Goal: Information Seeking & Learning: Learn about a topic

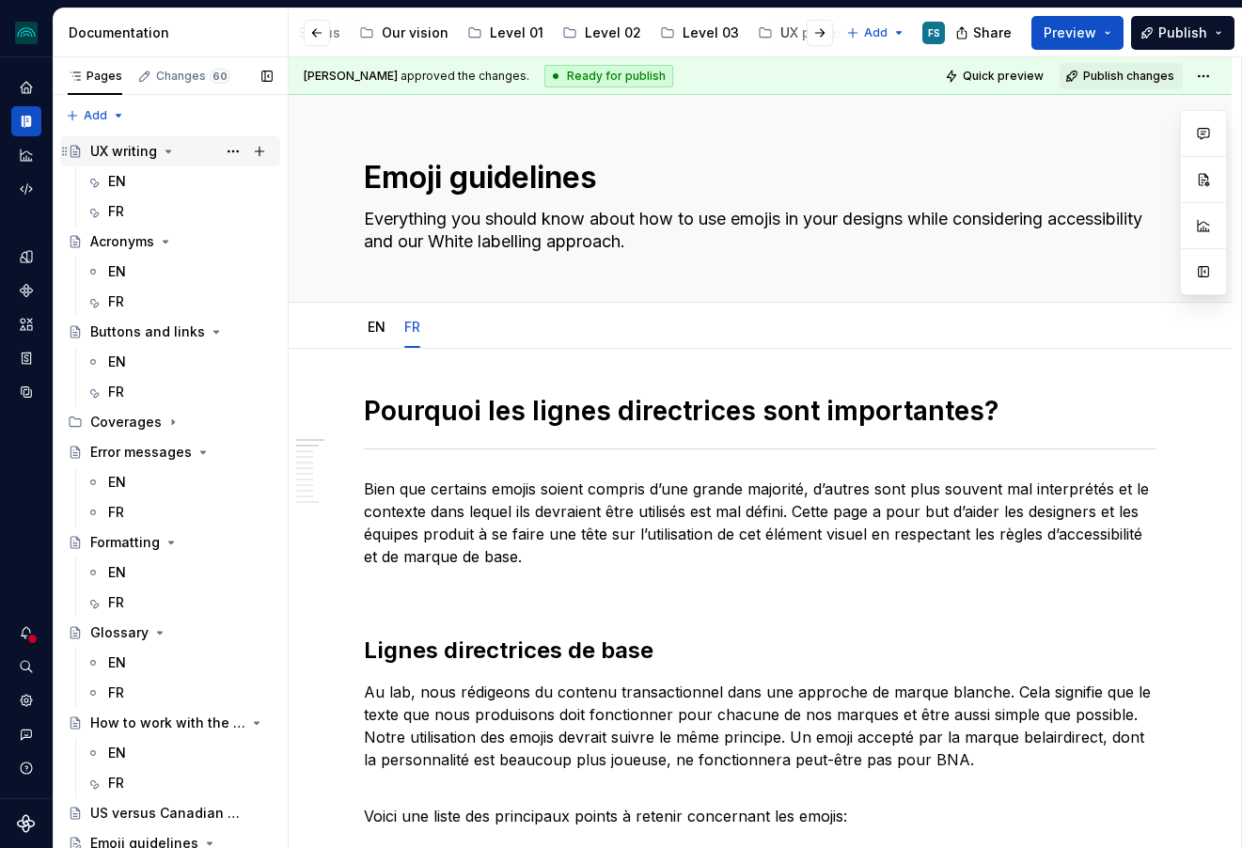
click at [124, 156] on div "UX writing" at bounding box center [123, 151] width 67 height 19
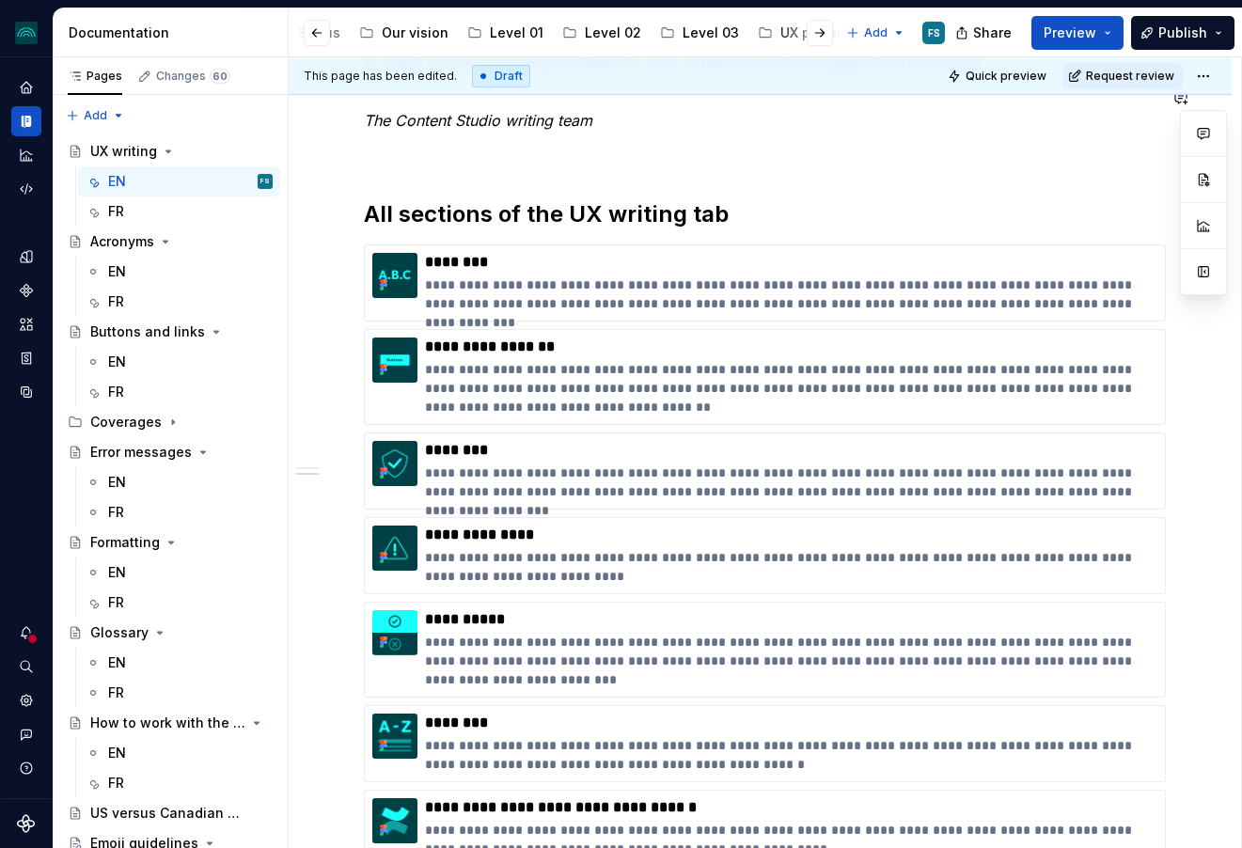
scroll to position [630, 0]
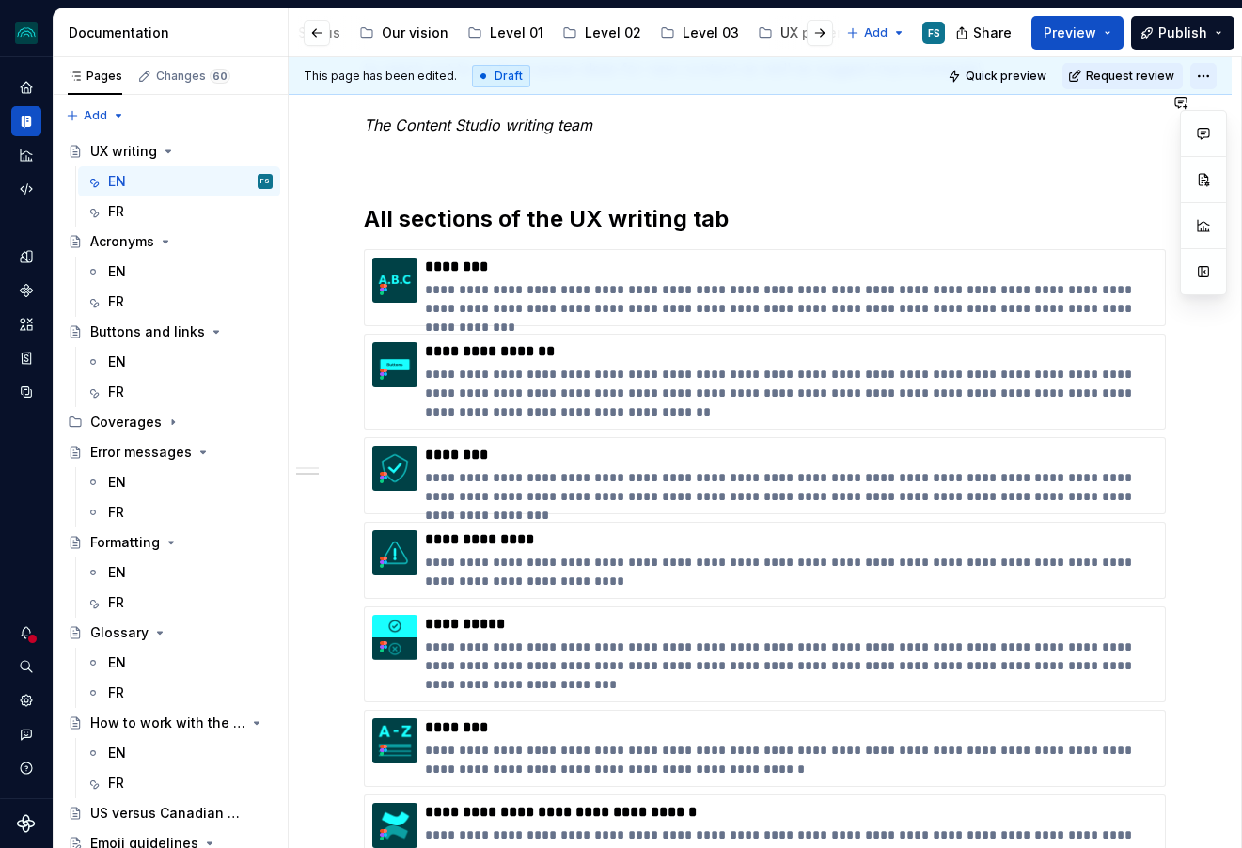
click at [1216, 78] on html "iceberg FS Design system data Documentation Accessibility guide for tree Page t…" at bounding box center [621, 424] width 1242 height 848
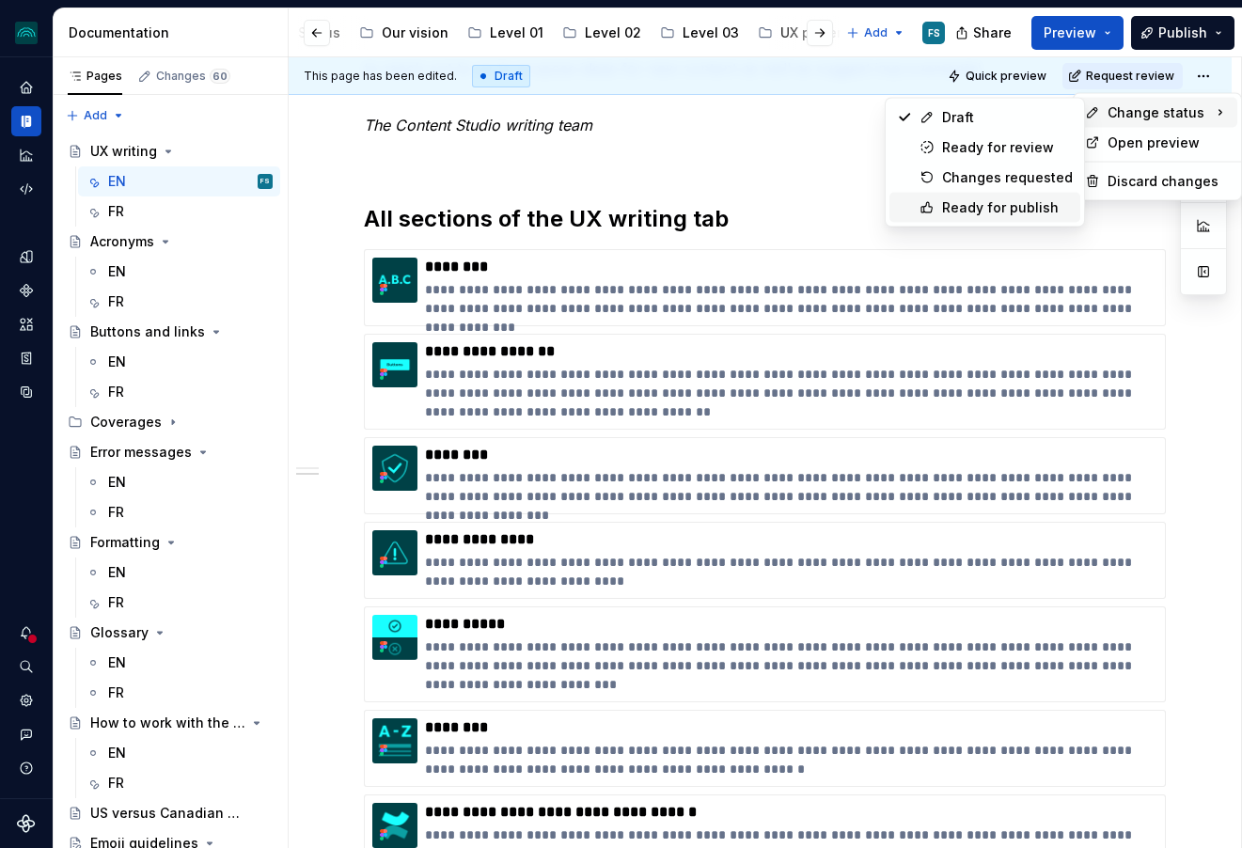
click at [991, 204] on div "Ready for publish" at bounding box center [1007, 207] width 131 height 19
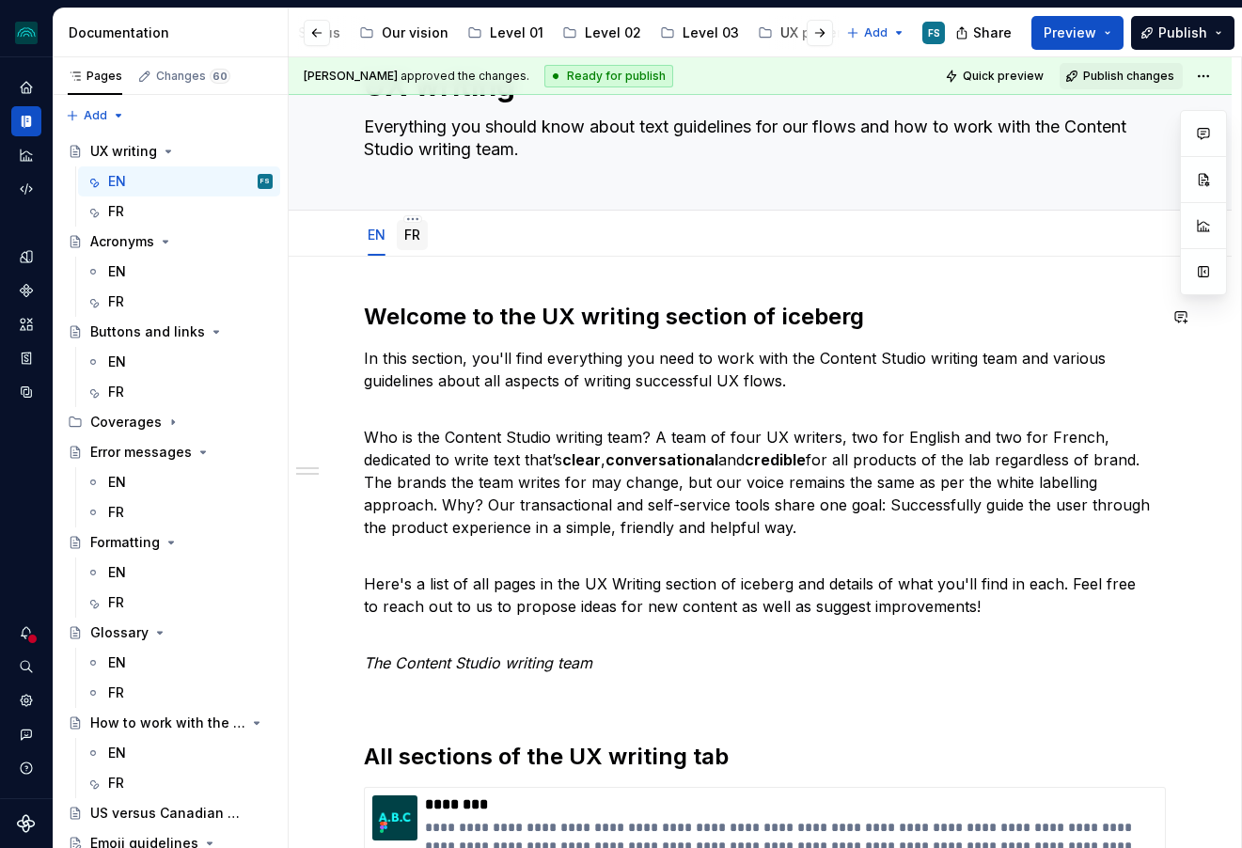
scroll to position [91, 0]
click at [422, 227] on div "FR" at bounding box center [412, 236] width 31 height 30
click at [415, 233] on link "FR" at bounding box center [412, 236] width 16 height 16
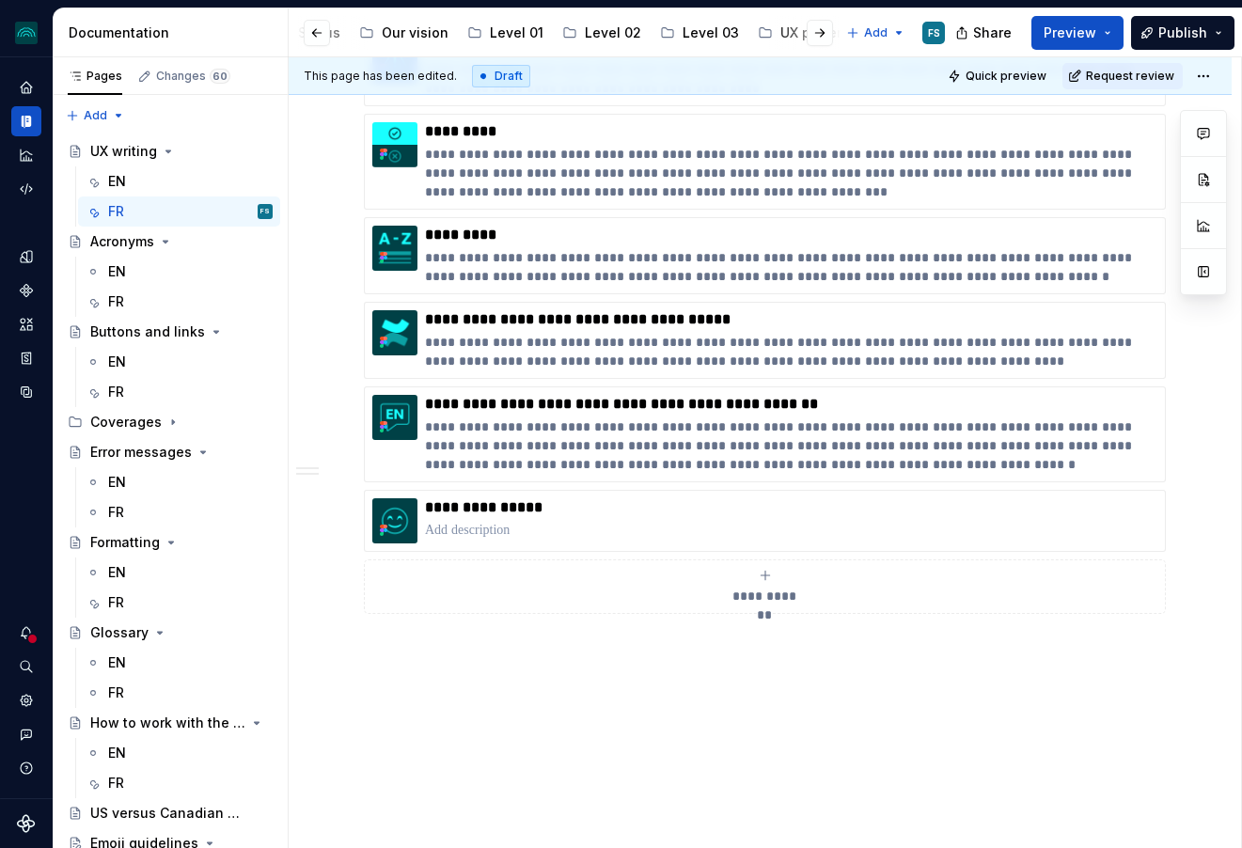
scroll to position [1188, 0]
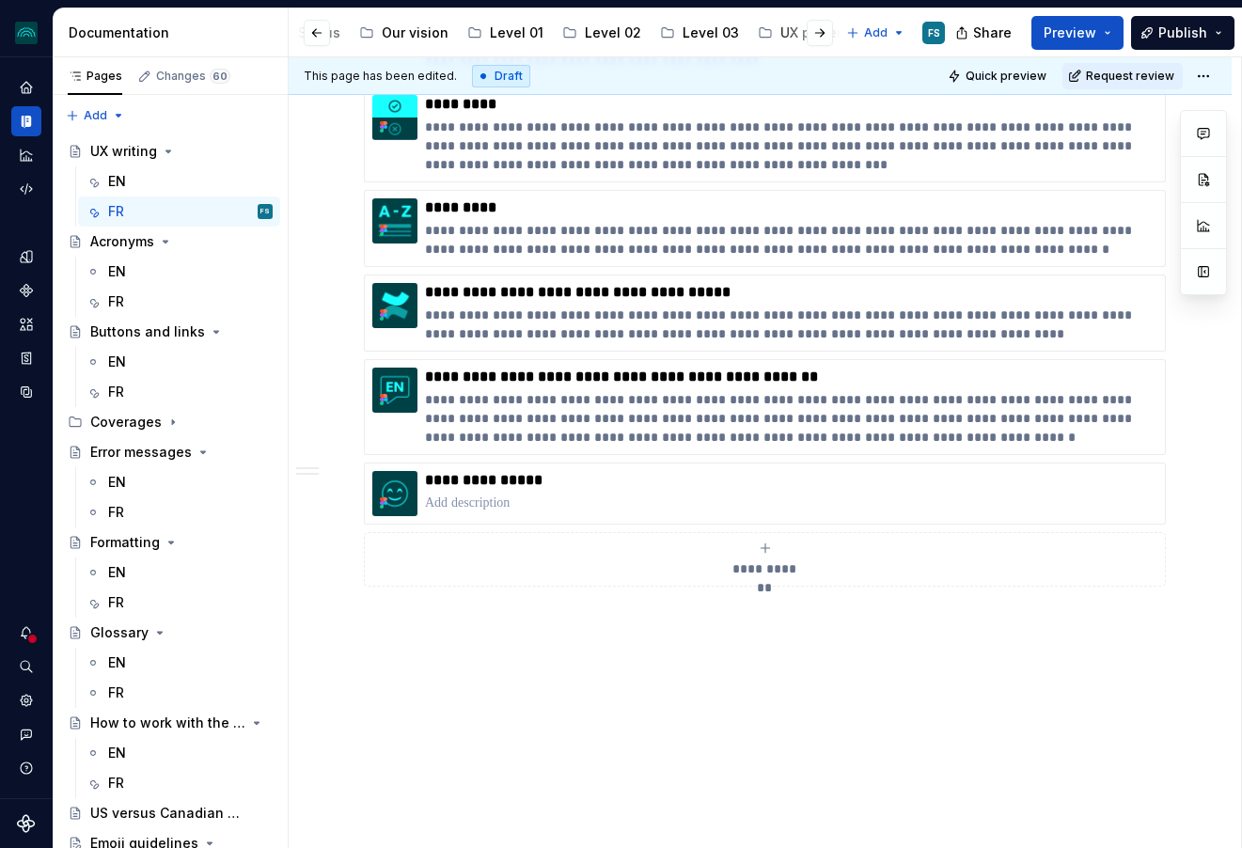
type textarea "*"
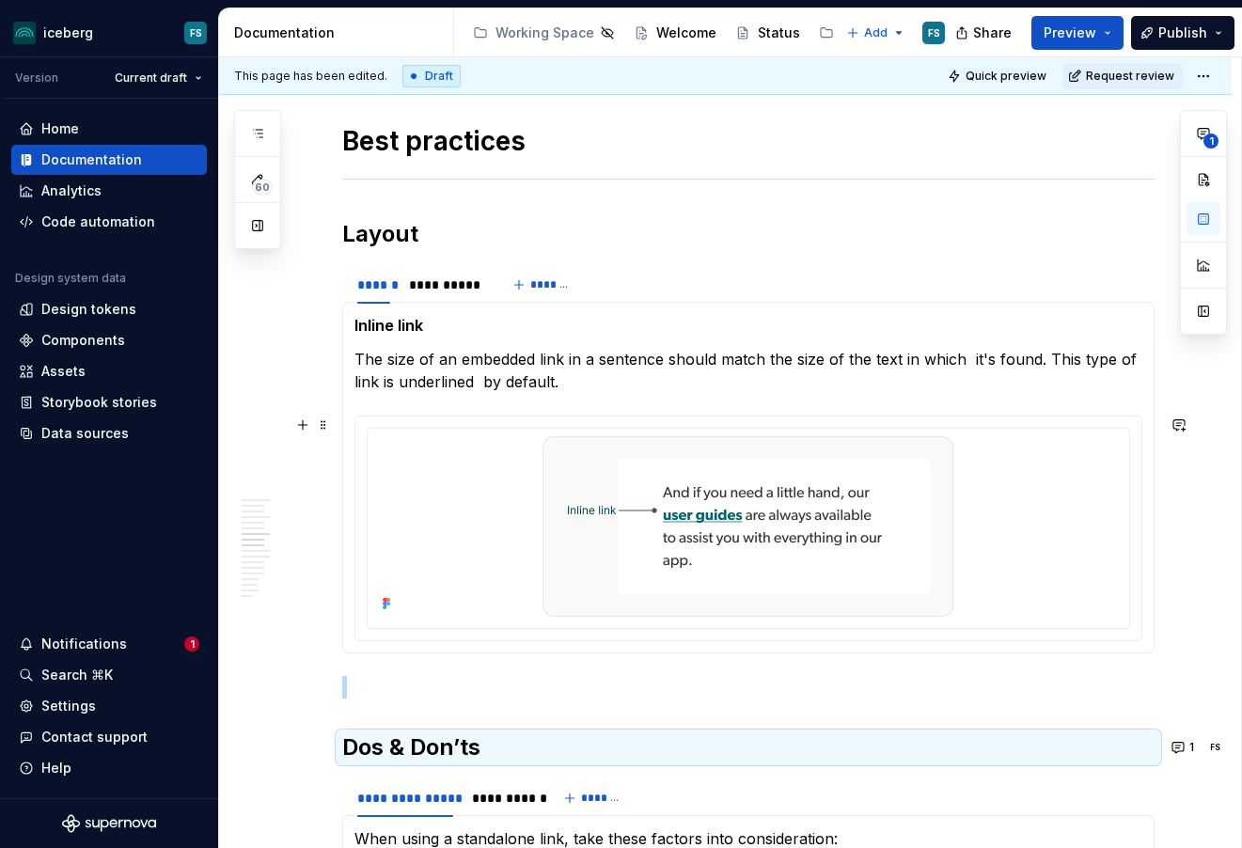
scroll to position [2340, 0]
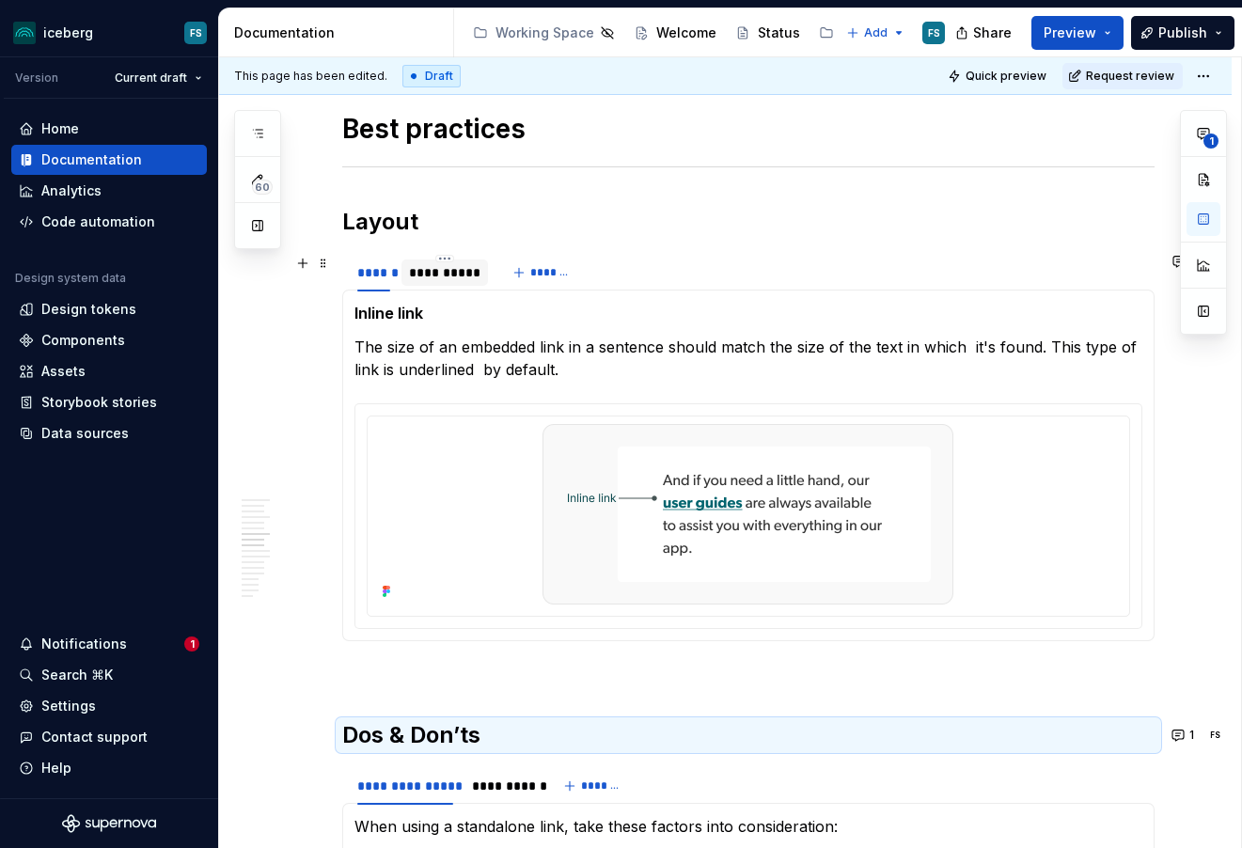
click at [460, 269] on div "**********" at bounding box center [444, 272] width 71 height 19
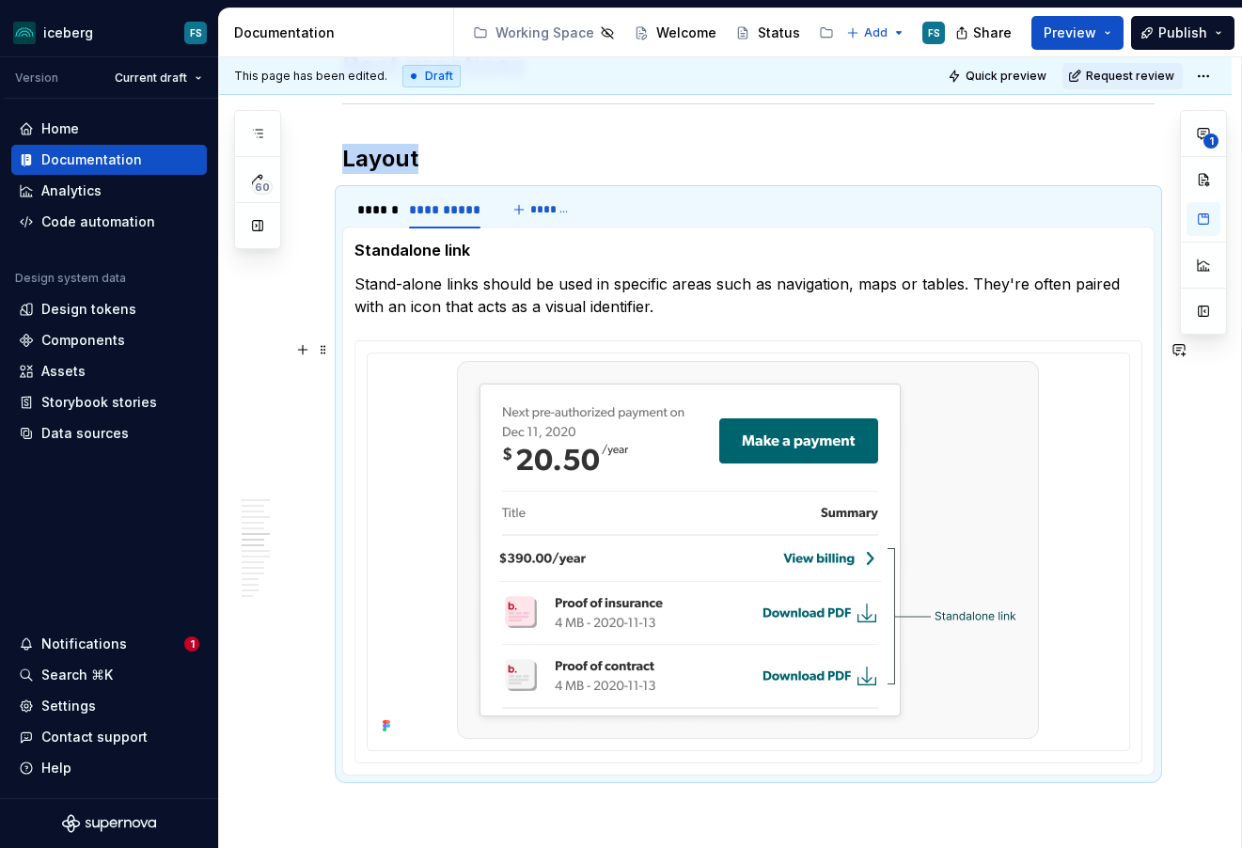
scroll to position [2443, 0]
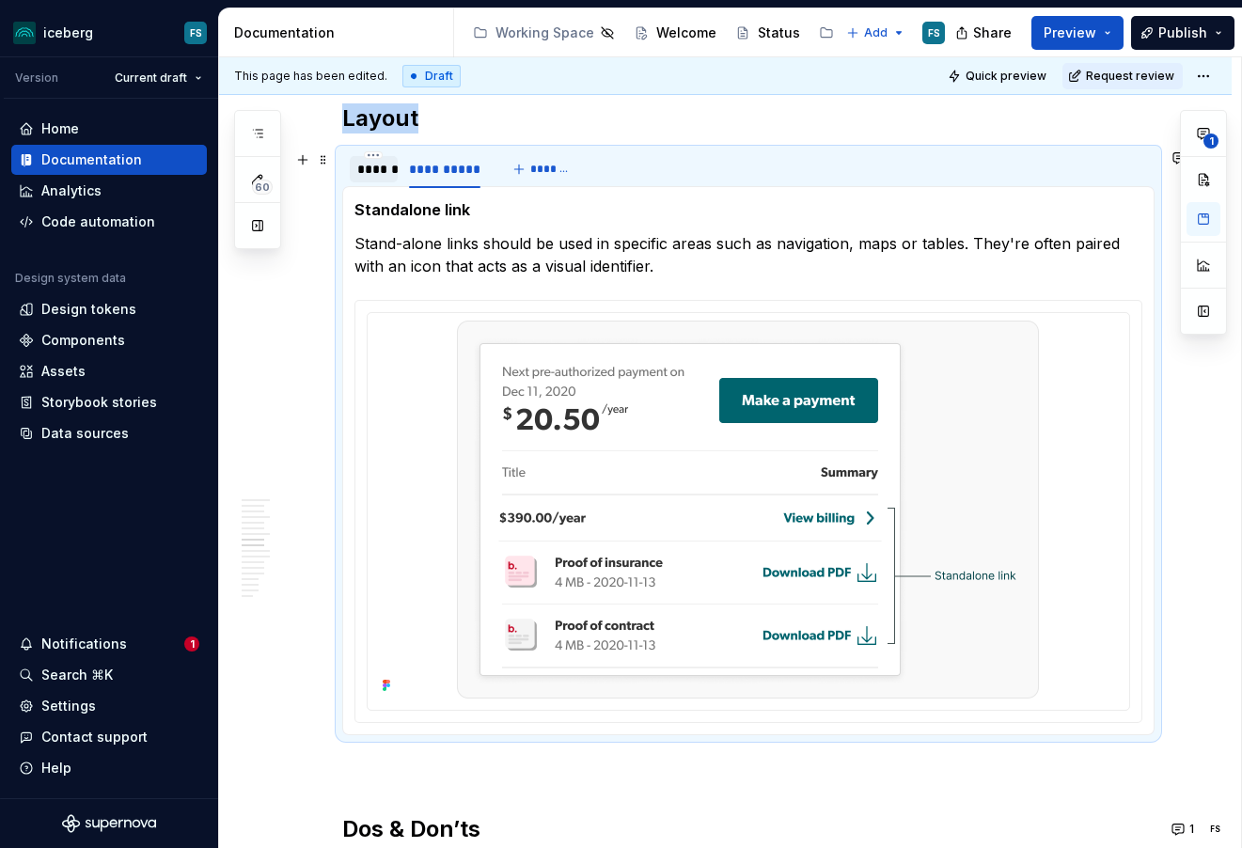
click at [380, 171] on div "******" at bounding box center [374, 169] width 34 height 19
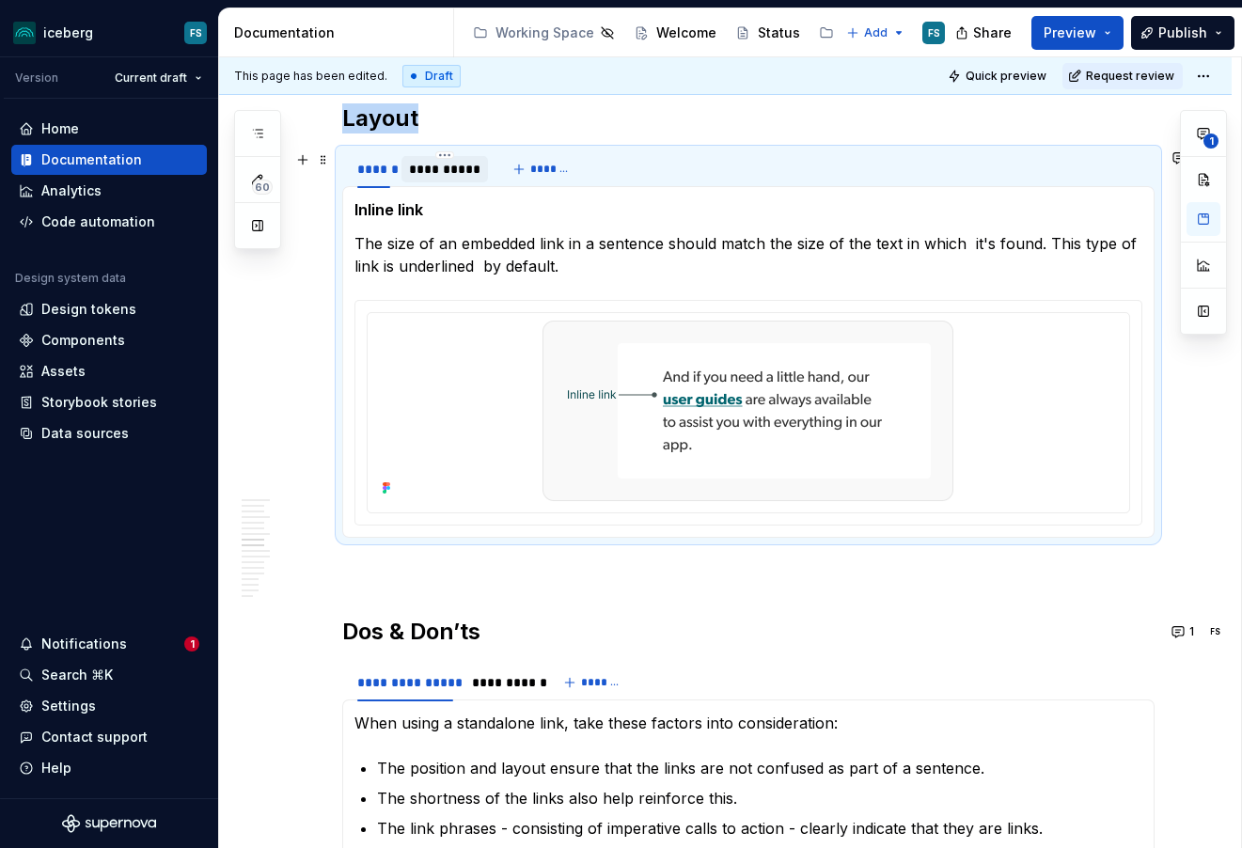
click at [433, 174] on div "**********" at bounding box center [444, 169] width 71 height 19
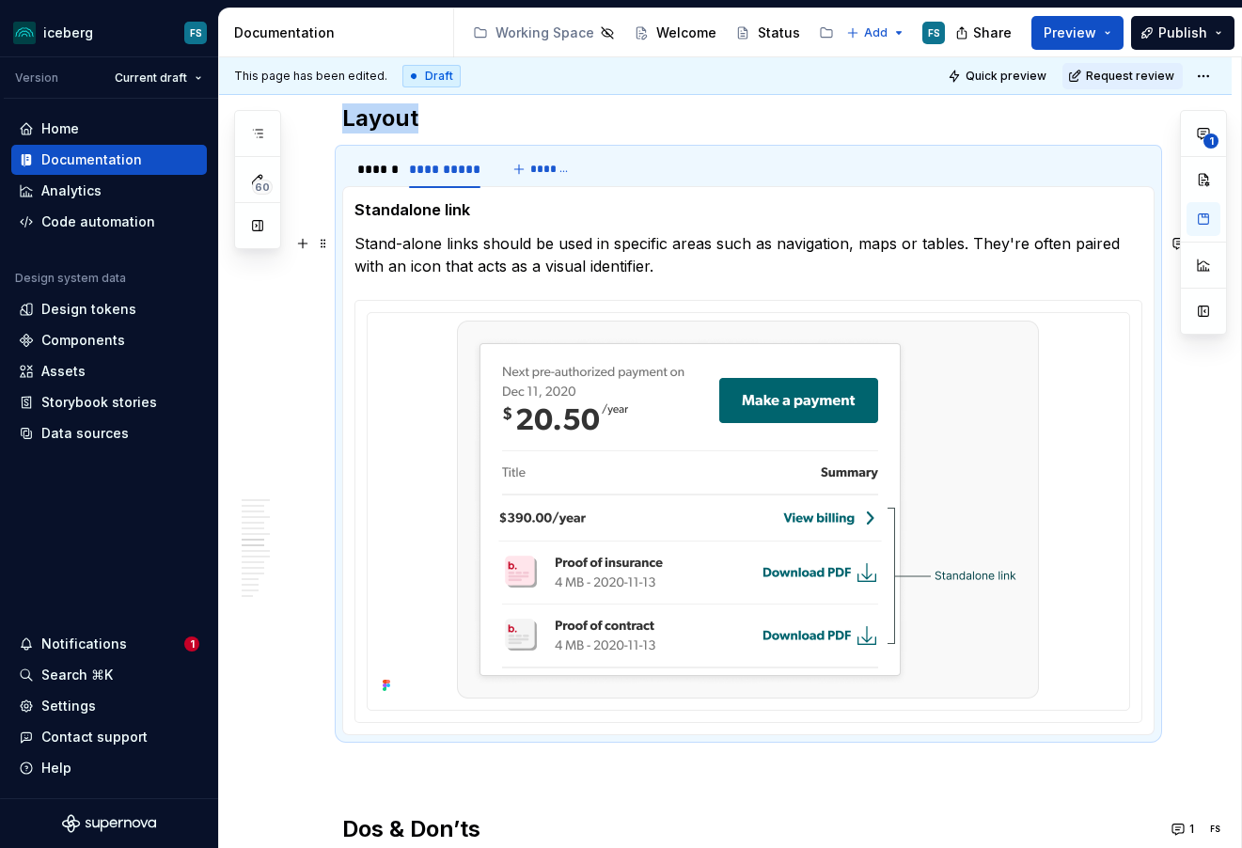
click at [509, 266] on p "Stand-alone links should be used in specific areas such as navigation, maps or …" at bounding box center [749, 254] width 788 height 45
click at [514, 265] on p "Stand-alone links should be used in specific areas such as navigation, maps or …" at bounding box center [749, 254] width 788 height 45
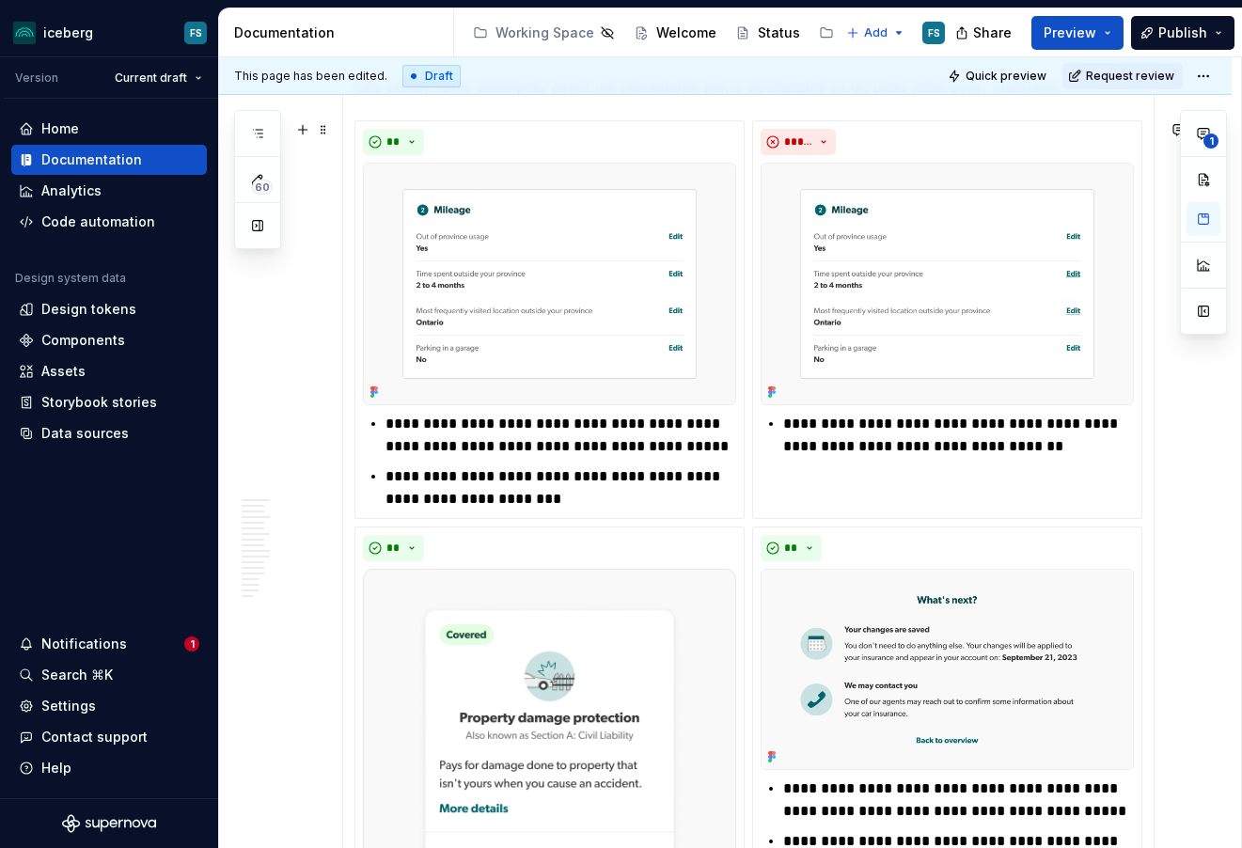
scroll to position [3465, 0]
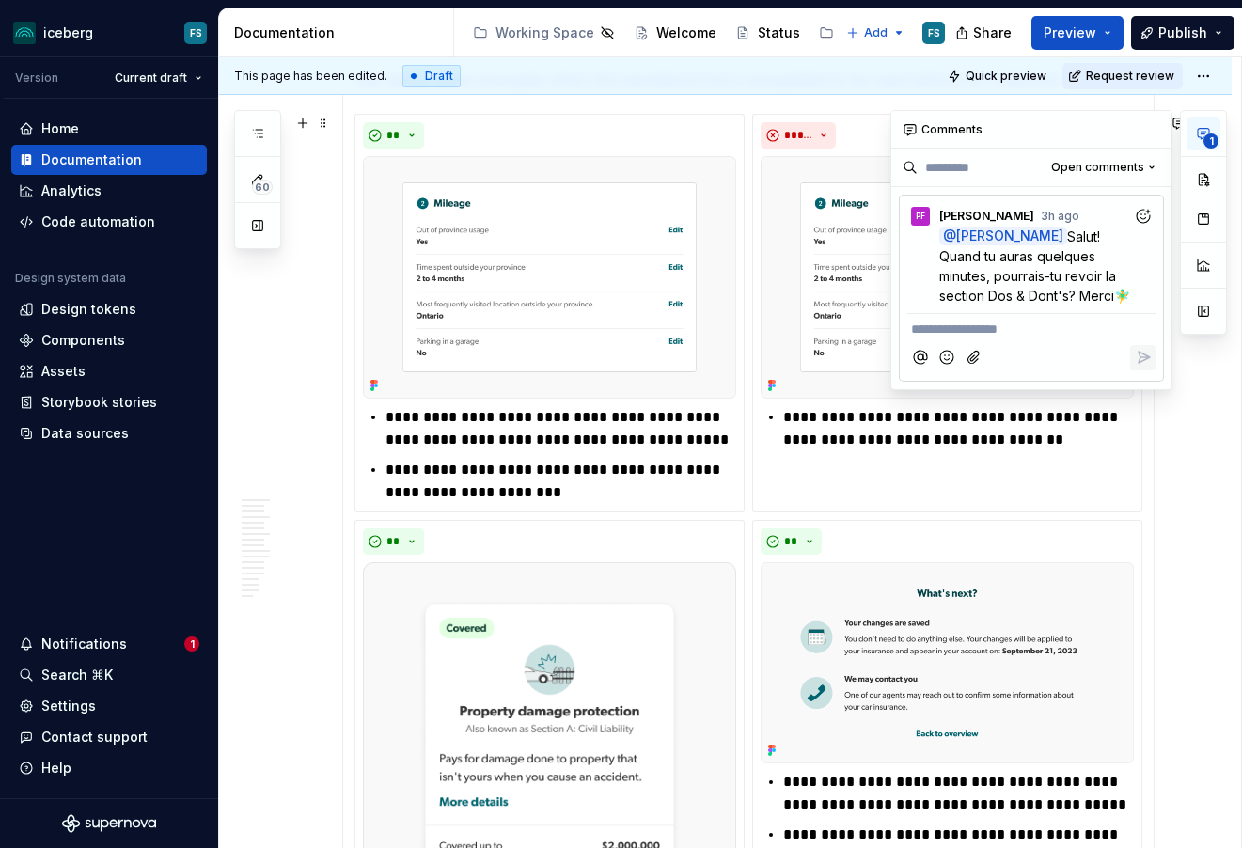
click at [1203, 134] on icon "button" at bounding box center [1203, 133] width 15 height 15
click at [1005, 291] on span "Salut! Quand tu auras quelques minutes, pourrais-tu revoir la section Dos & Don…" at bounding box center [1035, 266] width 191 height 75
drag, startPoint x: 565, startPoint y: 460, endPoint x: 579, endPoint y: 457, distance: 14.4
click at [565, 460] on p "**********" at bounding box center [561, 481] width 351 height 45
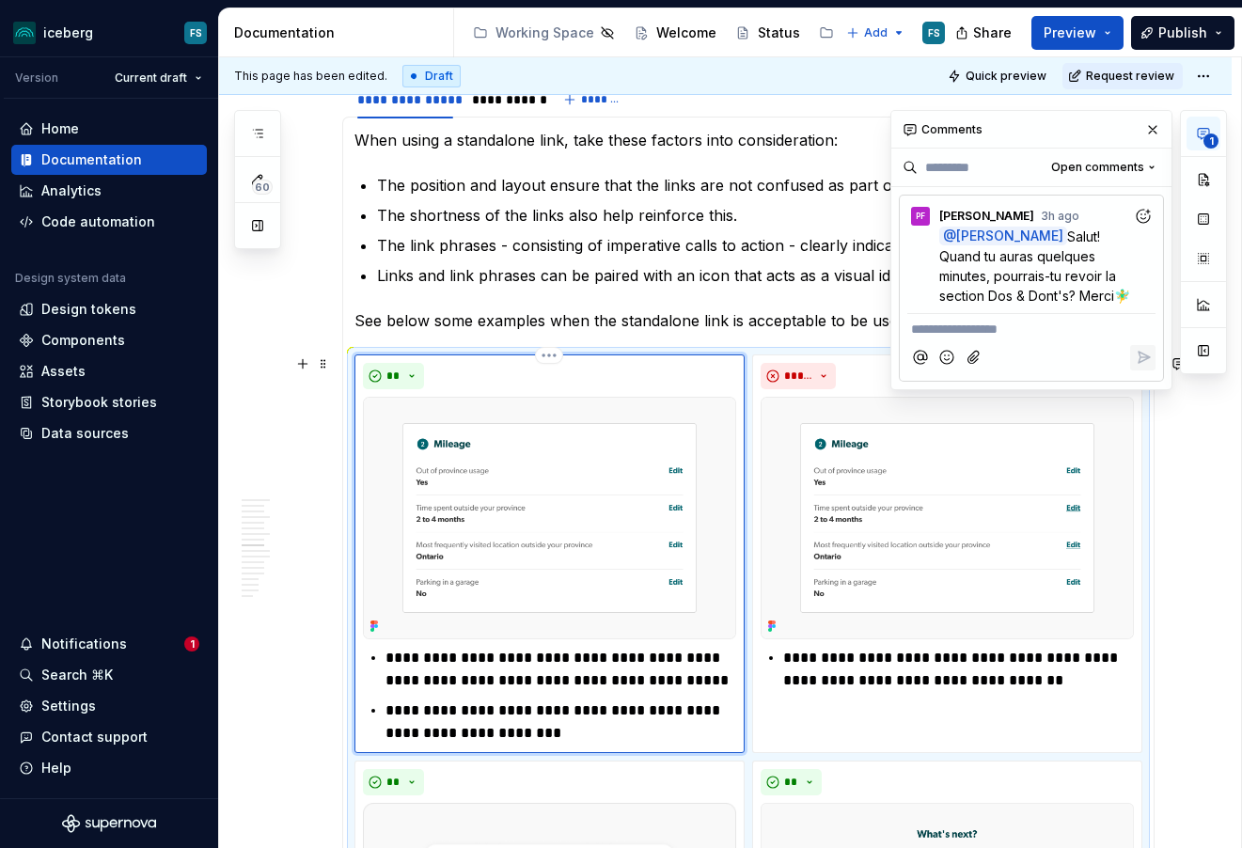
scroll to position [3225, 0]
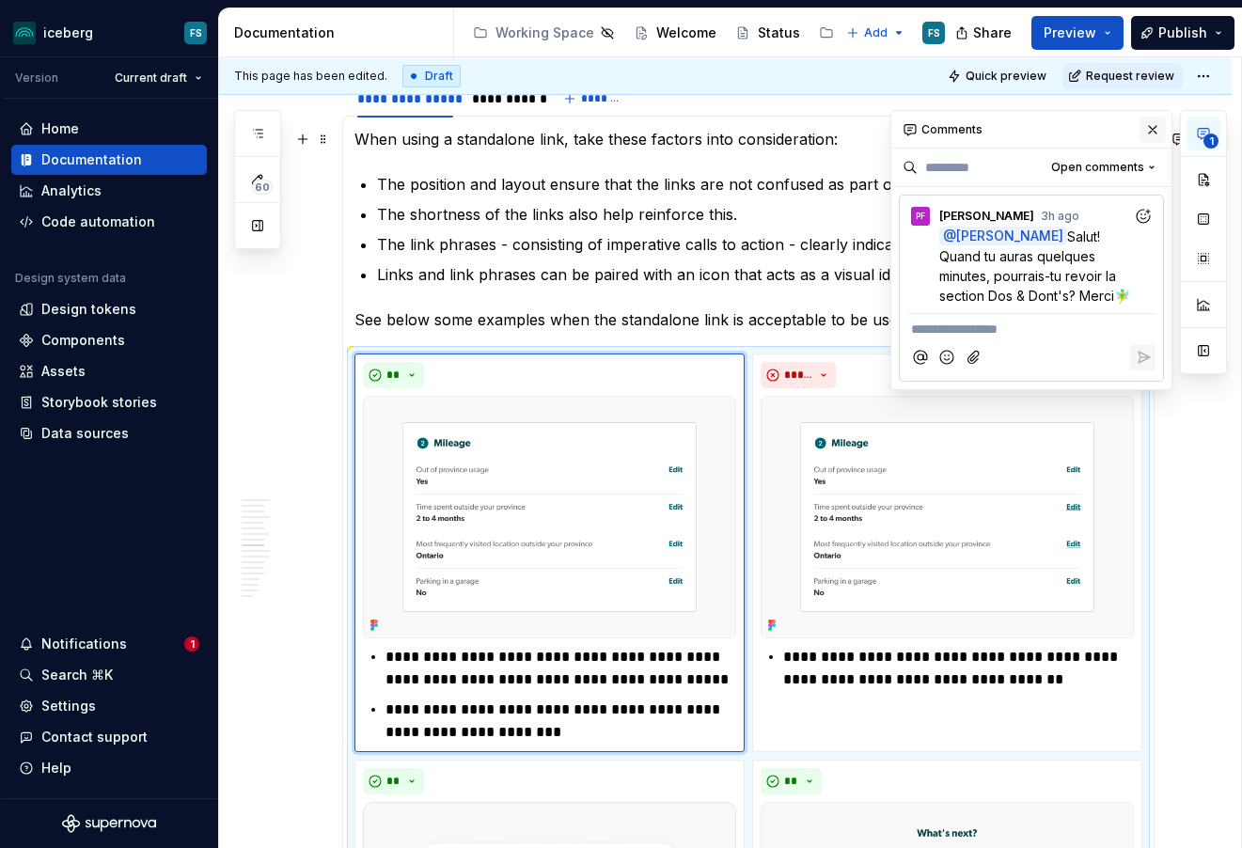
click at [1149, 127] on button "button" at bounding box center [1153, 130] width 26 height 26
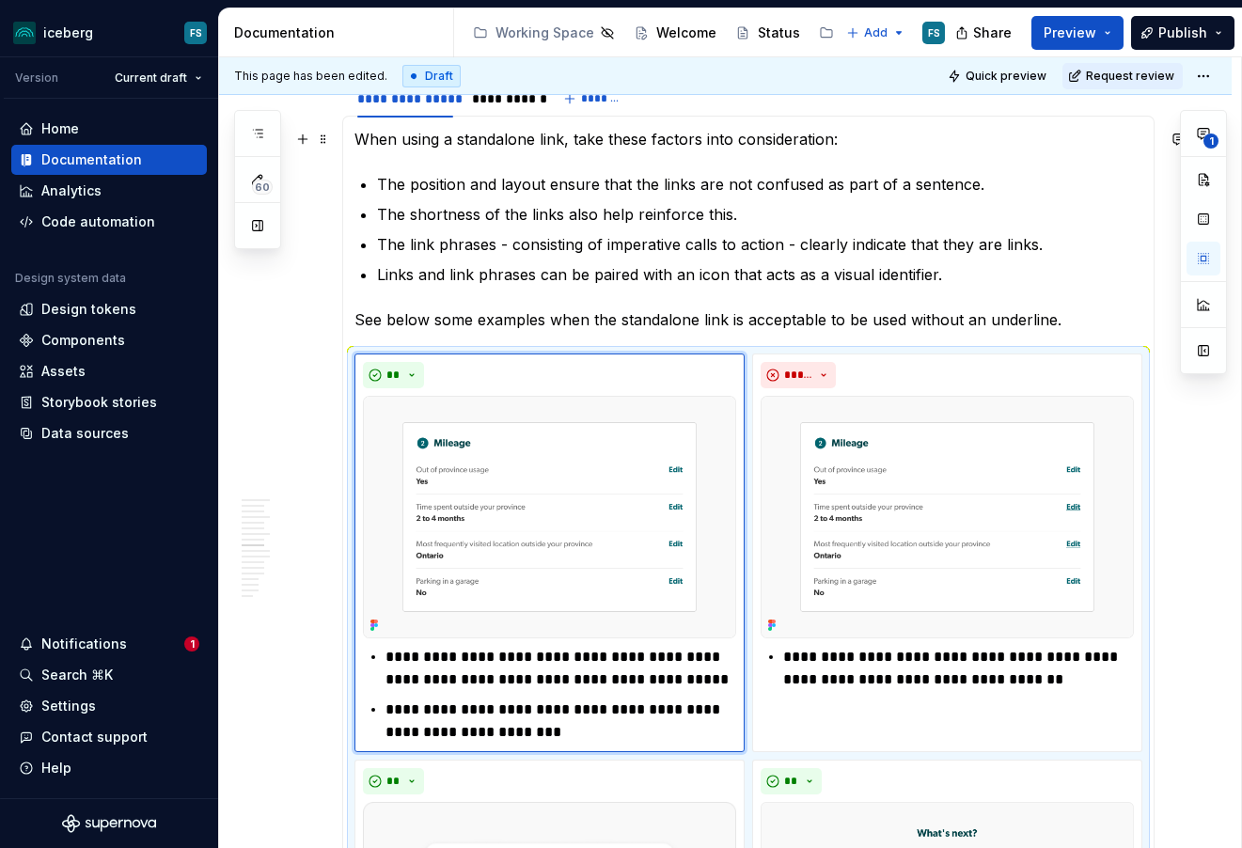
type textarea "*"
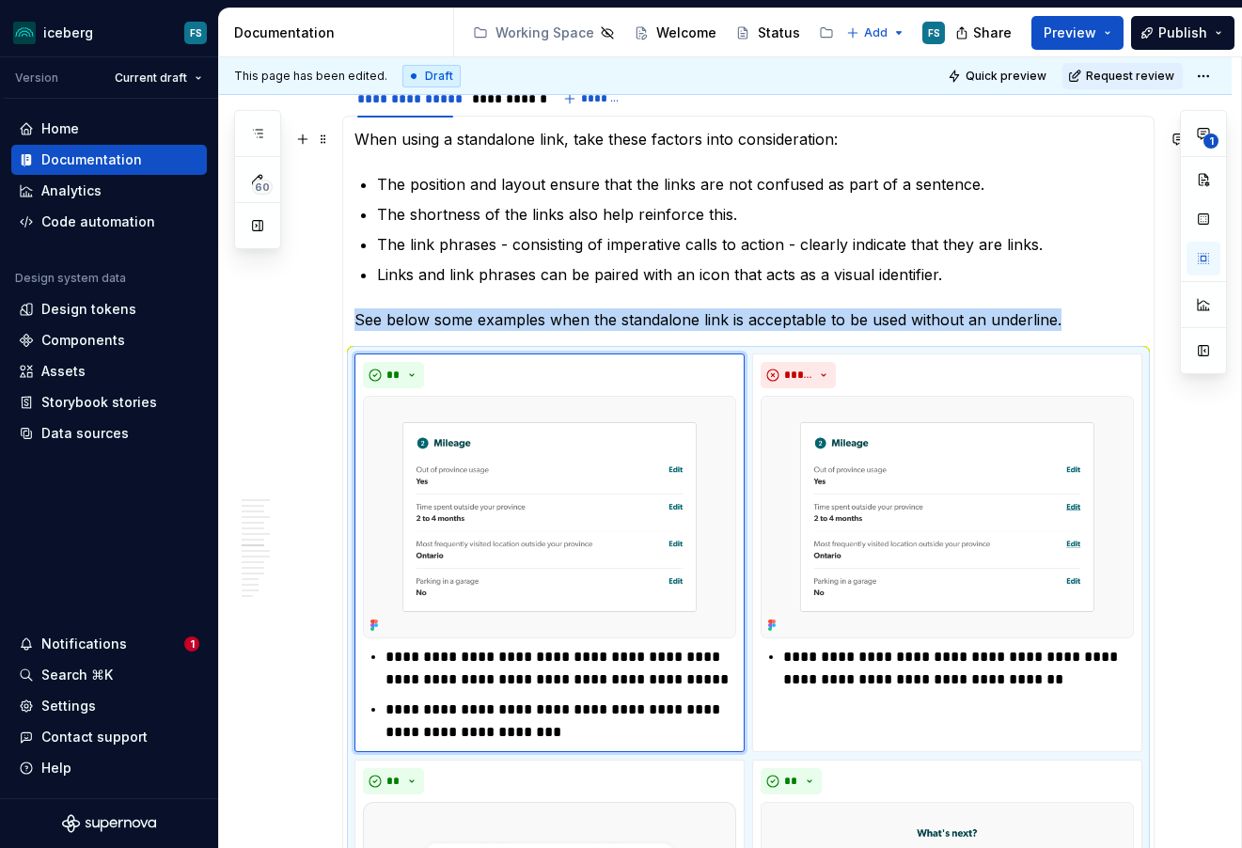
click at [832, 139] on p "When using a standalone link, take these factors into consideration:" at bounding box center [749, 139] width 788 height 23
click at [834, 140] on p "When using a standalone link, take these factors into consideration:" at bounding box center [749, 139] width 788 height 23
click at [825, 140] on p "When using a standalone link, take these factors into consideration:" at bounding box center [749, 139] width 788 height 23
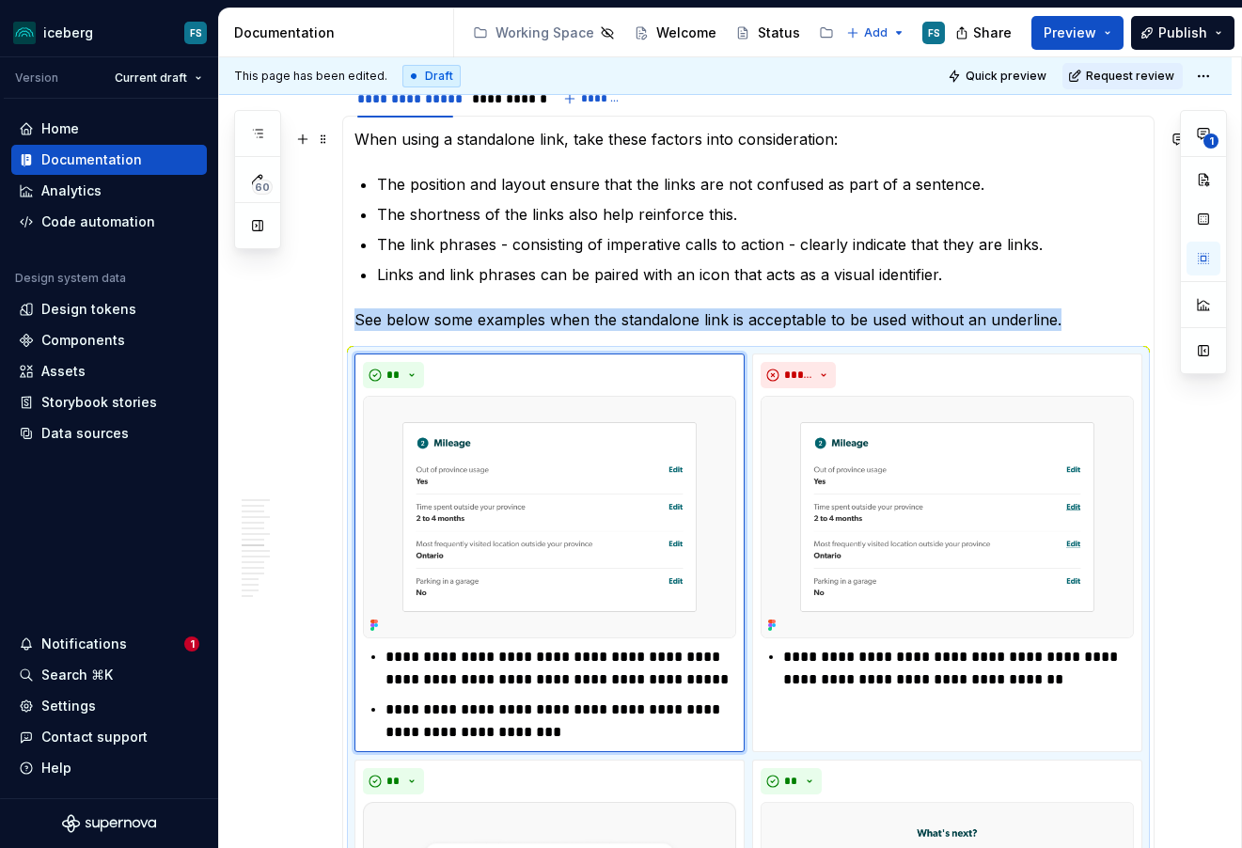
click at [825, 140] on p "When using a standalone link, take these factors into consideration:" at bounding box center [749, 139] width 788 height 23
click at [870, 199] on ul "The position and layout ensure that the links are not confused as part of a sen…" at bounding box center [760, 229] width 766 height 113
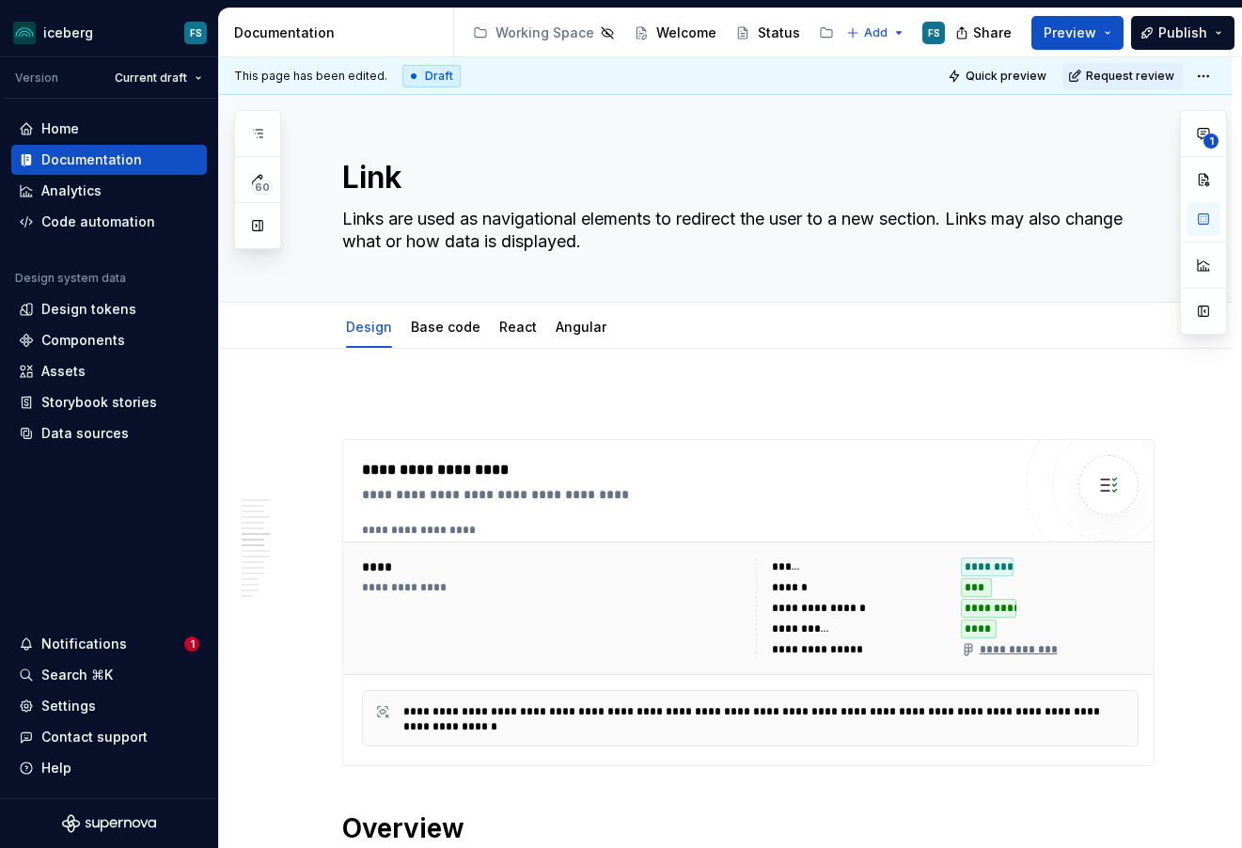
scroll to position [2240, 0]
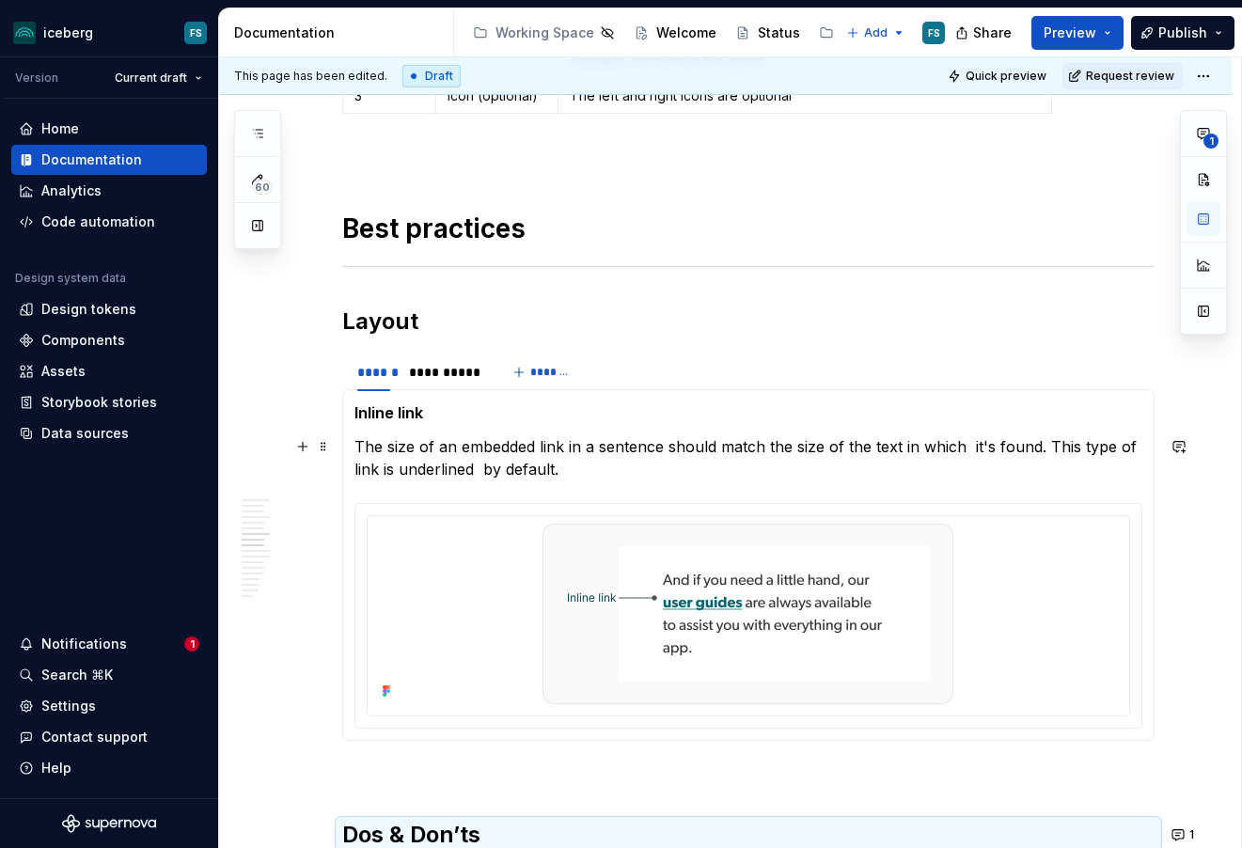
click at [829, 440] on p "The size of an embedded link in a sentence should match the size of the text in…" at bounding box center [749, 457] width 788 height 45
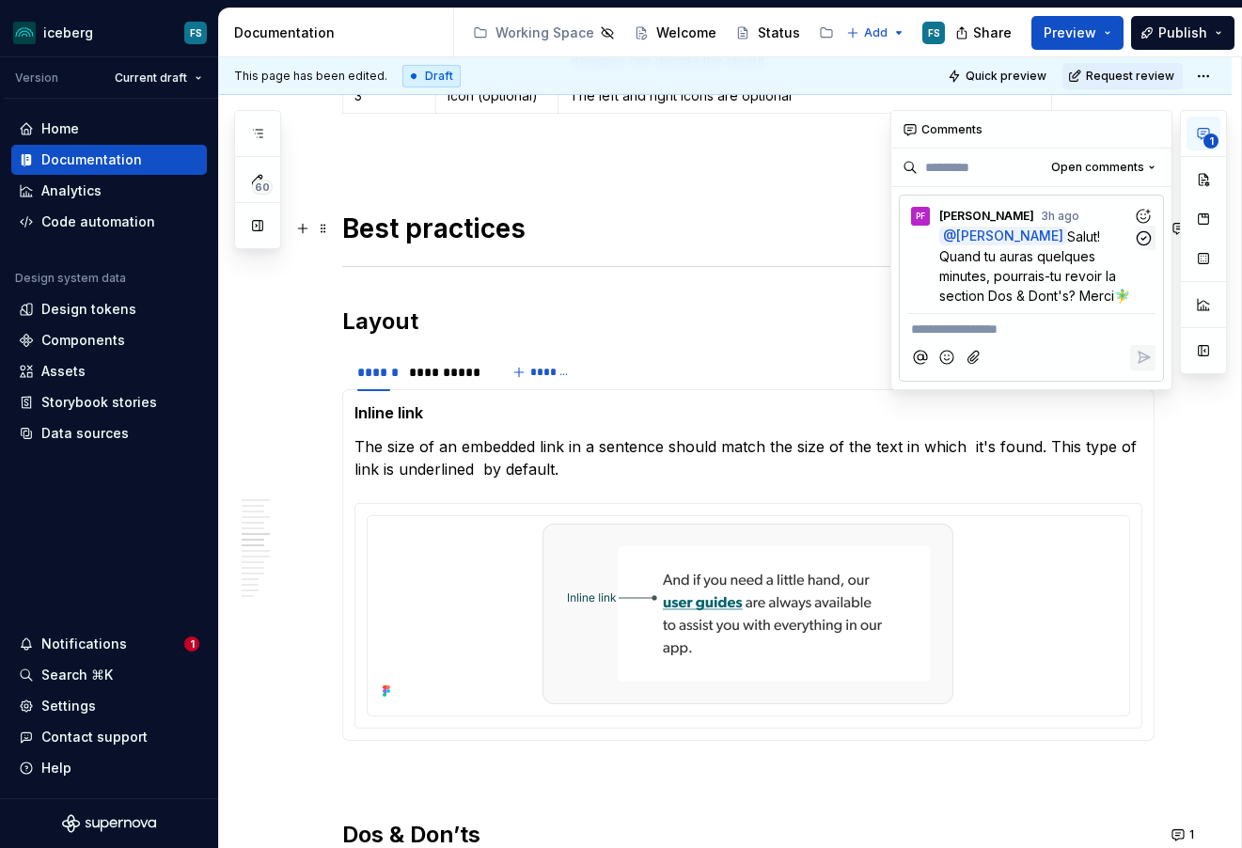
click at [1068, 230] on span "Salut! Quand tu auras quelques minutes, pourrais-tu revoir la section Dos & Don…" at bounding box center [1035, 266] width 191 height 75
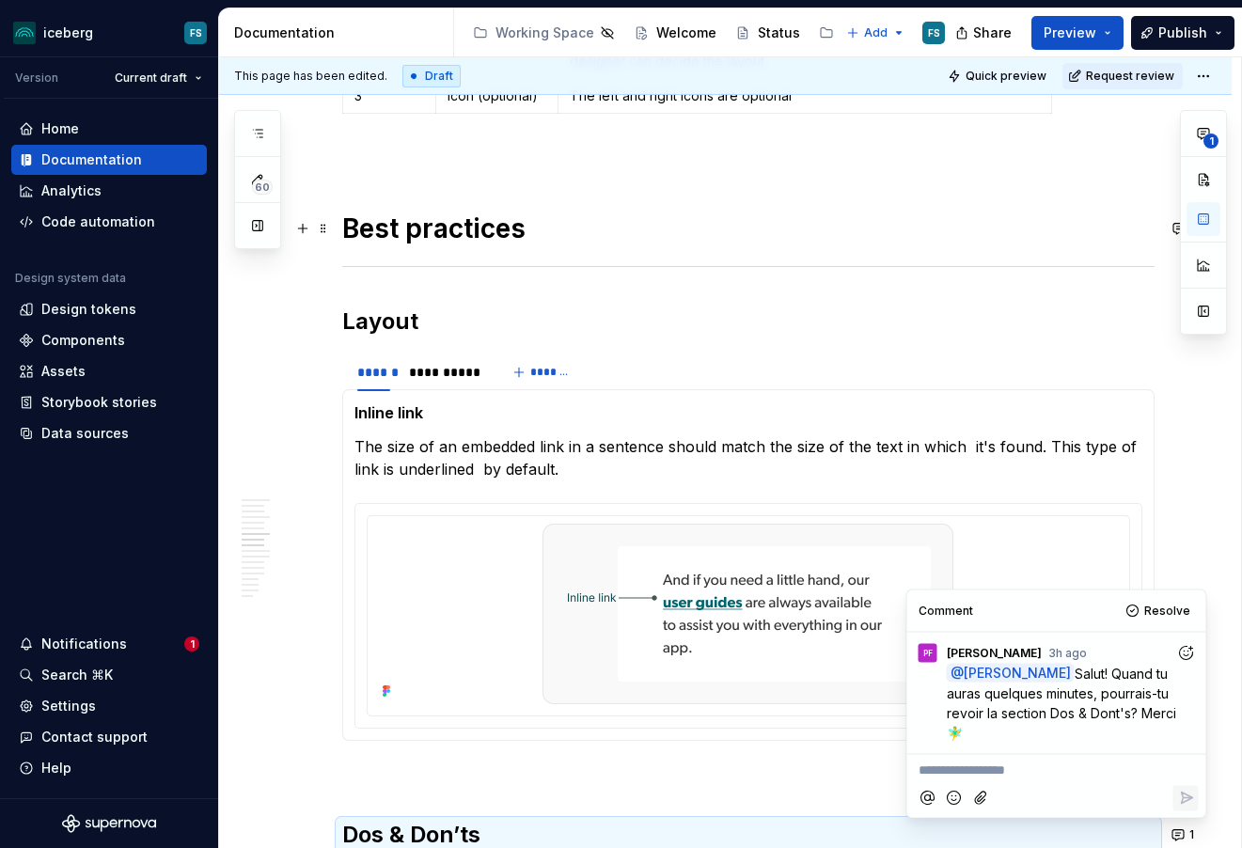
type textarea "*"
click at [665, 440] on p "The size of an embedded link in a sentence should match the size of the text in…" at bounding box center [749, 457] width 788 height 45
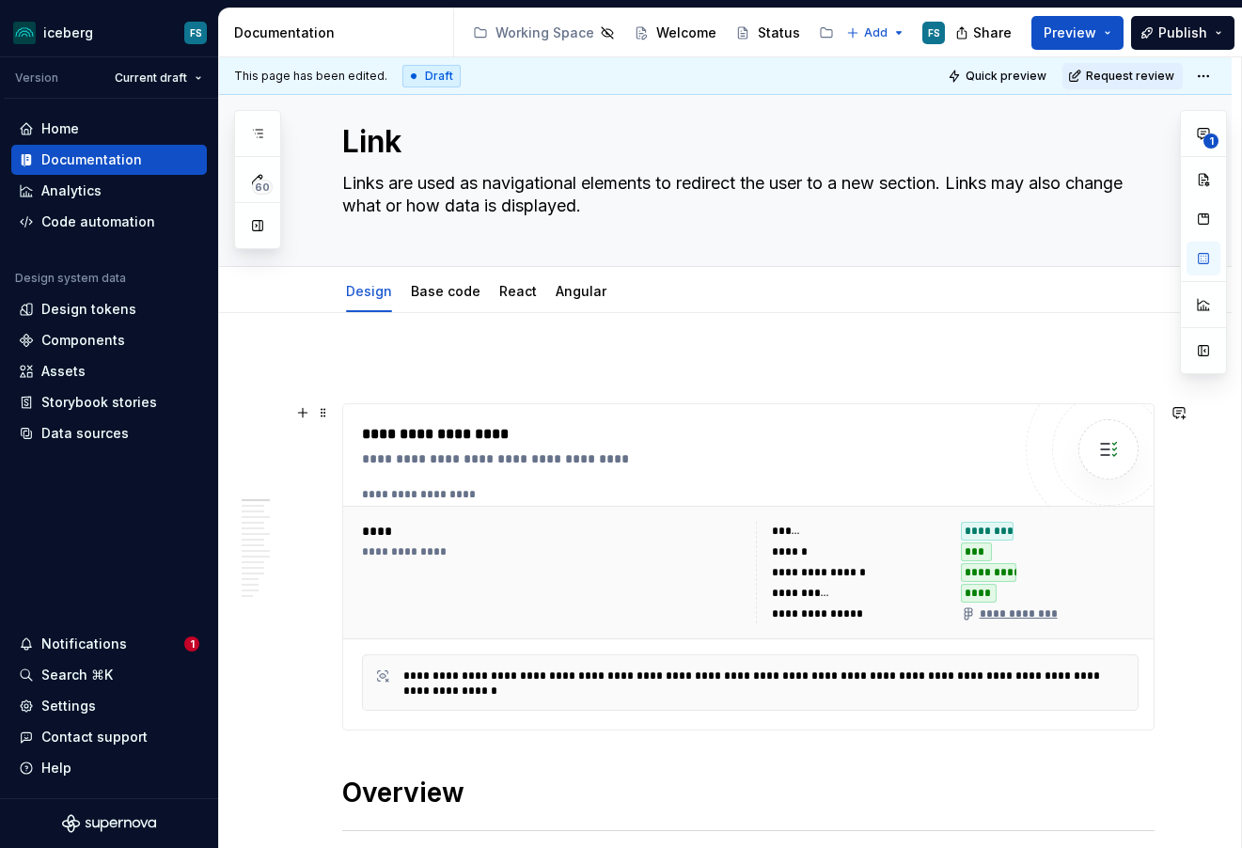
scroll to position [54, 0]
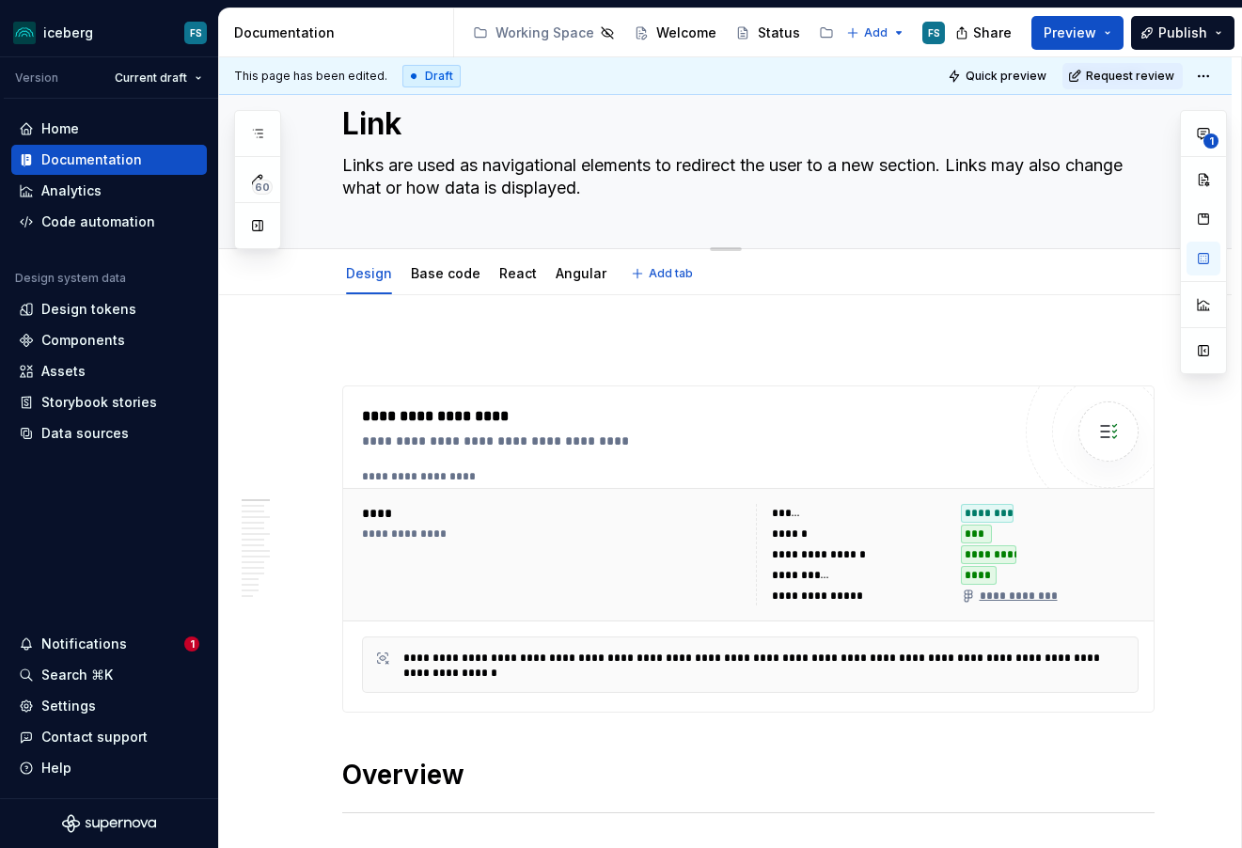
click at [1011, 166] on textarea "Links are used as navigational elements to redirect the user to a new section. …" at bounding box center [745, 176] width 813 height 53
drag, startPoint x: 1074, startPoint y: 166, endPoint x: 958, endPoint y: 166, distance: 115.7
click at [958, 166] on textarea "Links are used as navigational elements to redirect the user to a new section. …" at bounding box center [745, 176] width 813 height 53
type textarea "*"
type textarea "Links are used as navigational elements to redirect the user to a new section c…"
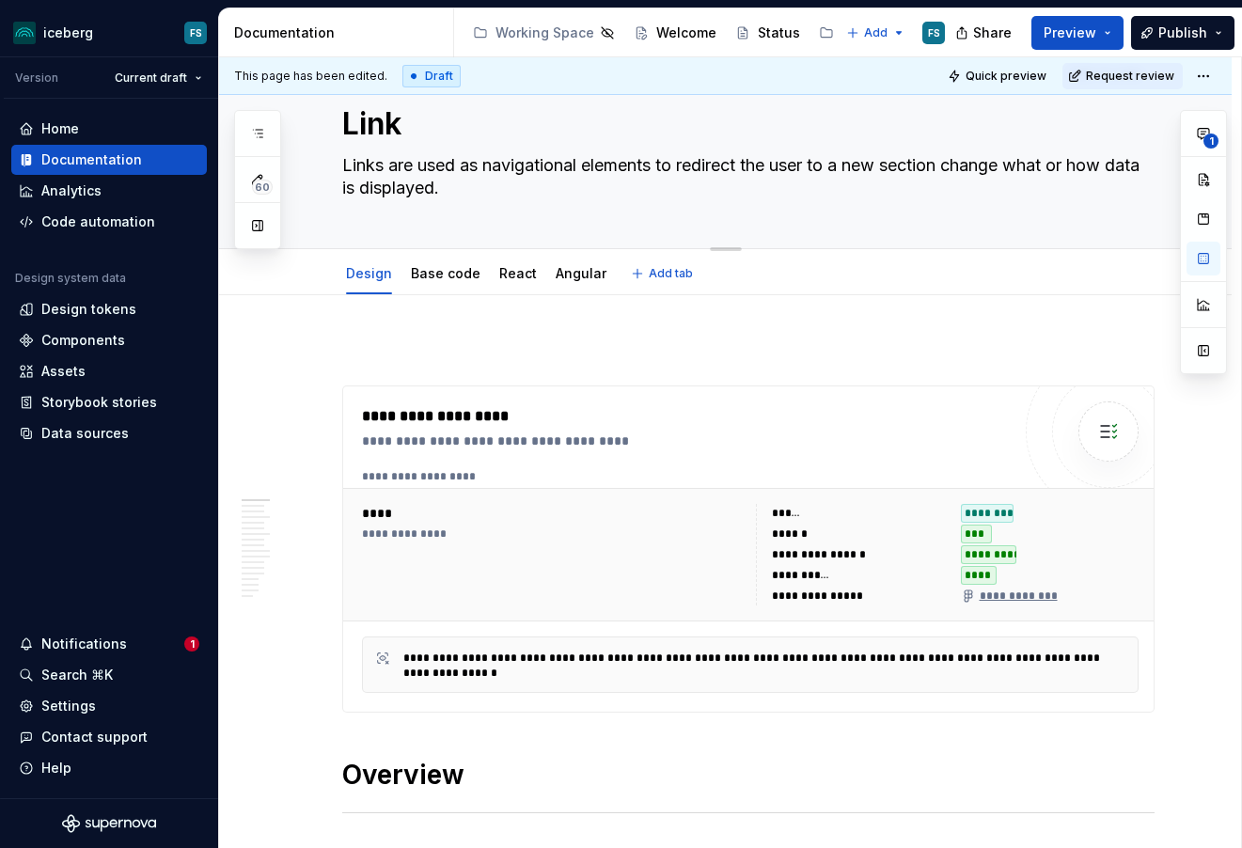
type textarea "*"
type textarea "Links are used as navigational elements to redirect the user to a new section c…"
type textarea "*"
type textarea "Links are used as navigational elements to redirect the user to a new section a…"
type textarea "*"
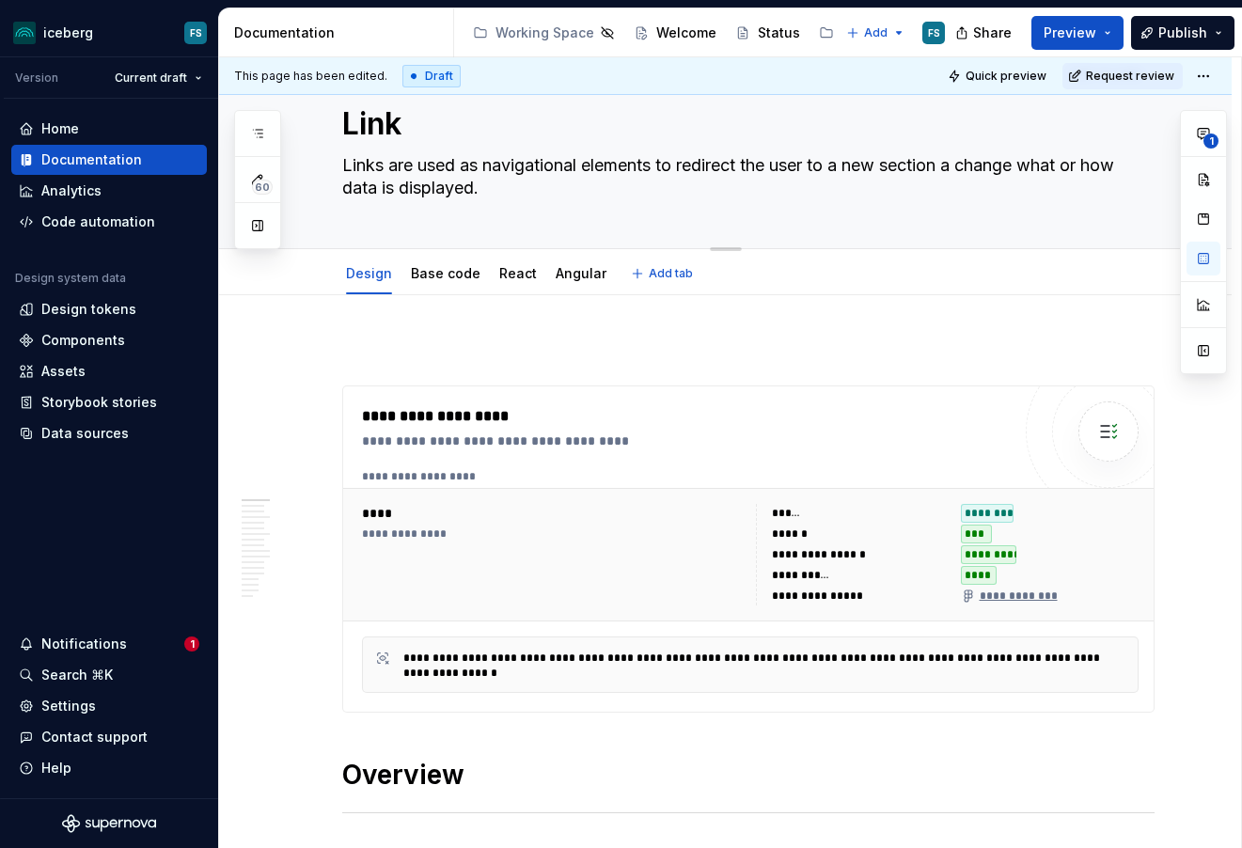
type textarea "Links are used as navigational elements to redirect the user to a new section a…"
type textarea "*"
type textarea "Links are used as navigational elements to redirect the user to a new section a…"
type textarea "*"
type textarea "Links are used as navigational elements to redirect the user to a new section a…"
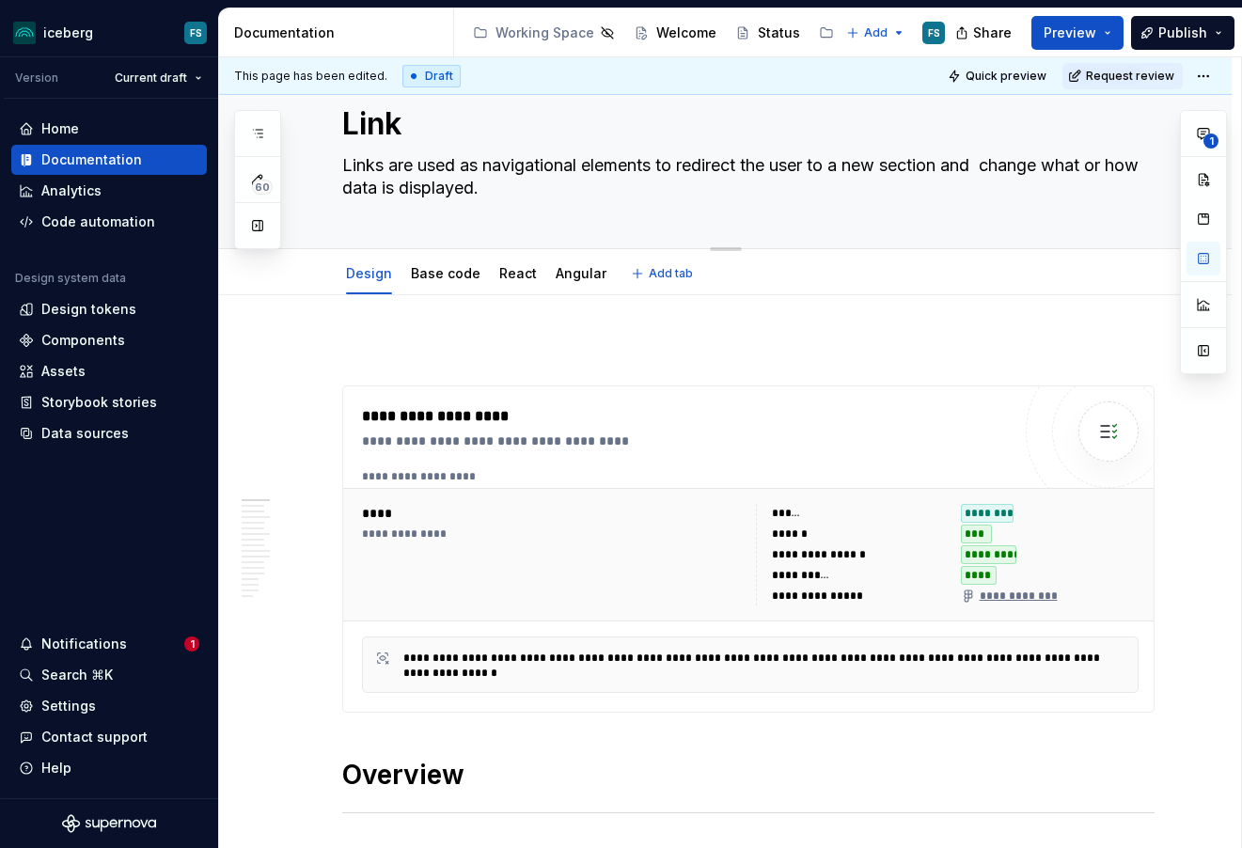
type textarea "*"
type textarea "Links are used as navigational elements to redirect the user to a new section a…"
type textarea "*"
type textarea "Links are used as navigational elements to redirect the user to a new section a…"
type textarea "*"
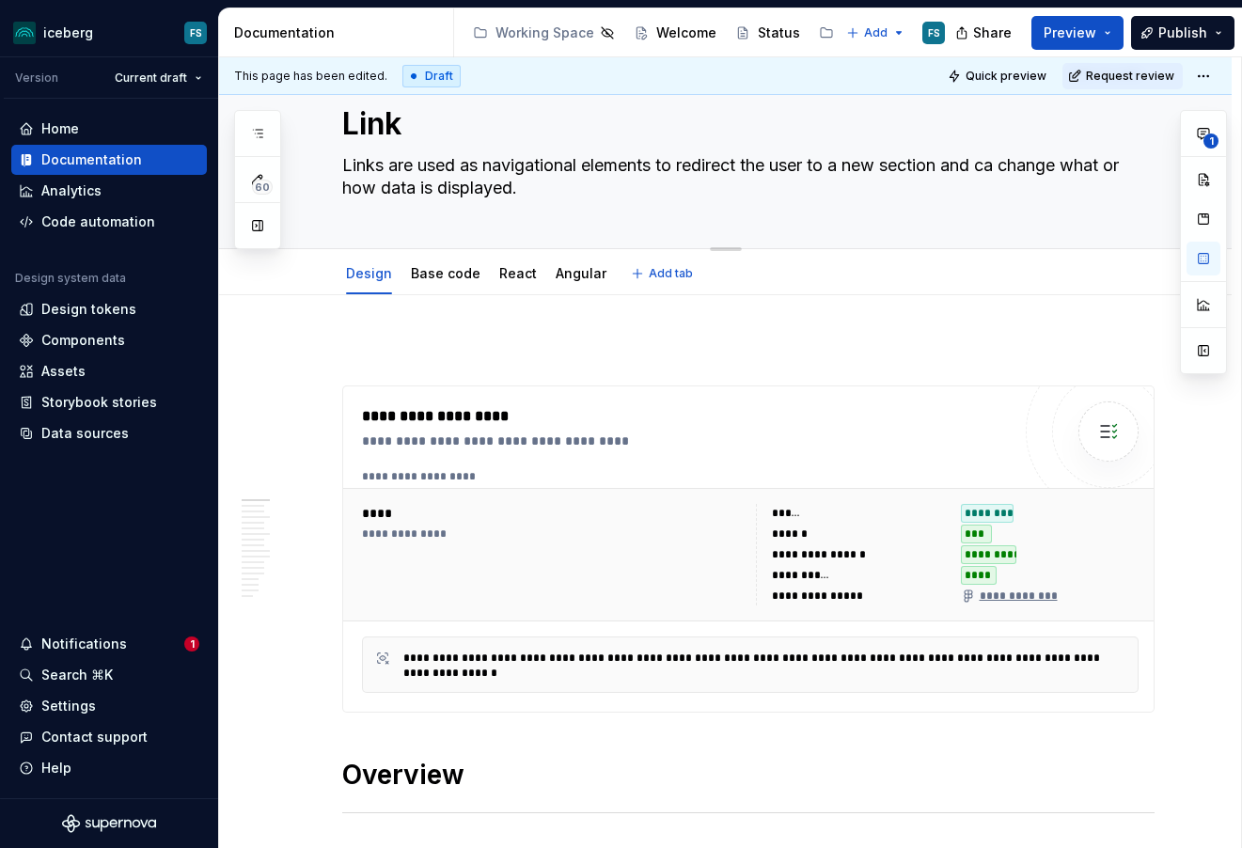
type textarea "Links are used as navigational elements to redirect the user to a new section a…"
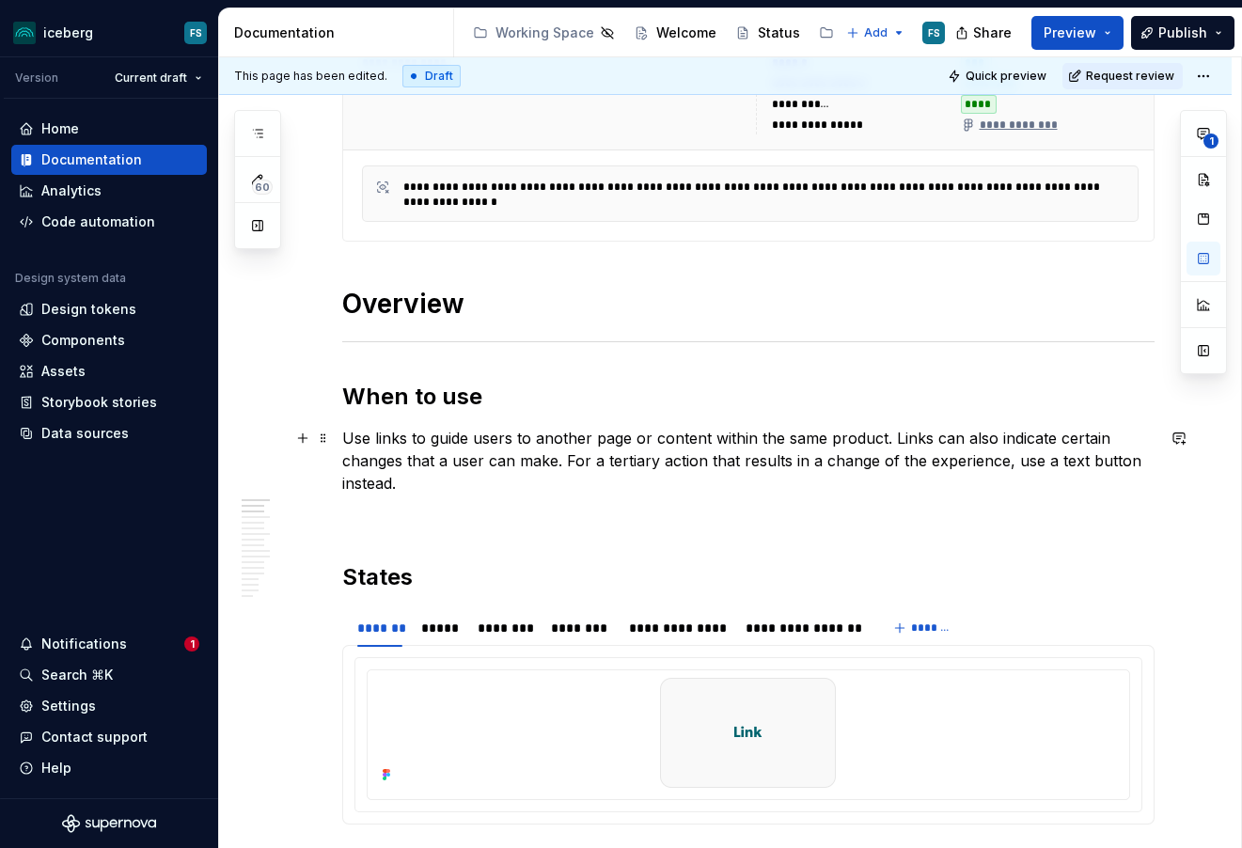
scroll to position [527, 0]
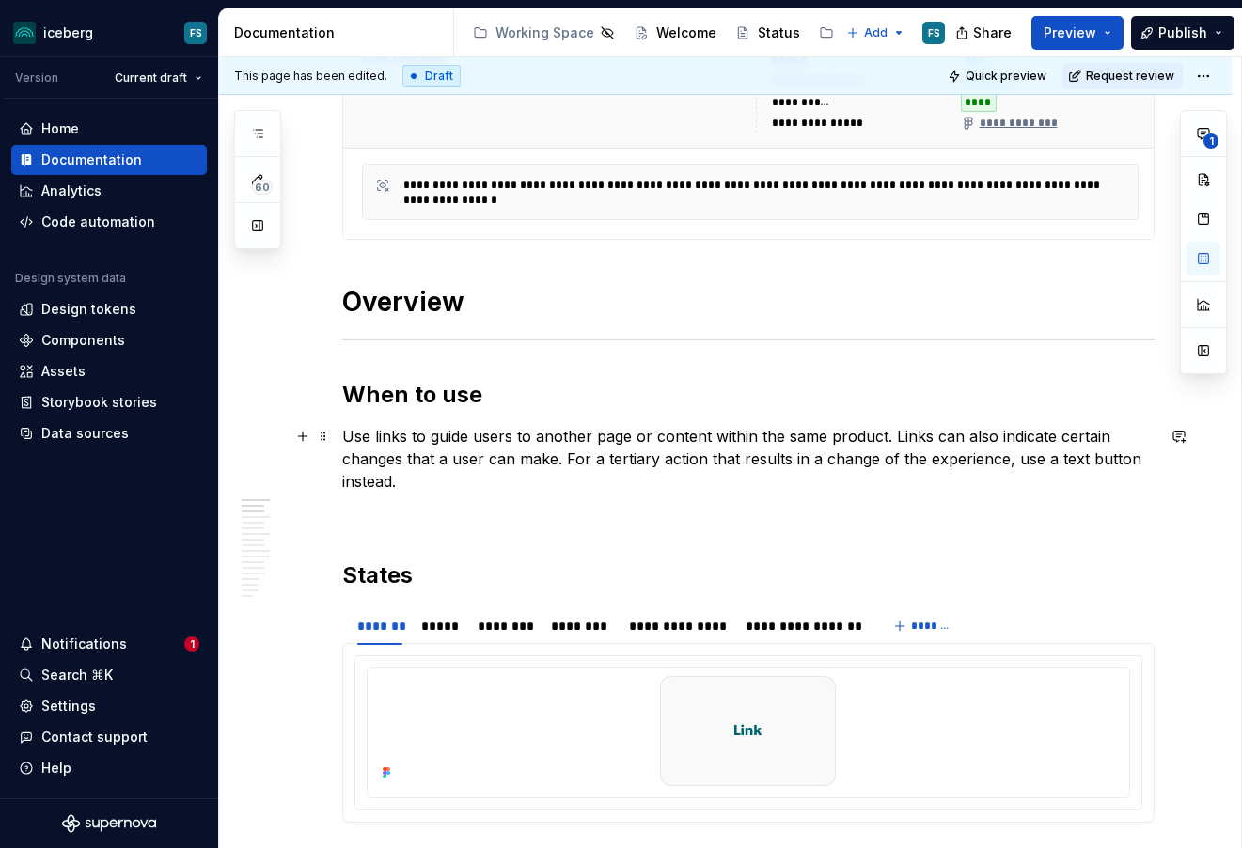
type textarea "*"
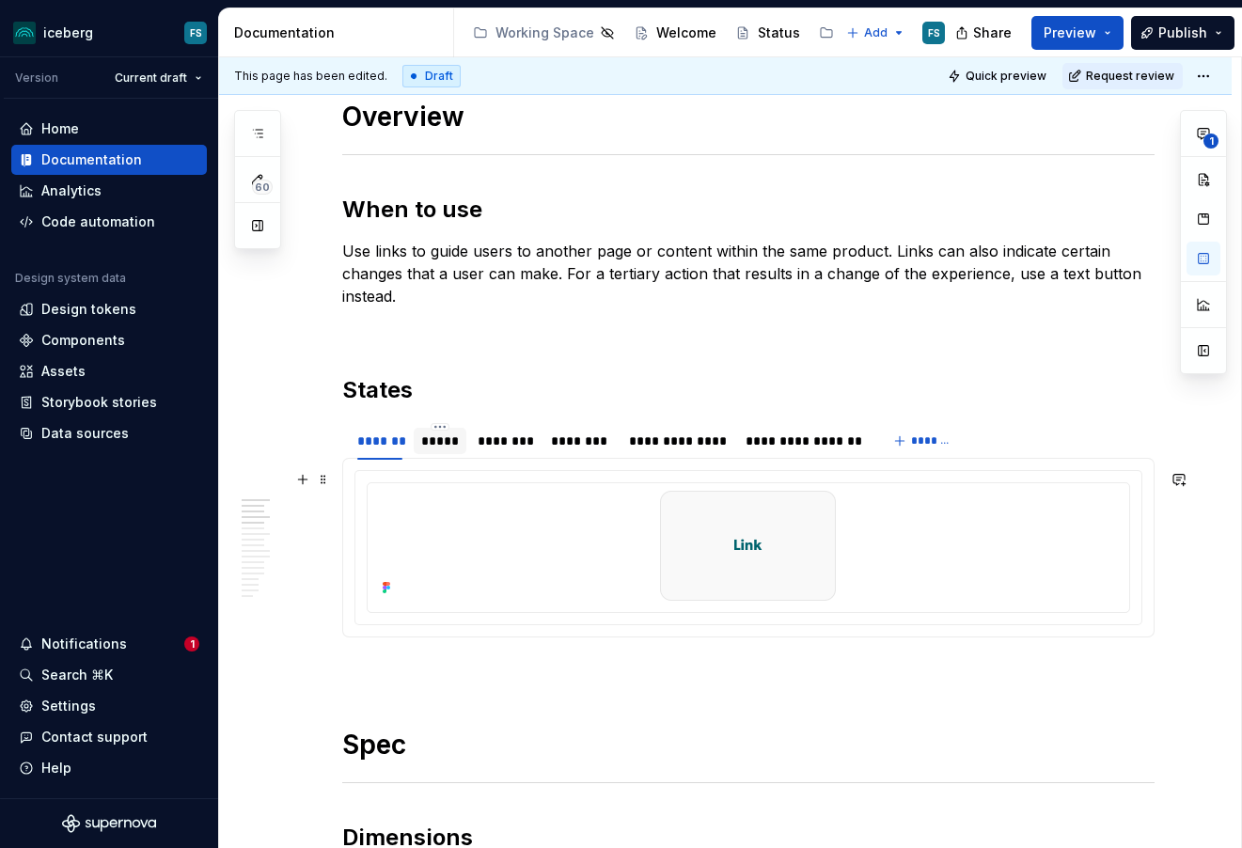
scroll to position [715, 0]
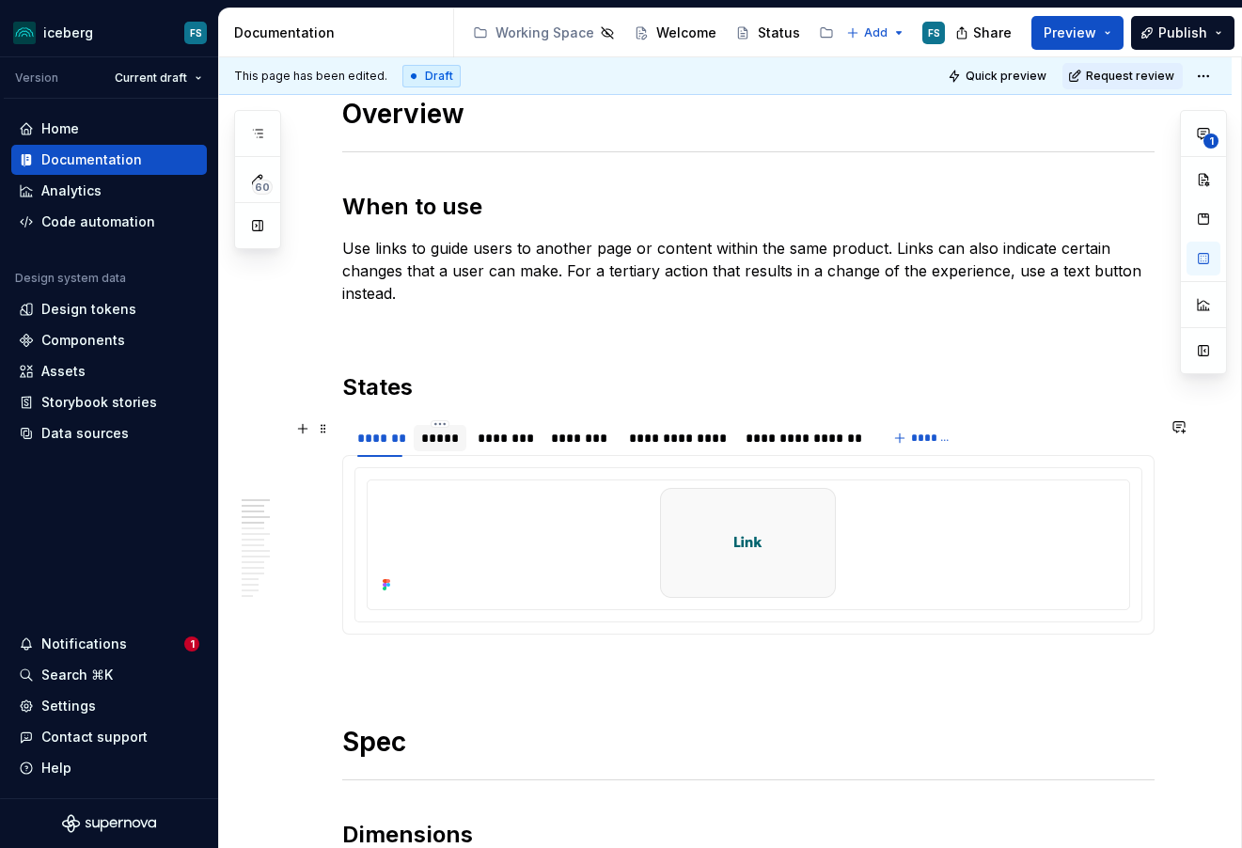
type textarea "Links are used as navigational elements to redirect the user to a new section a…"
click at [451, 441] on div "*****" at bounding box center [440, 438] width 38 height 19
click at [504, 442] on div "********" at bounding box center [505, 438] width 55 height 19
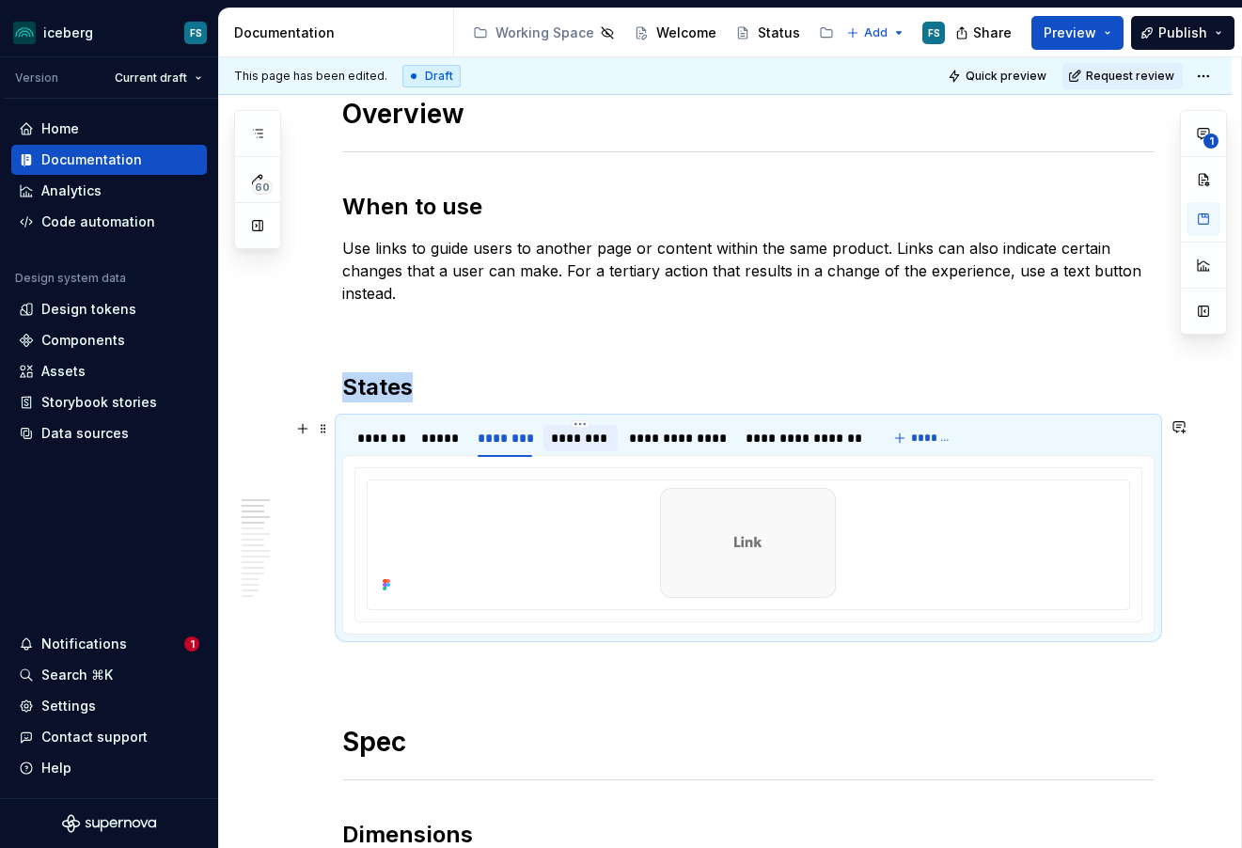
click at [561, 443] on div "********" at bounding box center [580, 438] width 59 height 19
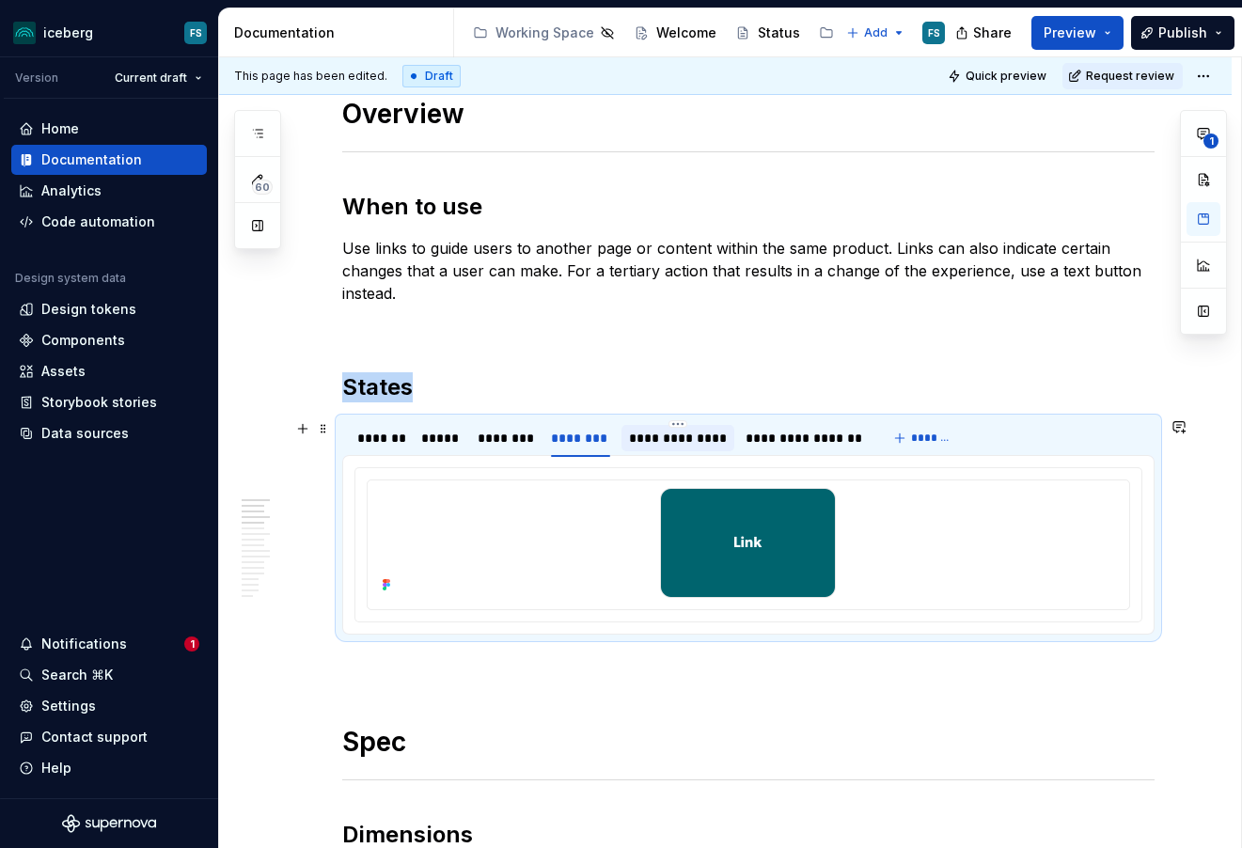
click at [698, 446] on div "**********" at bounding box center [678, 438] width 98 height 19
drag, startPoint x: 813, startPoint y: 445, endPoint x: 799, endPoint y: 450, distance: 15.2
click at [813, 445] on div "**********" at bounding box center [804, 438] width 116 height 19
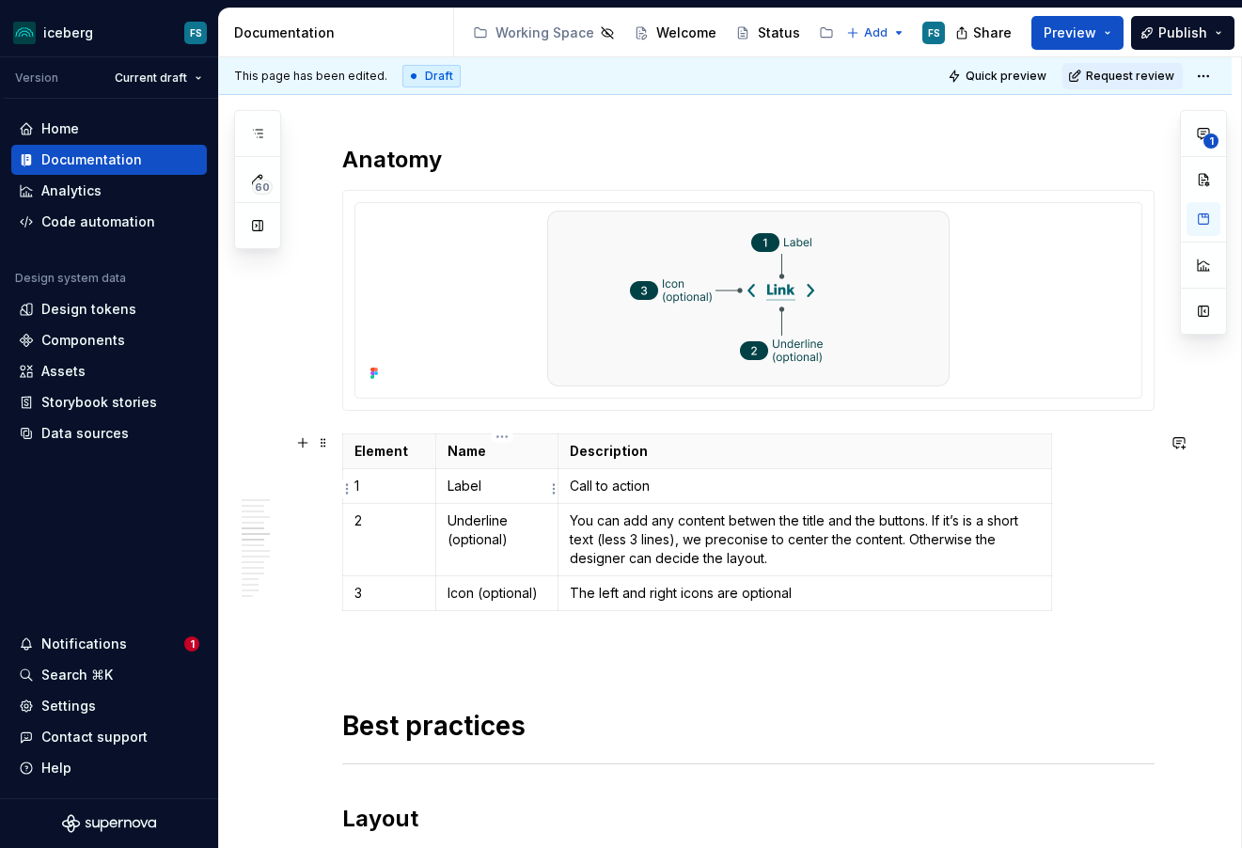
scroll to position [1744, 0]
click at [604, 489] on p "Call to action" at bounding box center [804, 485] width 469 height 19
click at [805, 558] on p "You can add any content betwen the title and the buttons. If it’s is a short te…" at bounding box center [804, 539] width 469 height 56
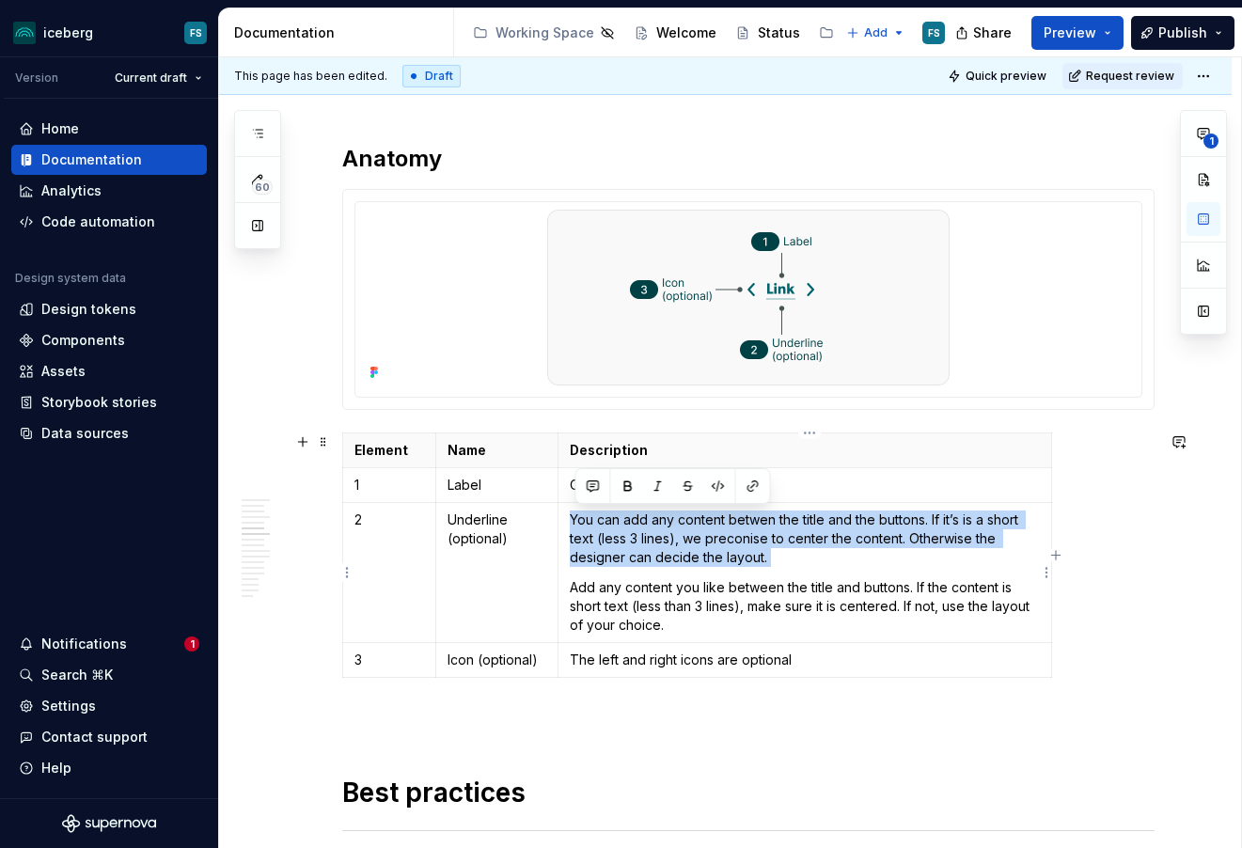
drag, startPoint x: 577, startPoint y: 582, endPoint x: 575, endPoint y: 515, distance: 66.8
click at [575, 515] on td "You can add any content betwen the title and the buttons. If it’s is a short te…" at bounding box center [805, 573] width 493 height 140
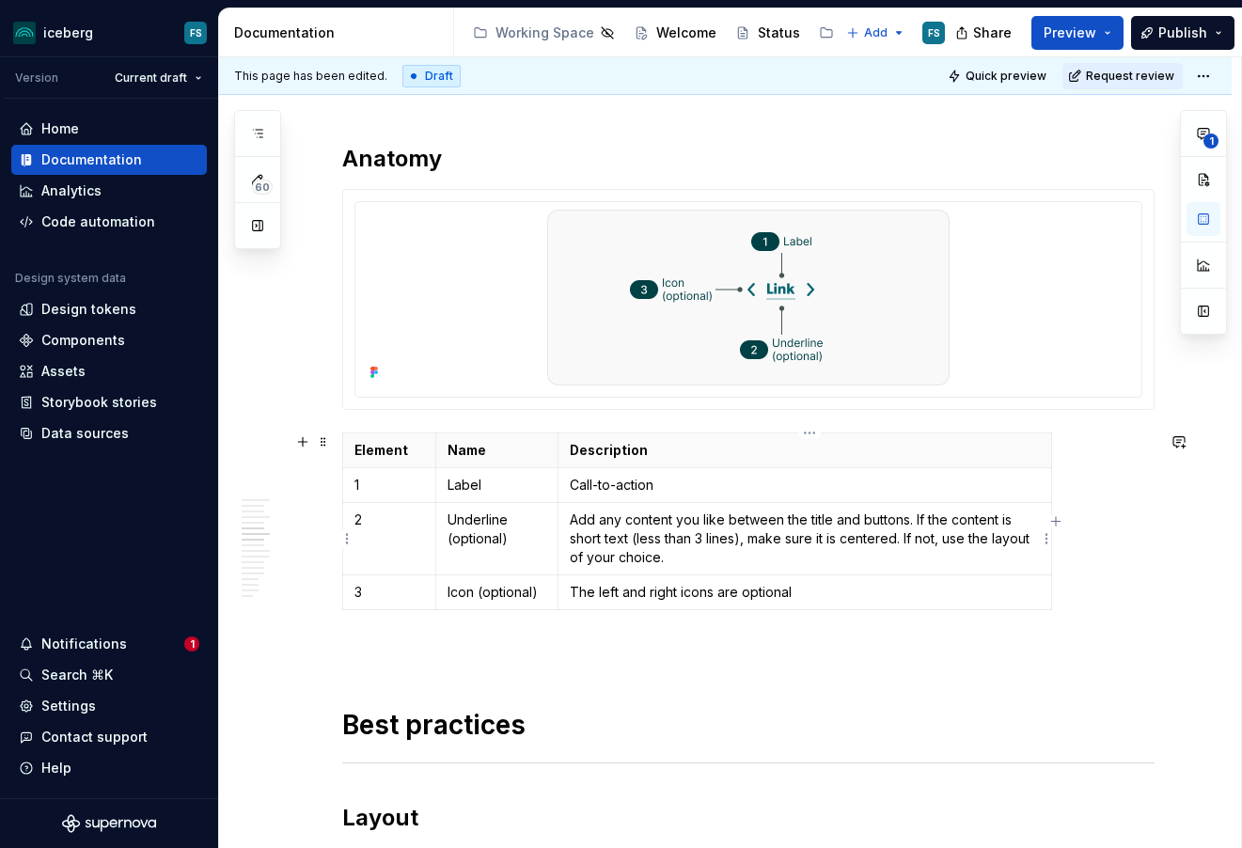
click at [875, 536] on p "Add any content you like between the title and buttons. If the content is short…" at bounding box center [804, 539] width 469 height 56
click at [842, 530] on p "Add any content you like between the title and buttons. If the content is short…" at bounding box center [804, 539] width 469 height 56
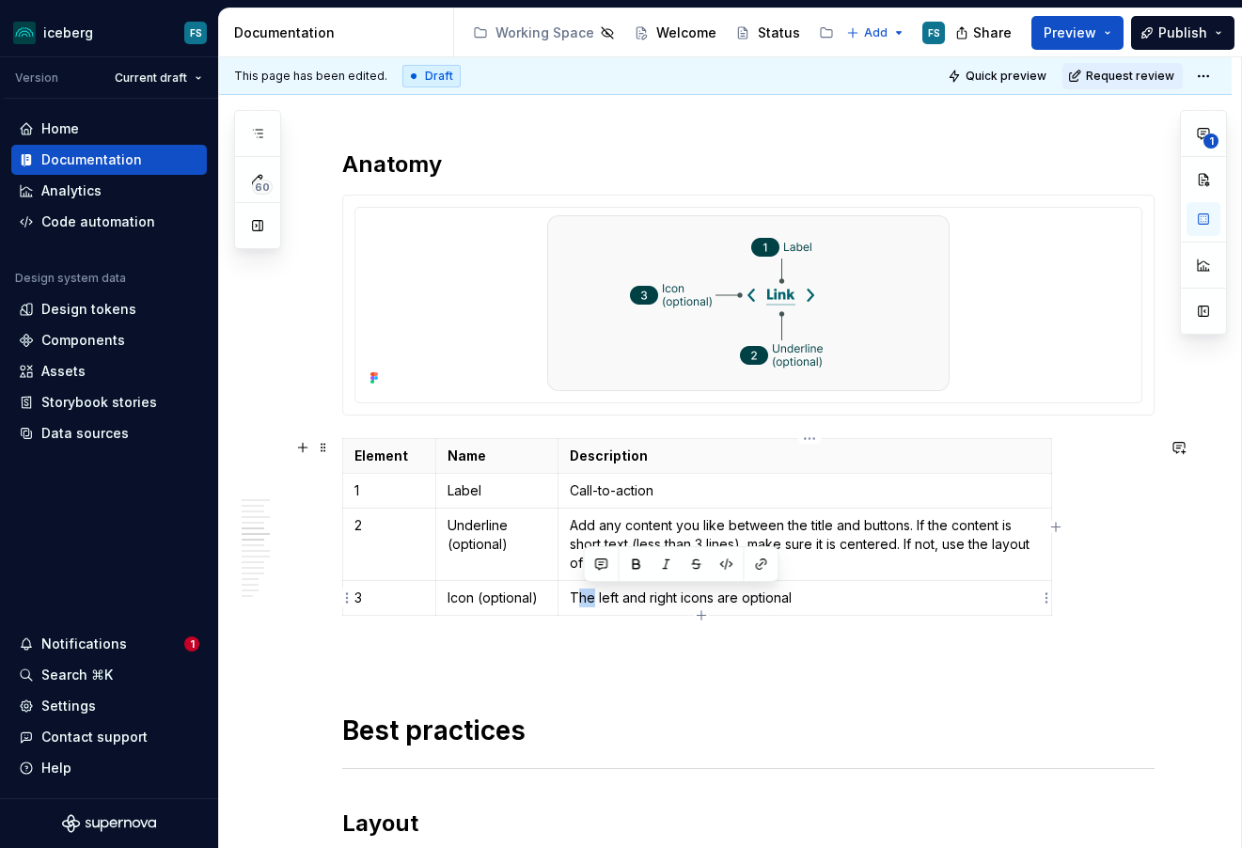
drag, startPoint x: 596, startPoint y: 596, endPoint x: 579, endPoint y: 596, distance: 16.9
click at [579, 596] on p "The left and right icons are optional" at bounding box center [804, 598] width 469 height 19
click at [576, 595] on p "The left and right icons are optional" at bounding box center [804, 598] width 469 height 19
click at [596, 598] on p "The left and right icons are optional" at bounding box center [804, 598] width 469 height 19
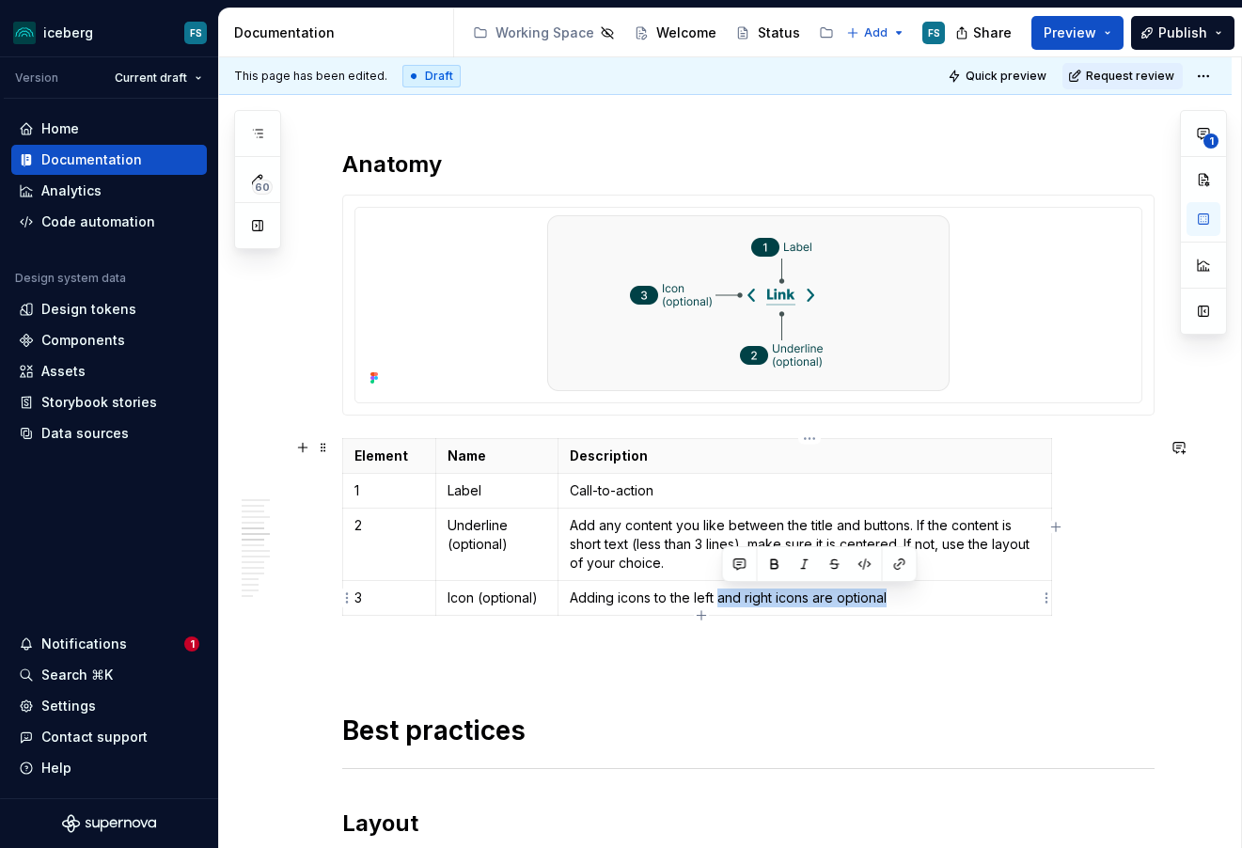
drag, startPoint x: 904, startPoint y: 602, endPoint x: 726, endPoint y: 605, distance: 177.8
click at [726, 605] on p "Adding icons to the left and right icons are optional" at bounding box center [804, 598] width 469 height 19
click at [691, 561] on p "Add any content you like between the title and buttons. If the content is short…" at bounding box center [804, 544] width 469 height 56
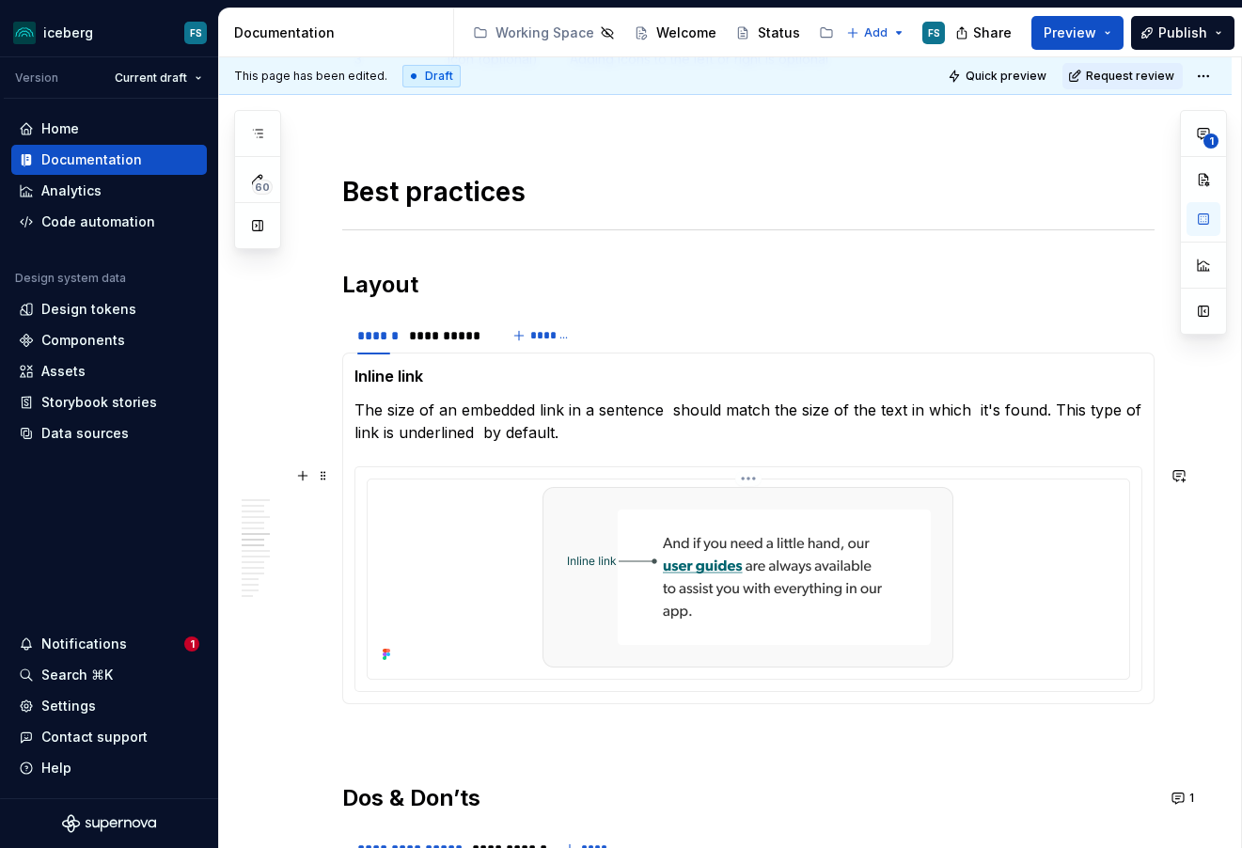
scroll to position [2278, 0]
click at [569, 437] on p "The size of an embedded link in a sentence  should match the size of the text i…" at bounding box center [749, 420] width 788 height 45
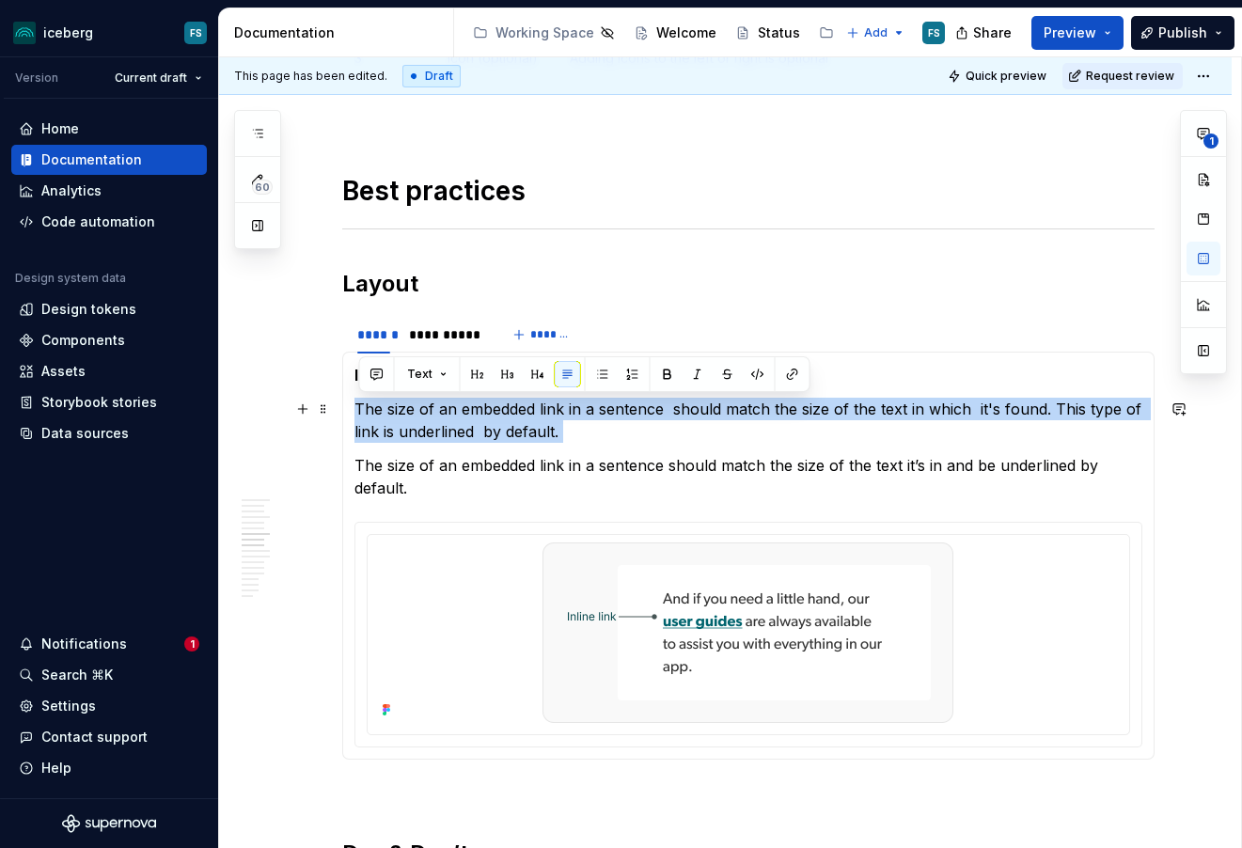
drag, startPoint x: 361, startPoint y: 461, endPoint x: 359, endPoint y: 415, distance: 46.1
click at [359, 415] on section-item-column "Inline link The size of an embedded link in a sentence  should match the size o…" at bounding box center [749, 556] width 788 height 384
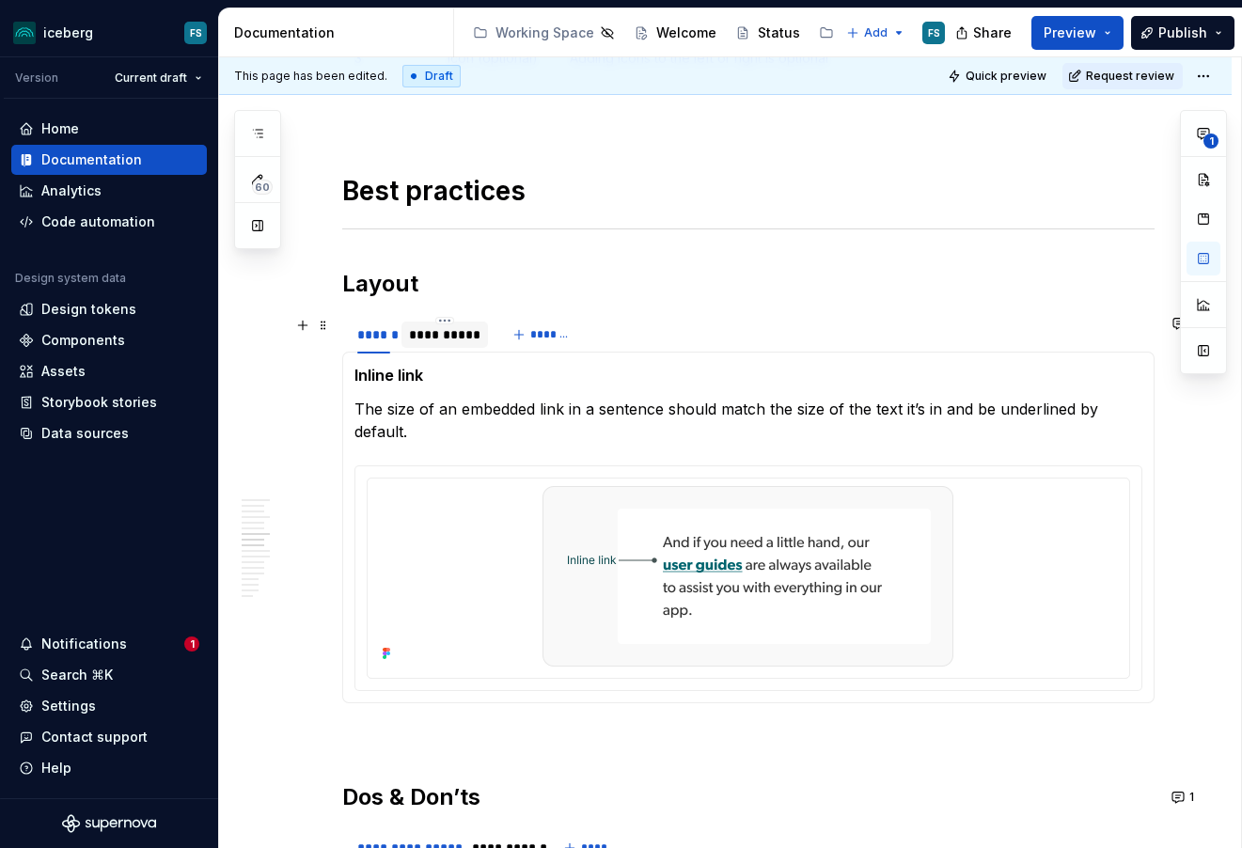
click at [423, 343] on div "**********" at bounding box center [444, 334] width 71 height 19
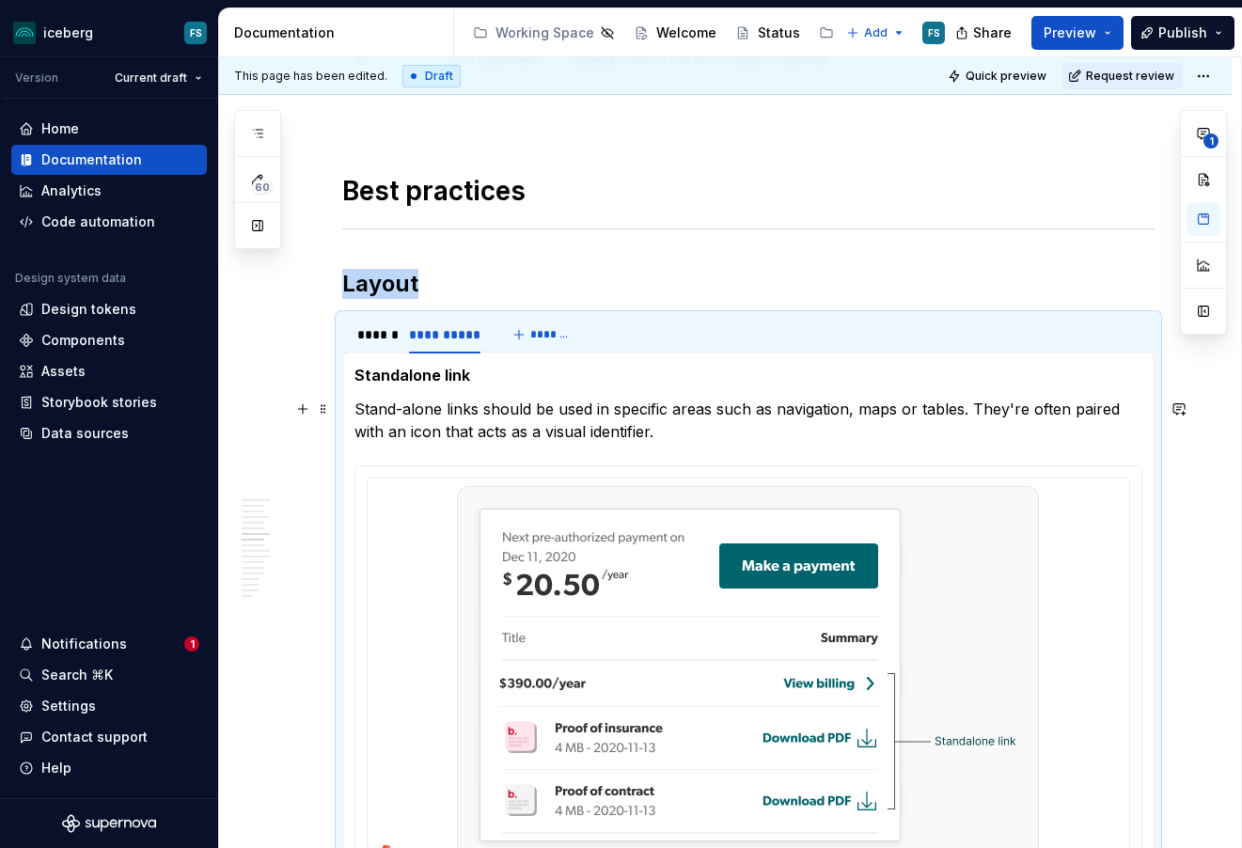
click at [408, 409] on p "Stand-alone links should be used in specific areas such as navigation, maps or …" at bounding box center [749, 420] width 788 height 45
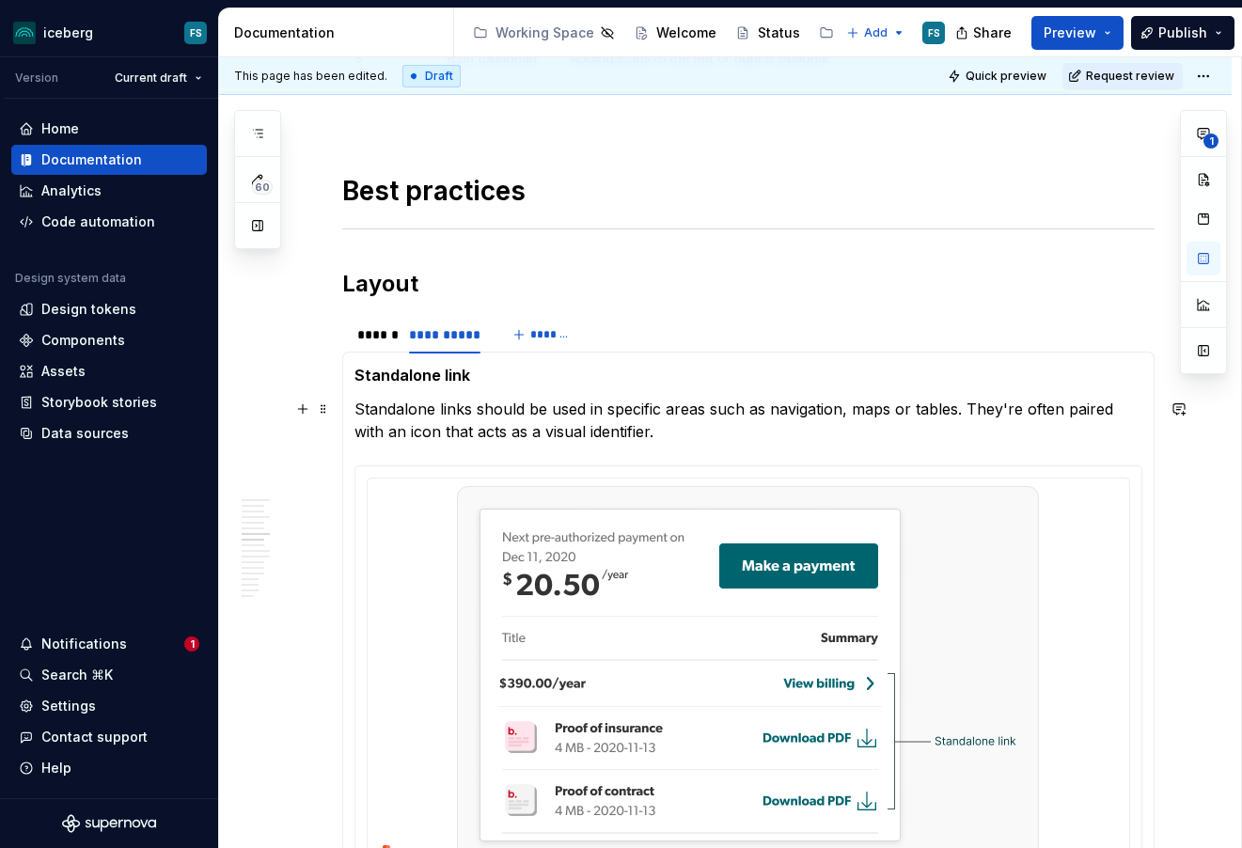
click at [689, 408] on p "Standalone links should be used in specific areas such as navigation, maps or t…" at bounding box center [749, 420] width 788 height 45
drag, startPoint x: 667, startPoint y: 410, endPoint x: 691, endPoint y: 419, distance: 26.2
click at [667, 410] on p "Standalone links should be used in specific areas such as navigation, maps or t…" at bounding box center [749, 420] width 788 height 45
click at [481, 437] on p "Standalone links should be used in specific  areas such as navigation, maps or …" at bounding box center [749, 420] width 788 height 45
drag, startPoint x: 476, startPoint y: 434, endPoint x: 493, endPoint y: 438, distance: 17.3
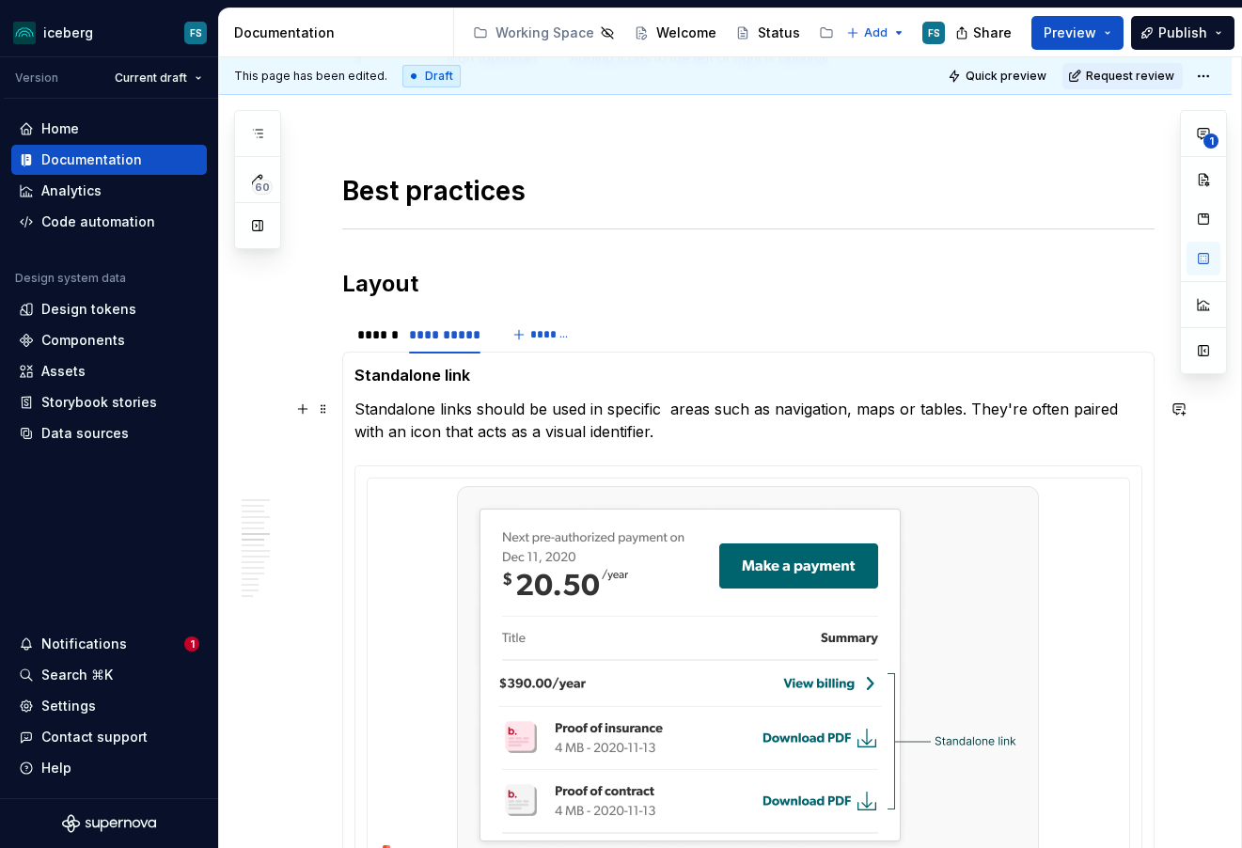
click at [476, 434] on p "Standalone links should be used in specific  areas such as navigation, maps or …" at bounding box center [749, 420] width 788 height 45
click at [656, 432] on p "Standalone links should be used in specific  areas such as navigation, maps or …" at bounding box center [749, 420] width 788 height 45
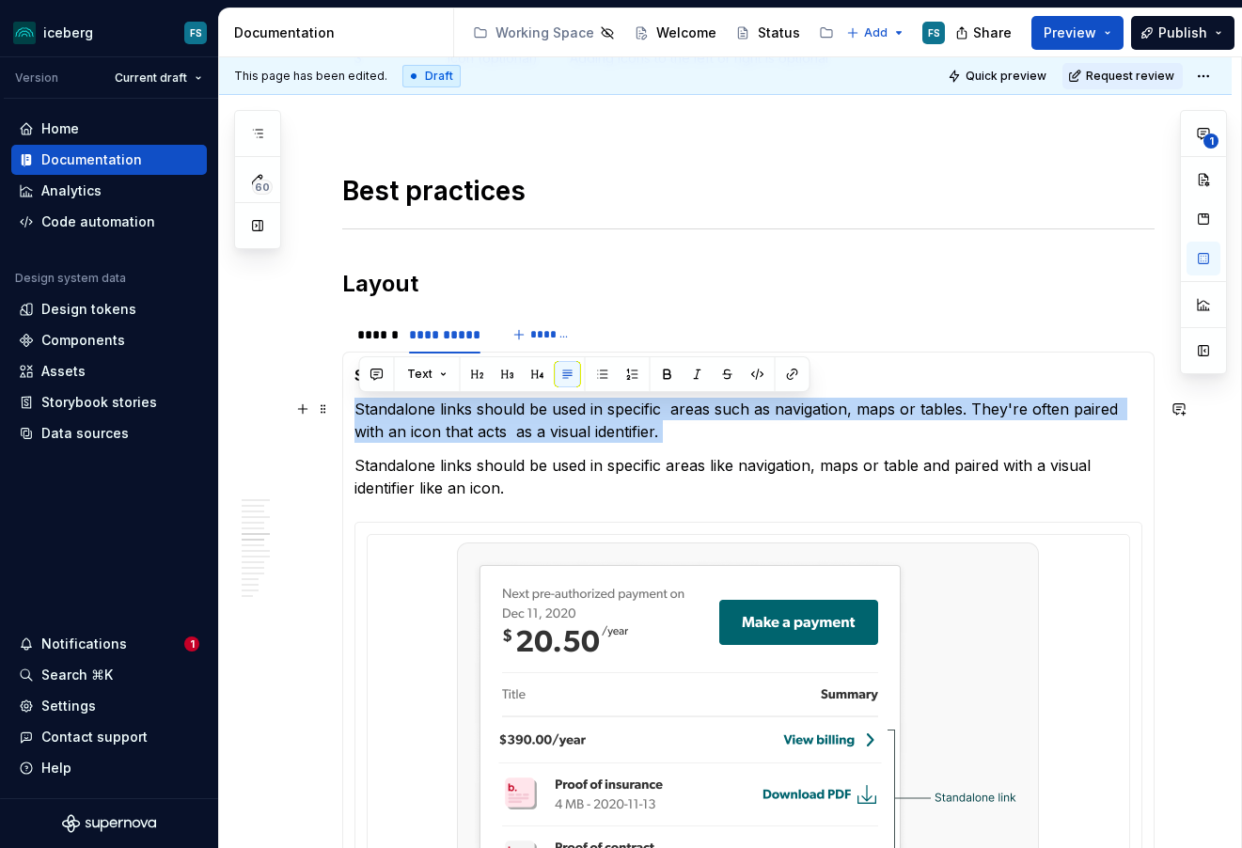
drag, startPoint x: 359, startPoint y: 467, endPoint x: 361, endPoint y: 415, distance: 52.7
click at [361, 415] on section-item-column "Standalone link Standalone links should be used in specific  areas such as navi…" at bounding box center [749, 654] width 788 height 581
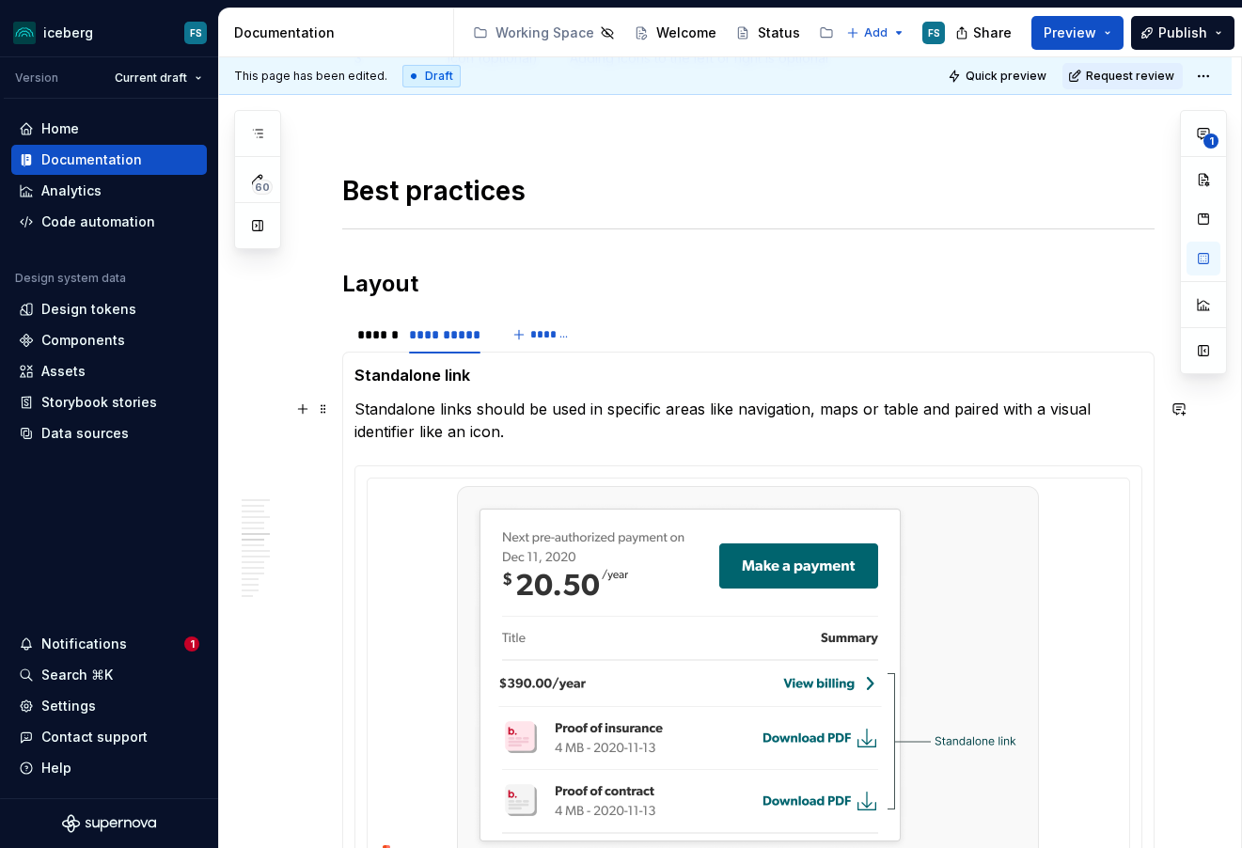
click at [919, 411] on p "Standalone links should be used in specific areas like navigation, maps or tabl…" at bounding box center [749, 420] width 788 height 45
click at [383, 332] on div "******" at bounding box center [374, 334] width 34 height 19
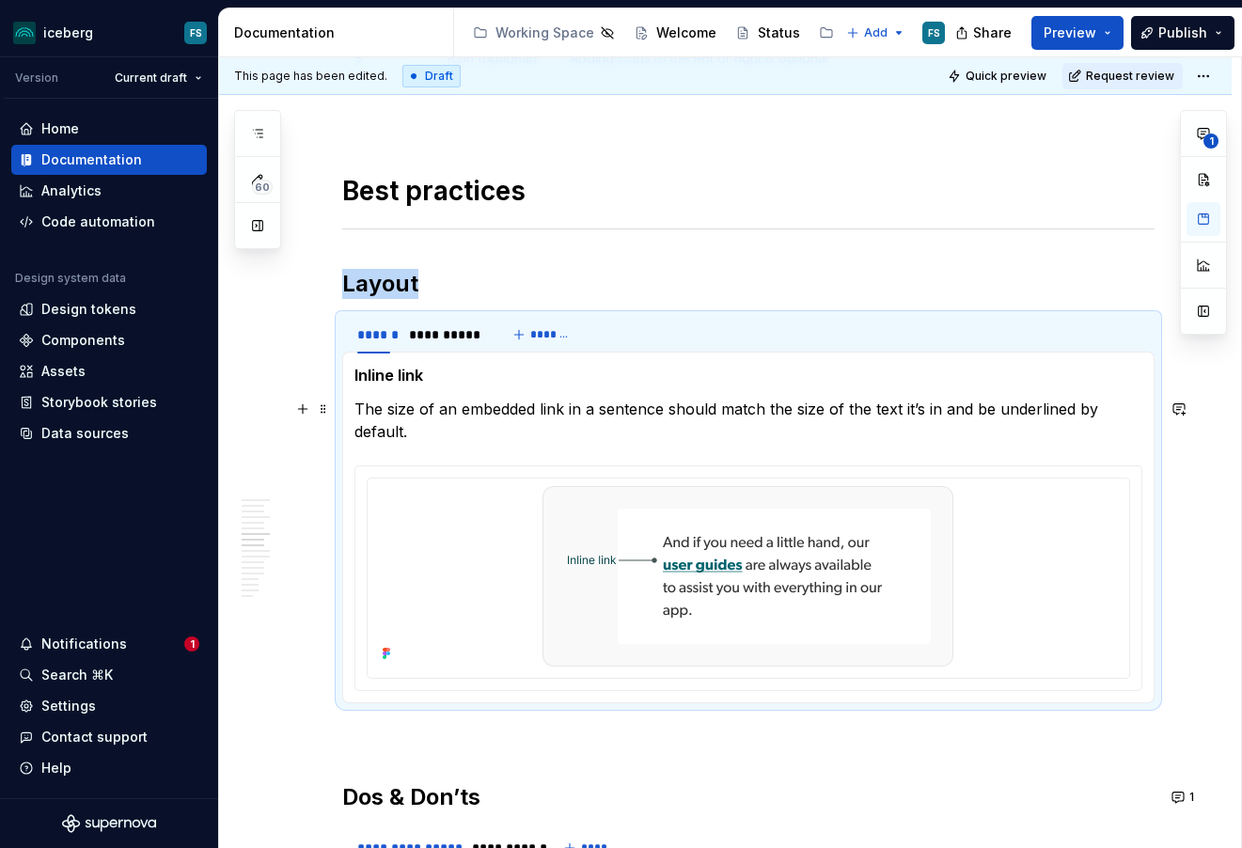
click at [359, 412] on p "The size of an embedded link in a sentence should match the size of the text it…" at bounding box center [749, 420] width 788 height 45
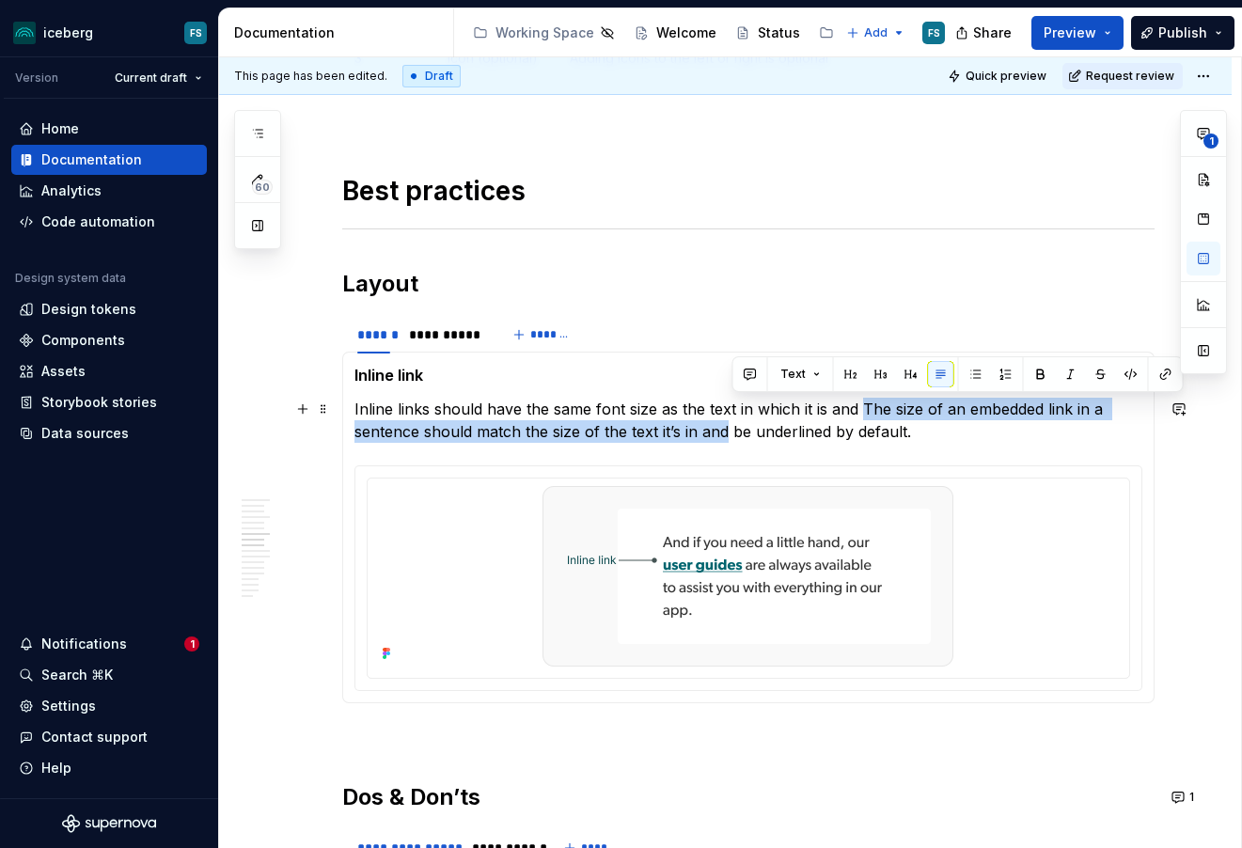
drag, startPoint x: 731, startPoint y: 433, endPoint x: 865, endPoint y: 410, distance: 136.4
click at [865, 410] on p "Inline links should have the same font size as the text in which it is and The …" at bounding box center [749, 420] width 788 height 45
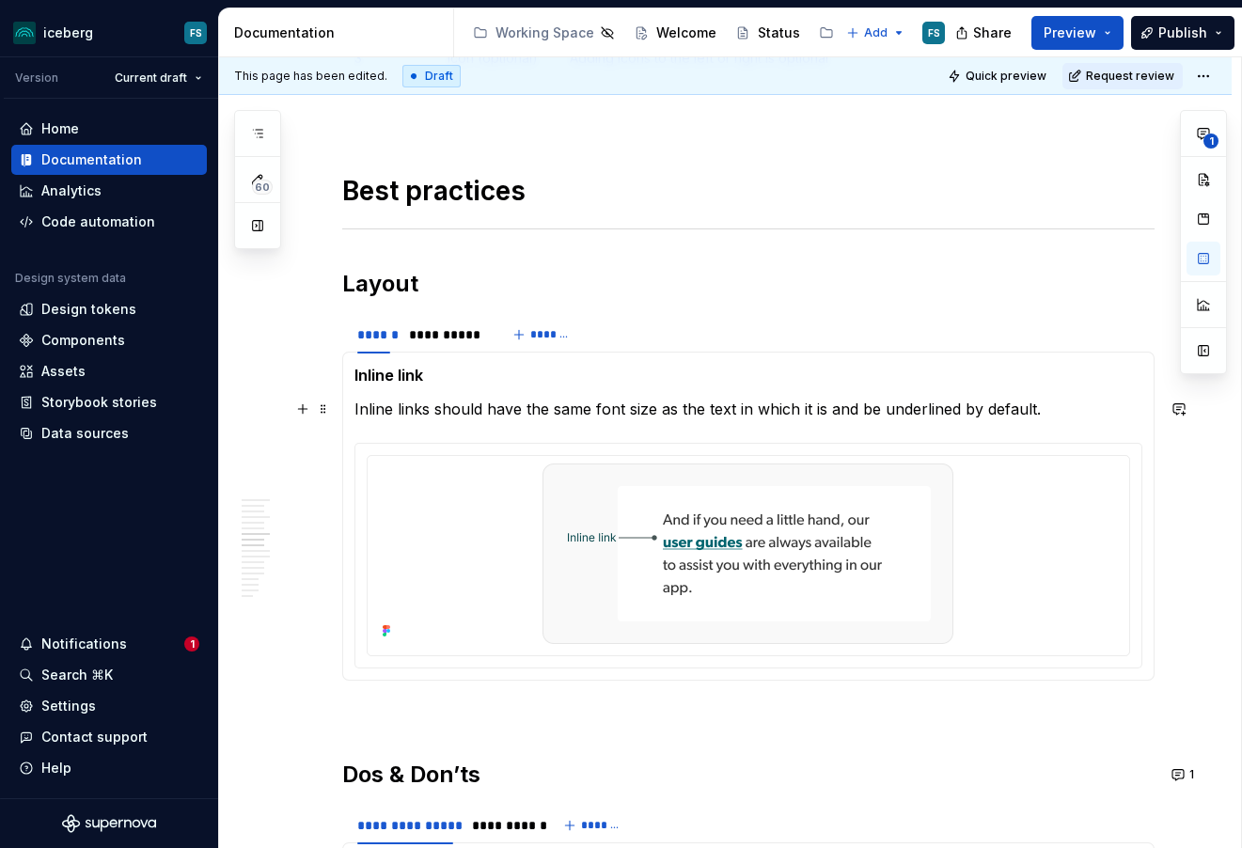
click at [828, 412] on p "Inline links should have the same font size as the text in which it is and be u…" at bounding box center [749, 409] width 788 height 23
click at [1059, 403] on p "Inline links should have the same font size as the surrounding text and be unde…" at bounding box center [749, 409] width 788 height 23
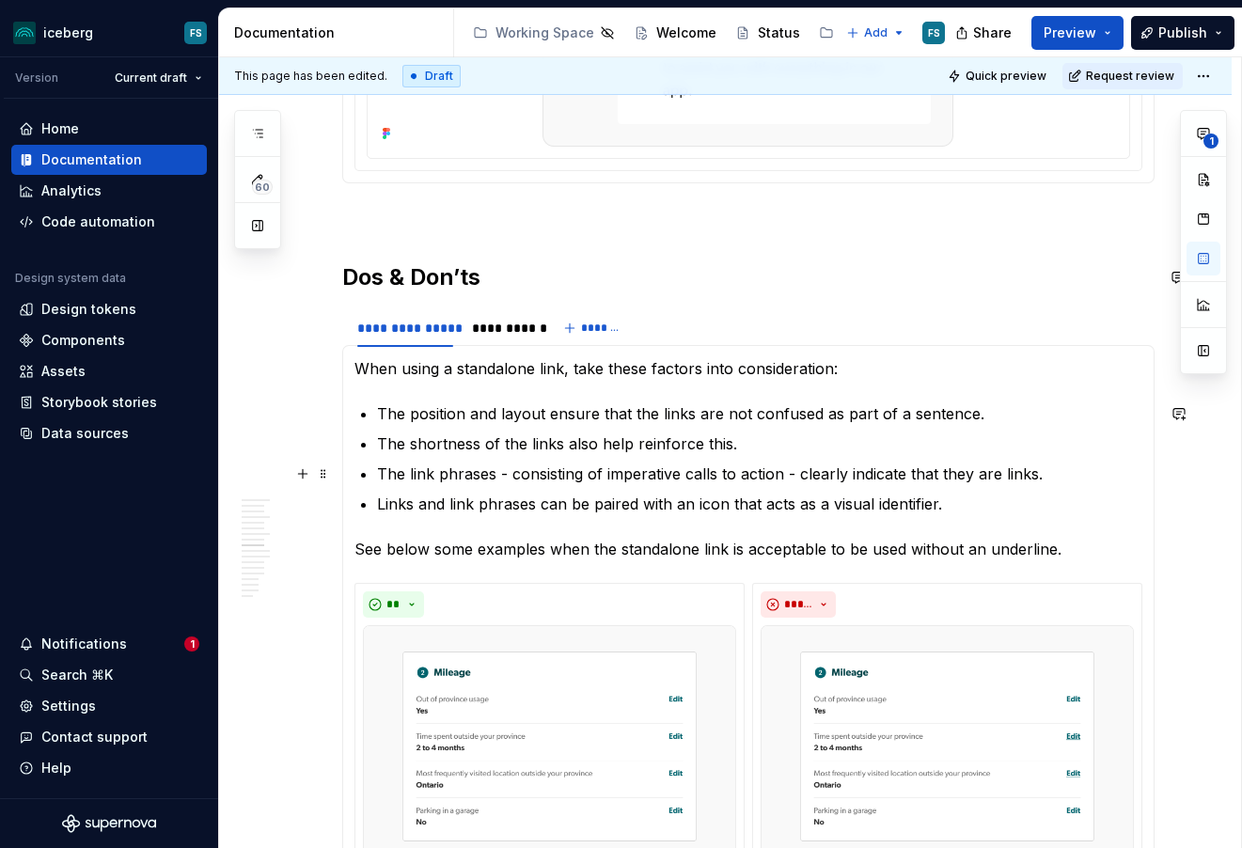
scroll to position [2777, 0]
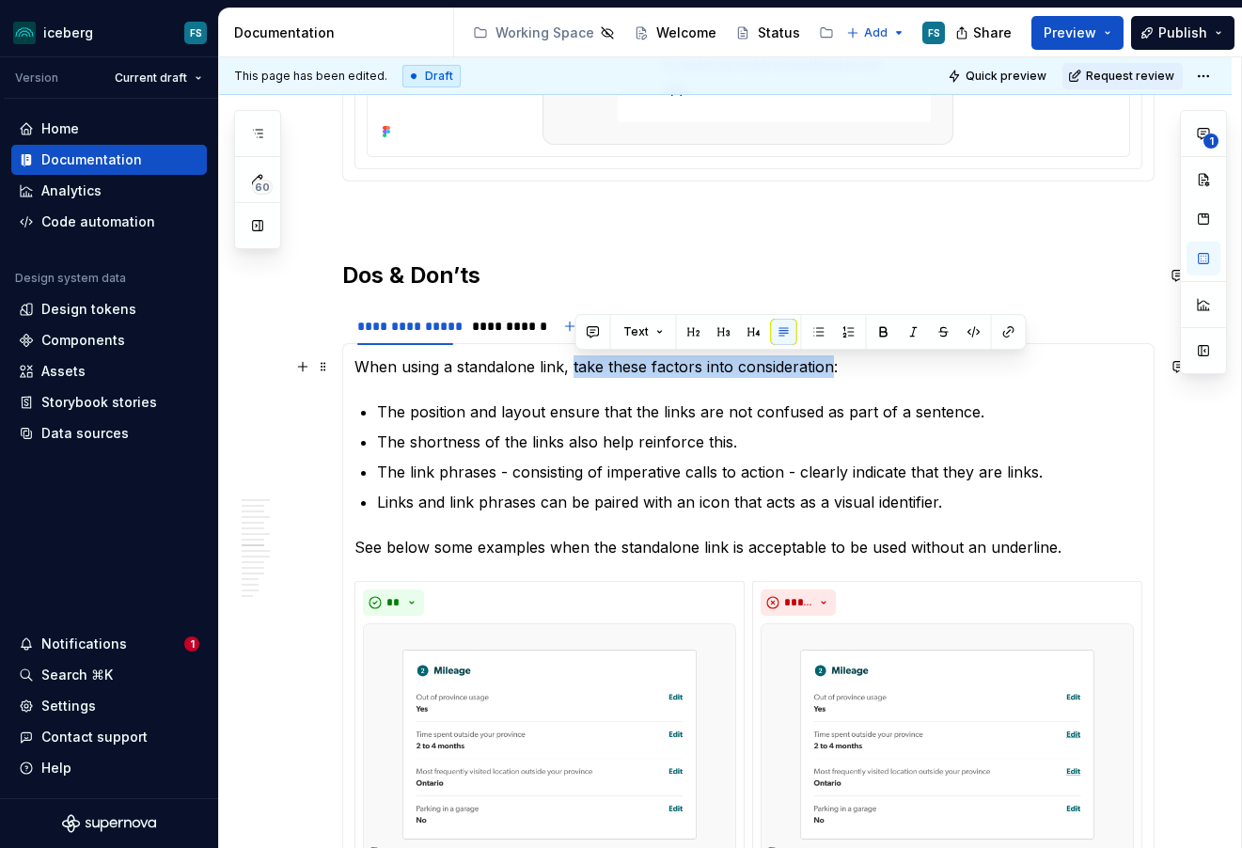
drag, startPoint x: 835, startPoint y: 370, endPoint x: 647, endPoint y: 373, distance: 188.1
click at [576, 372] on p "When using a standalone link, take these factors into consideration:" at bounding box center [749, 366] width 788 height 23
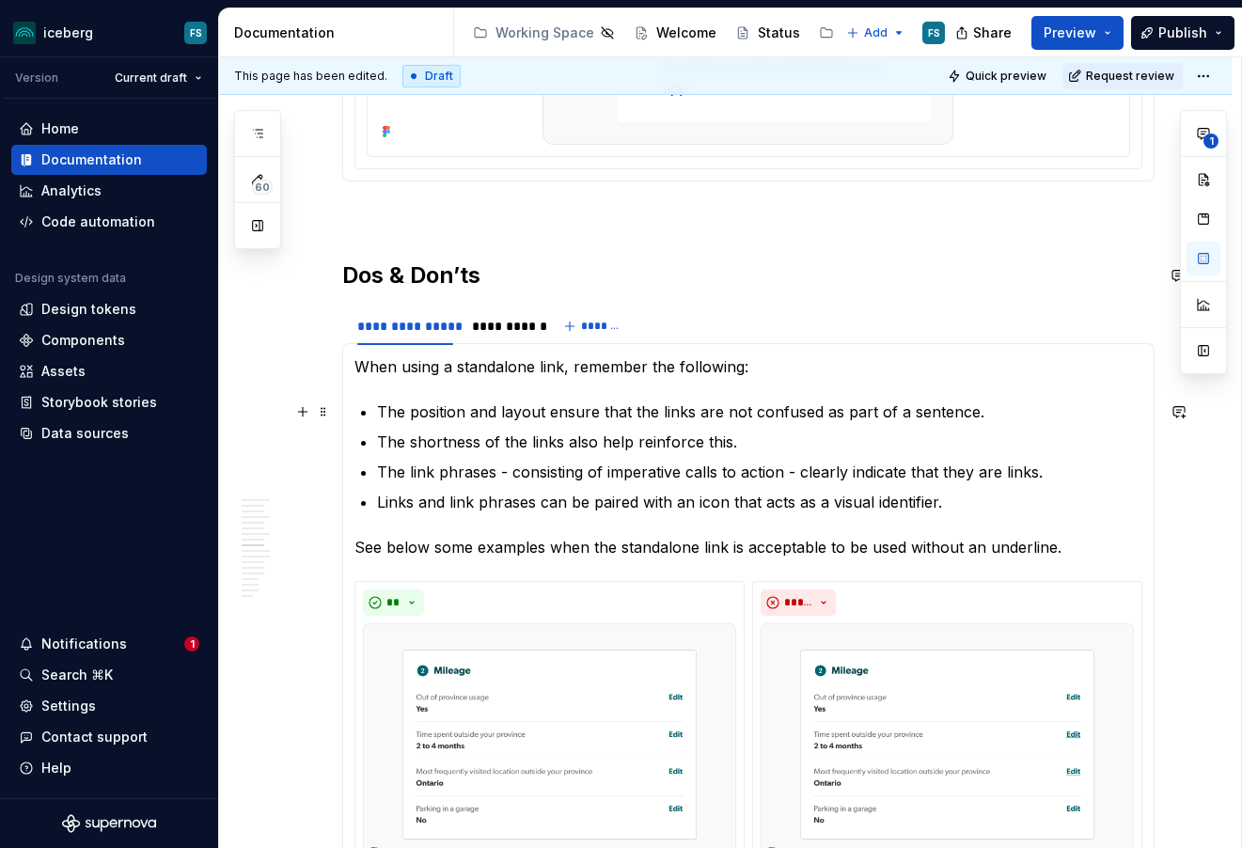
click at [386, 413] on p "The position and layout ensure that the links are not confused as part of a sen…" at bounding box center [760, 412] width 766 height 23
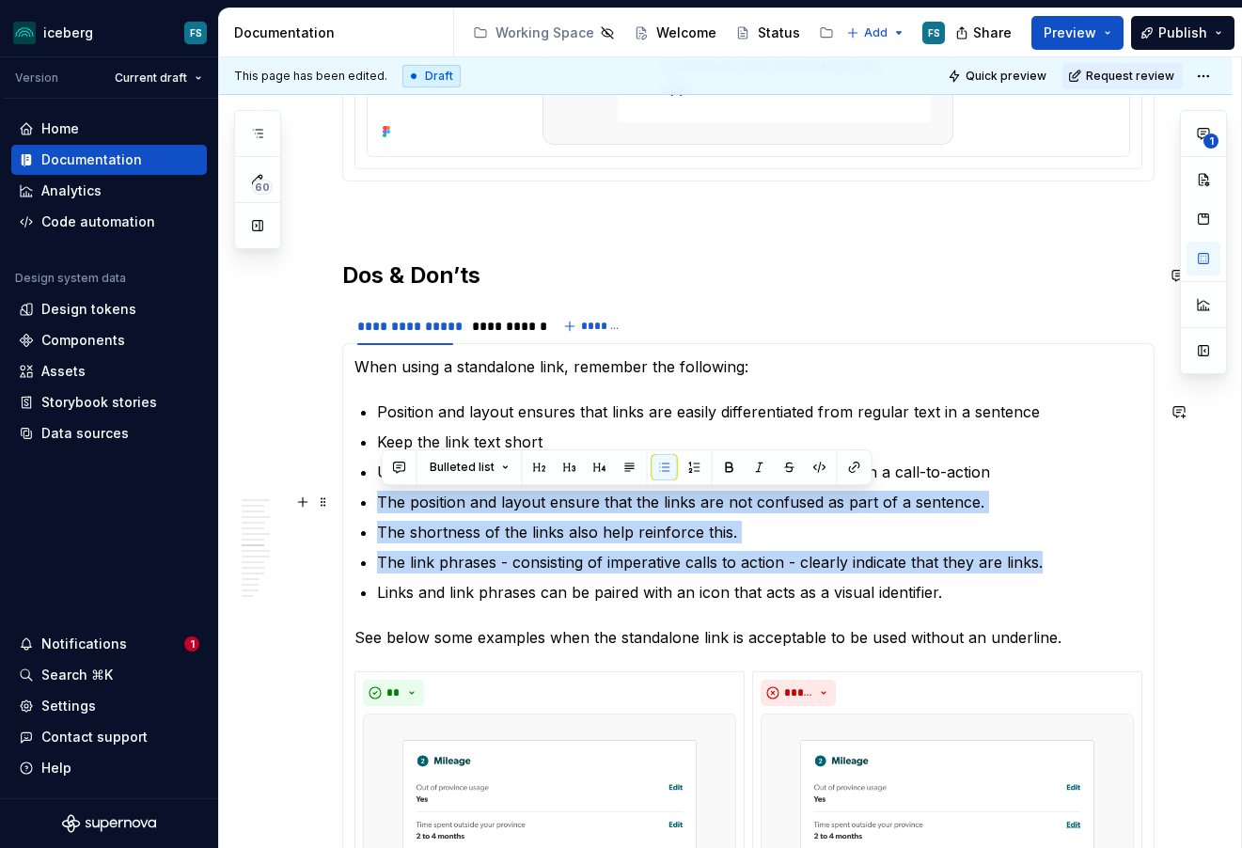
drag, startPoint x: 1005, startPoint y: 564, endPoint x: 384, endPoint y: 499, distance: 625.0
click at [384, 499] on ul "Position and layout ensures that links are easily differentiated from regular t…" at bounding box center [760, 502] width 766 height 203
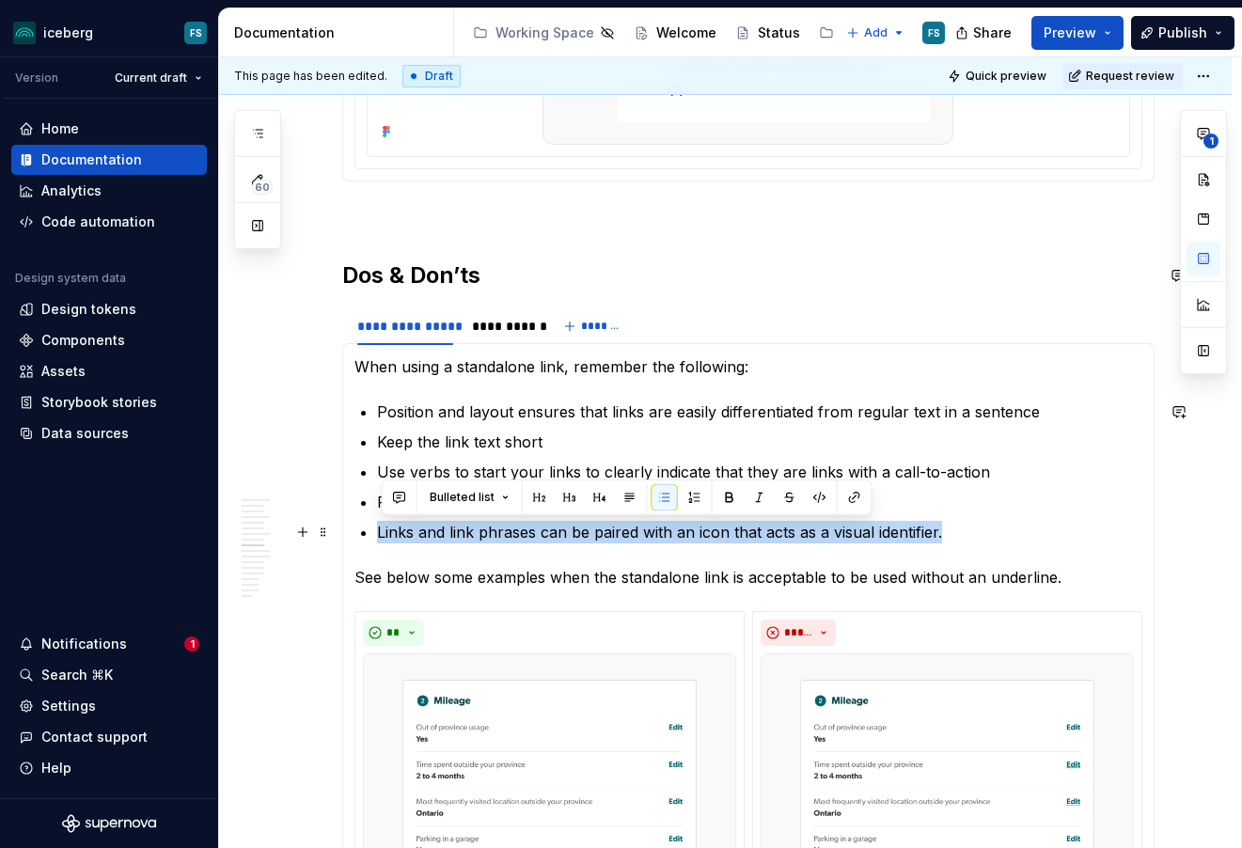
drag, startPoint x: 950, startPoint y: 538, endPoint x: 379, endPoint y: 530, distance: 570.9
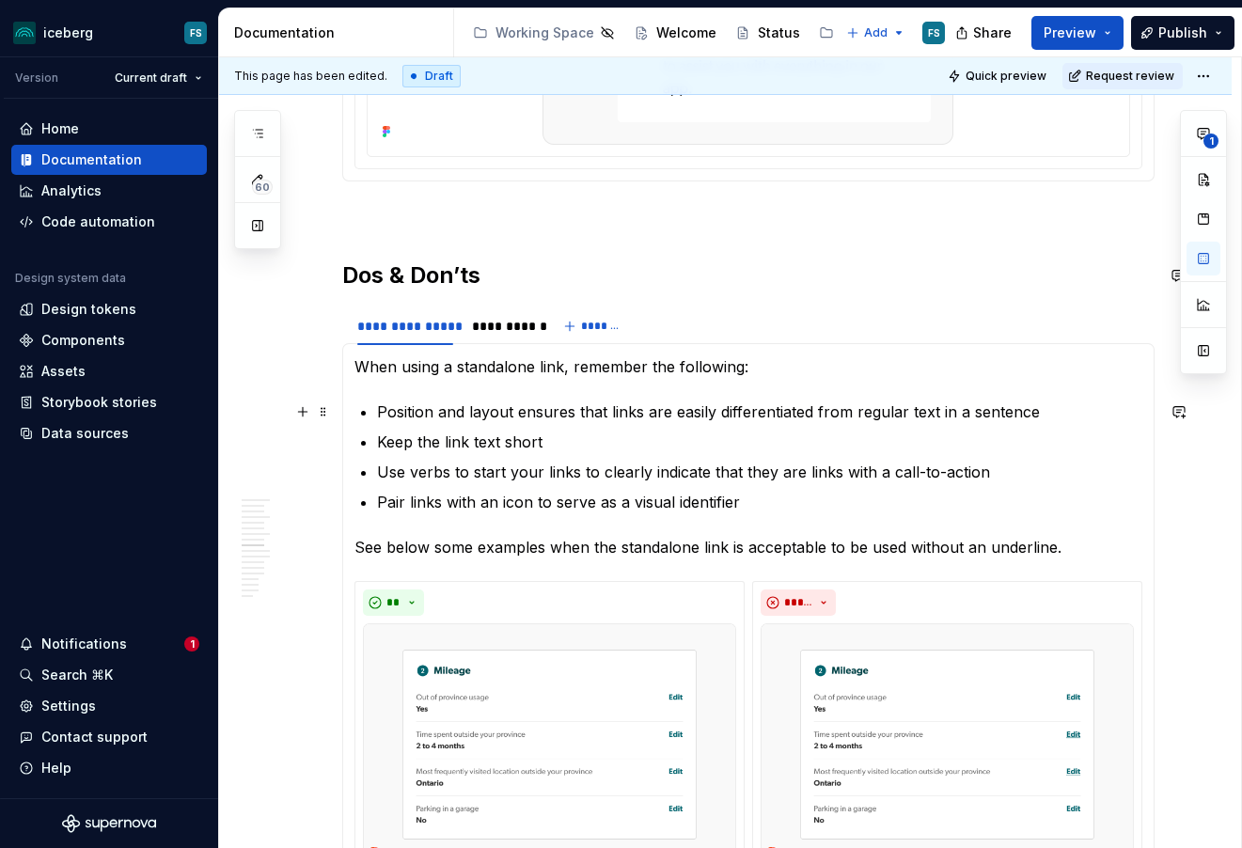
click at [382, 410] on p "Position and layout ensures that links are easily differentiated from regular t…" at bounding box center [760, 412] width 766 height 23
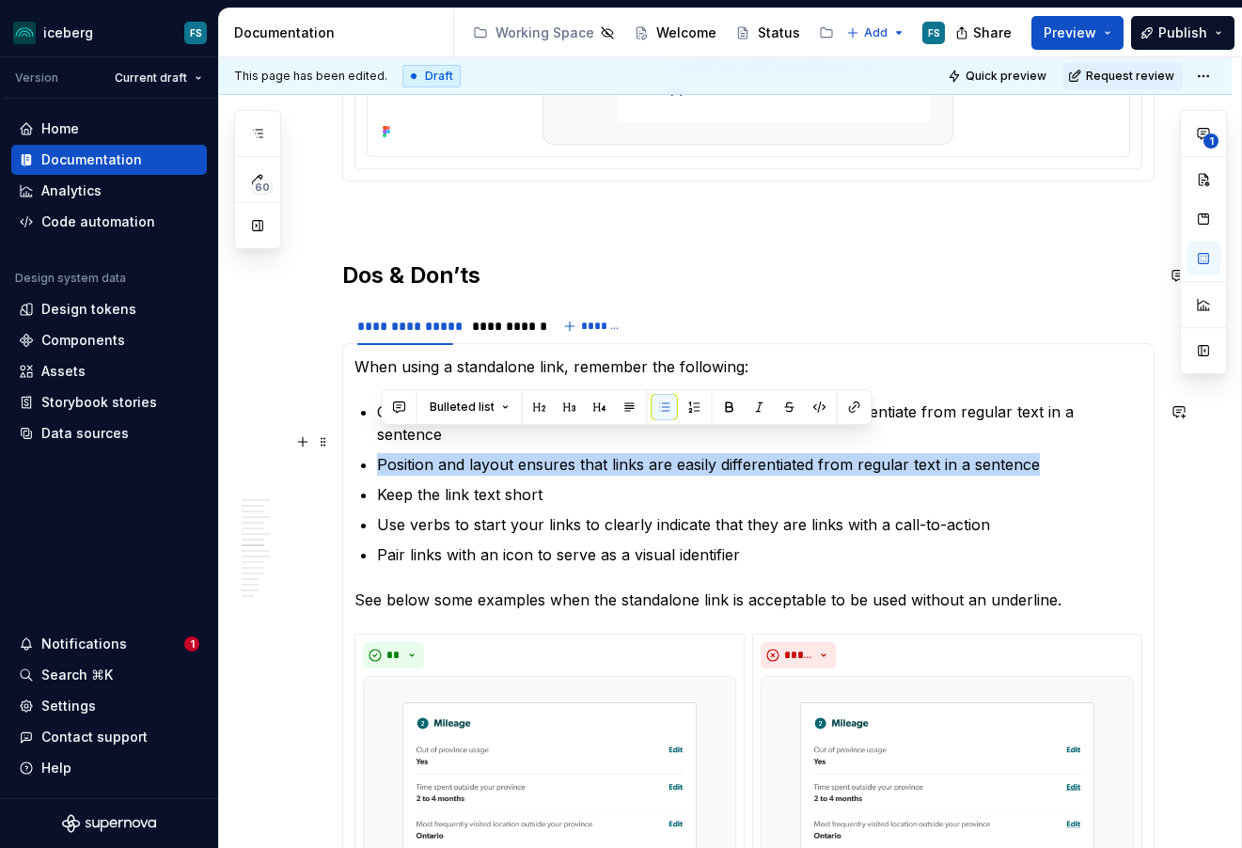
drag, startPoint x: 1042, startPoint y: 451, endPoint x: 382, endPoint y: 445, distance: 660.2
click at [382, 453] on p "Position and layout ensures that links are easily differentiated from regular t…" at bounding box center [760, 464] width 766 height 23
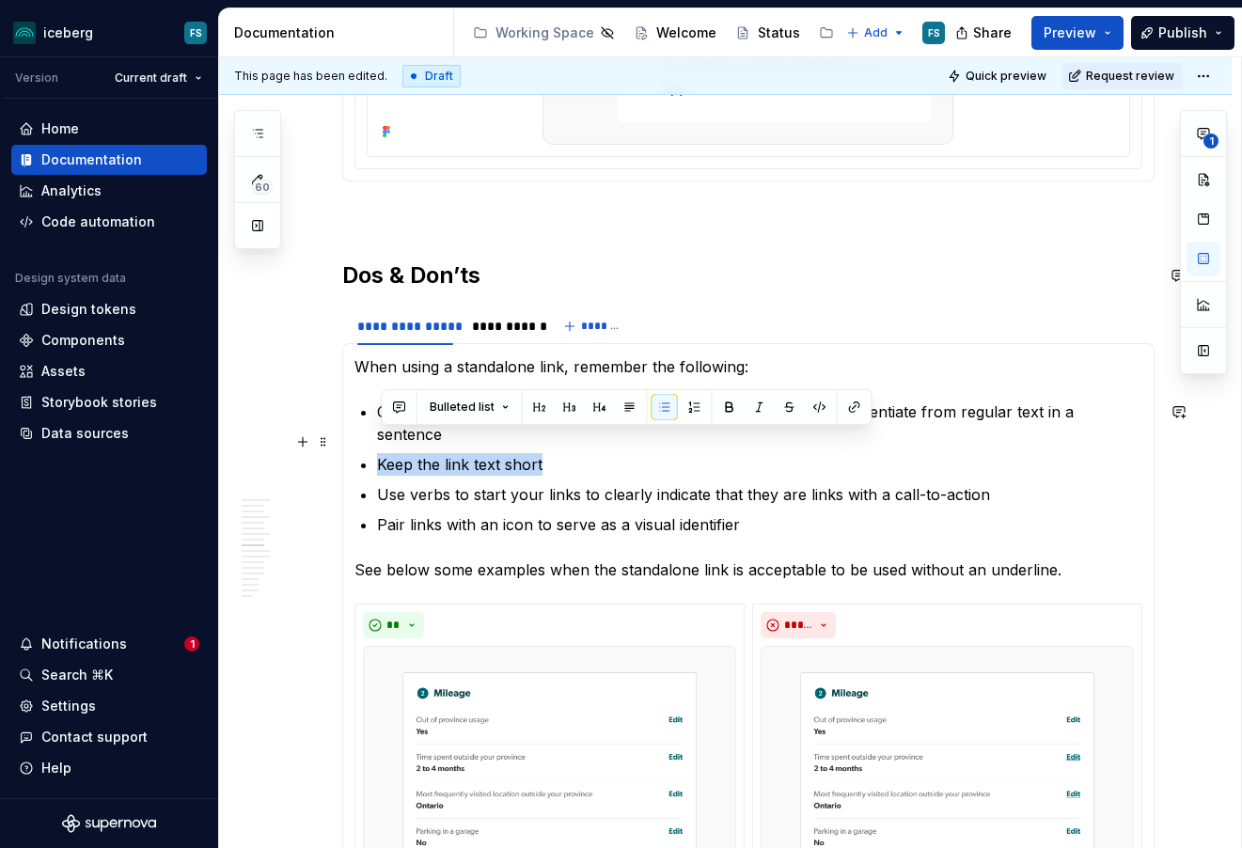
drag, startPoint x: 556, startPoint y: 444, endPoint x: 386, endPoint y: 445, distance: 170.2
click at [386, 453] on p "Keep the link text short" at bounding box center [760, 464] width 766 height 23
copy p "Keep the link text short"
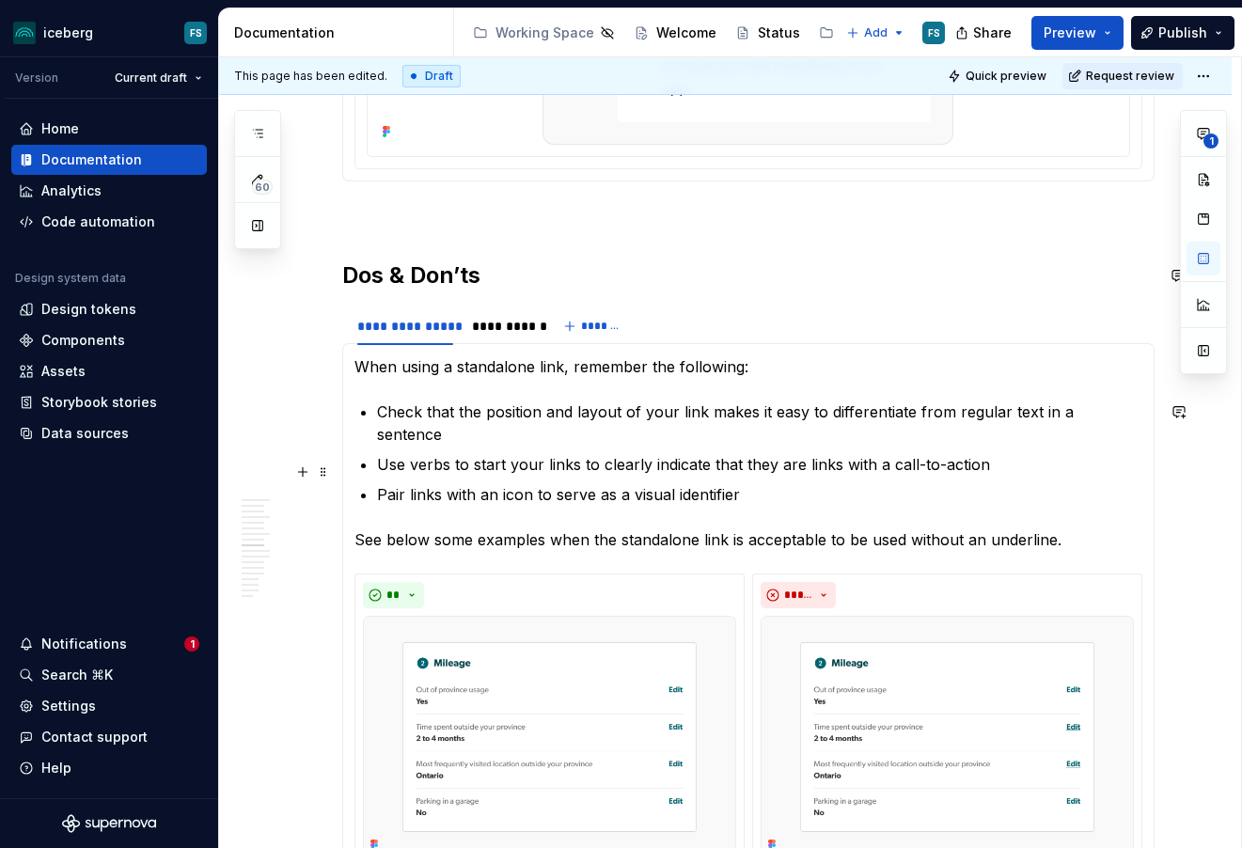
click at [821, 483] on p "Pair links with an icon to serve as a visual identifier" at bounding box center [760, 494] width 766 height 23
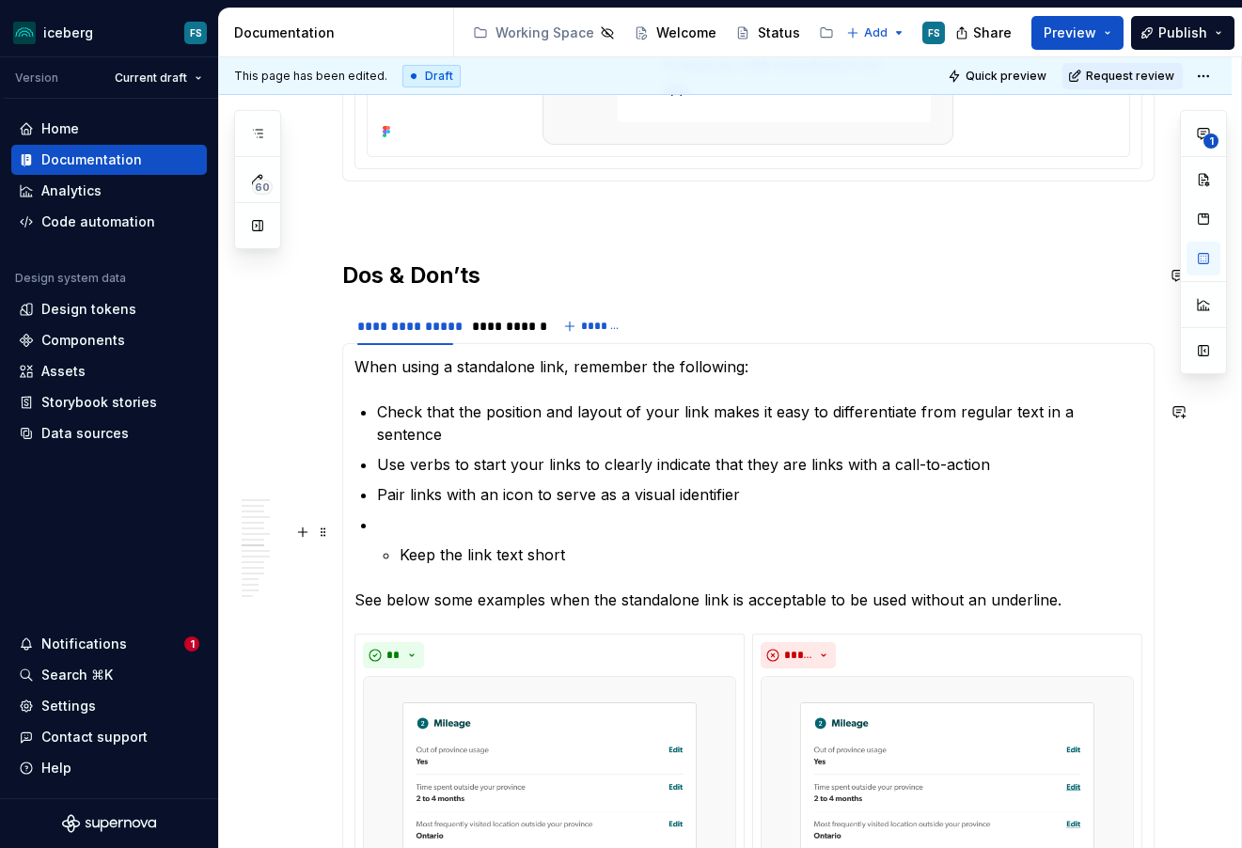
click at [403, 544] on p "Keep the link text short" at bounding box center [771, 555] width 743 height 23
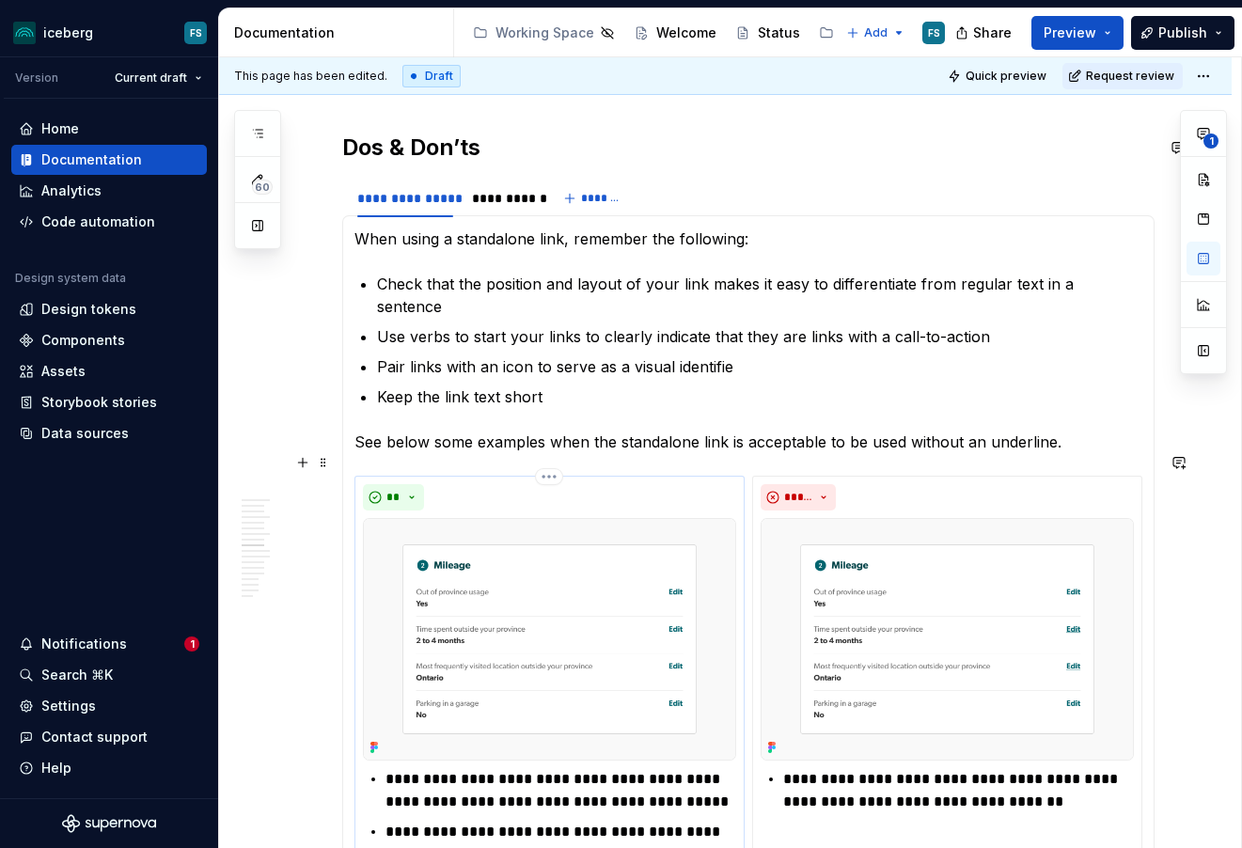
scroll to position [2907, 0]
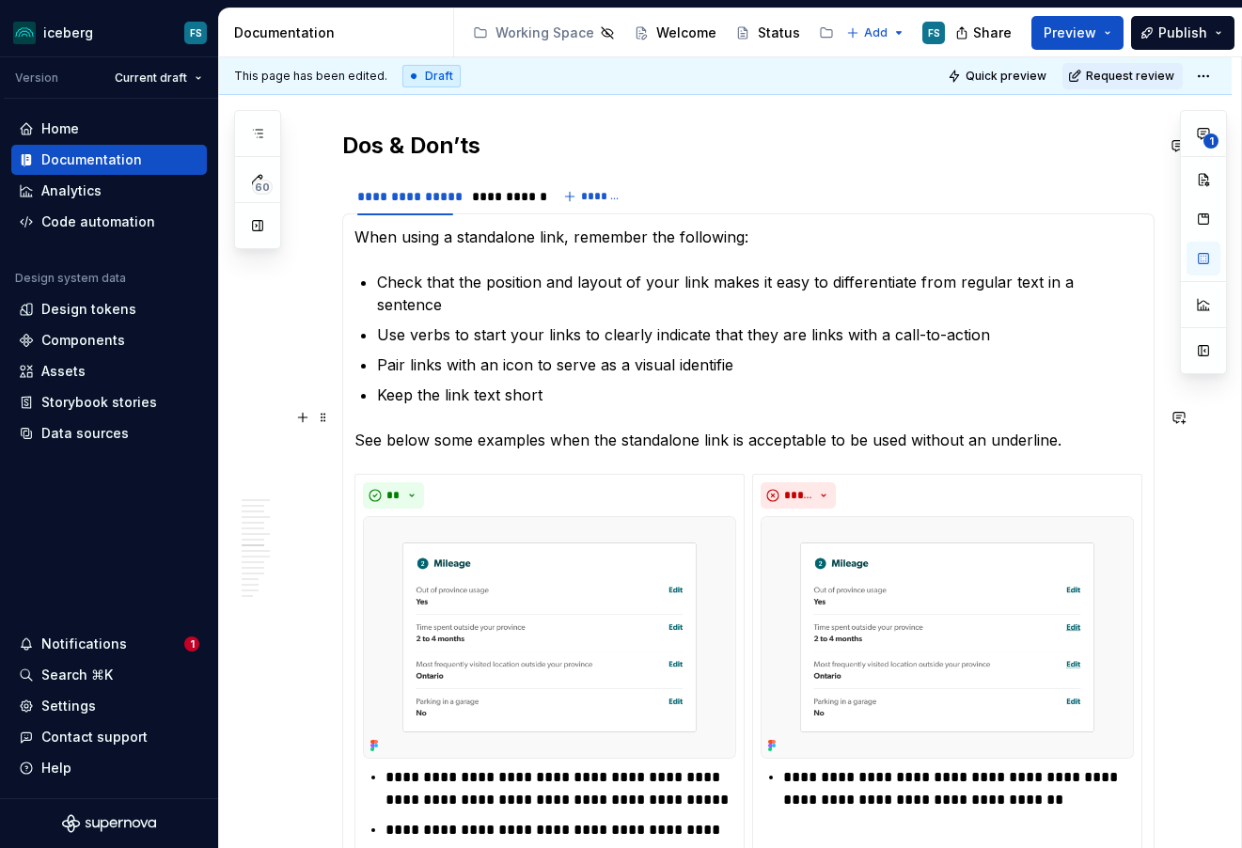
click at [1081, 429] on p "See below some examples when the standalone link is acceptable to be used witho…" at bounding box center [749, 440] width 788 height 23
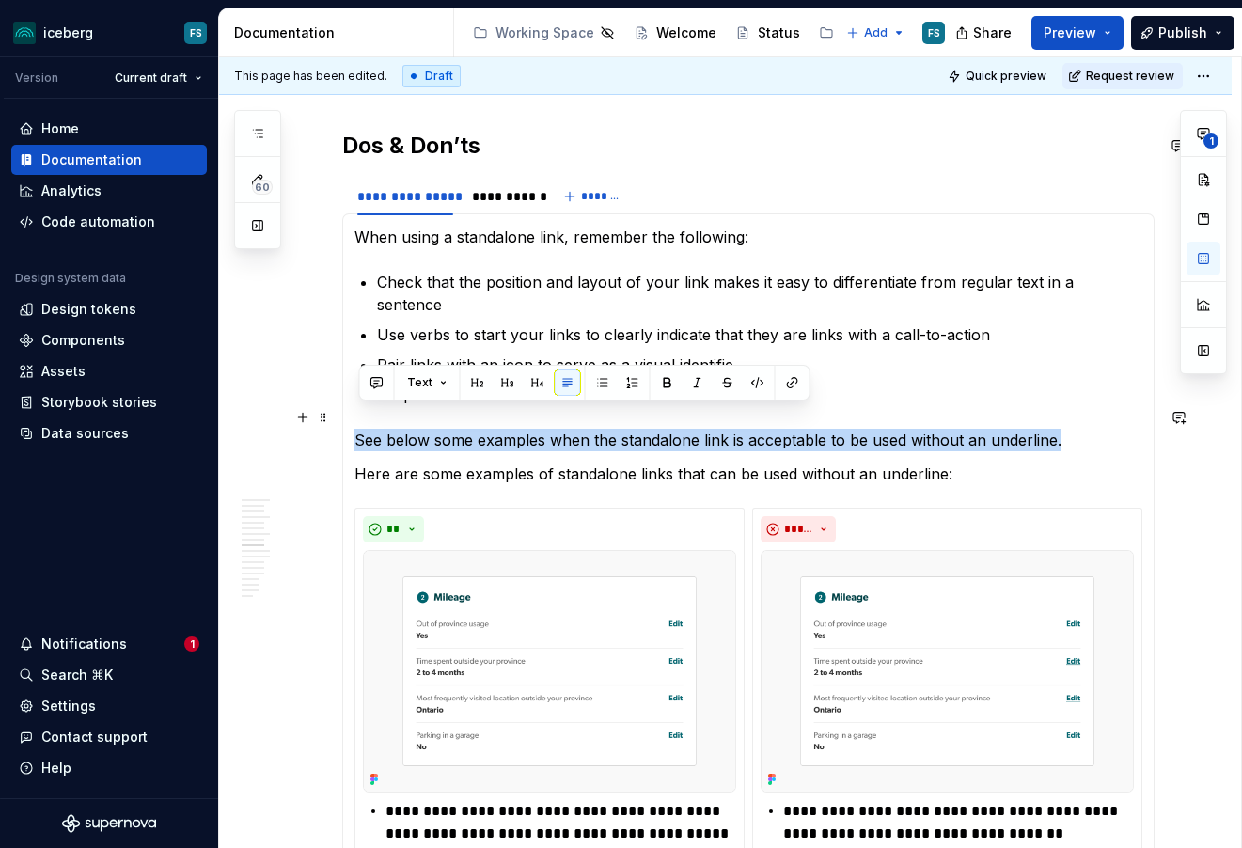
drag, startPoint x: 1082, startPoint y: 417, endPoint x: 359, endPoint y: 408, distance: 722.3
click at [359, 429] on p "See below some examples when the standalone link is acceptable to be used witho…" at bounding box center [749, 440] width 788 height 23
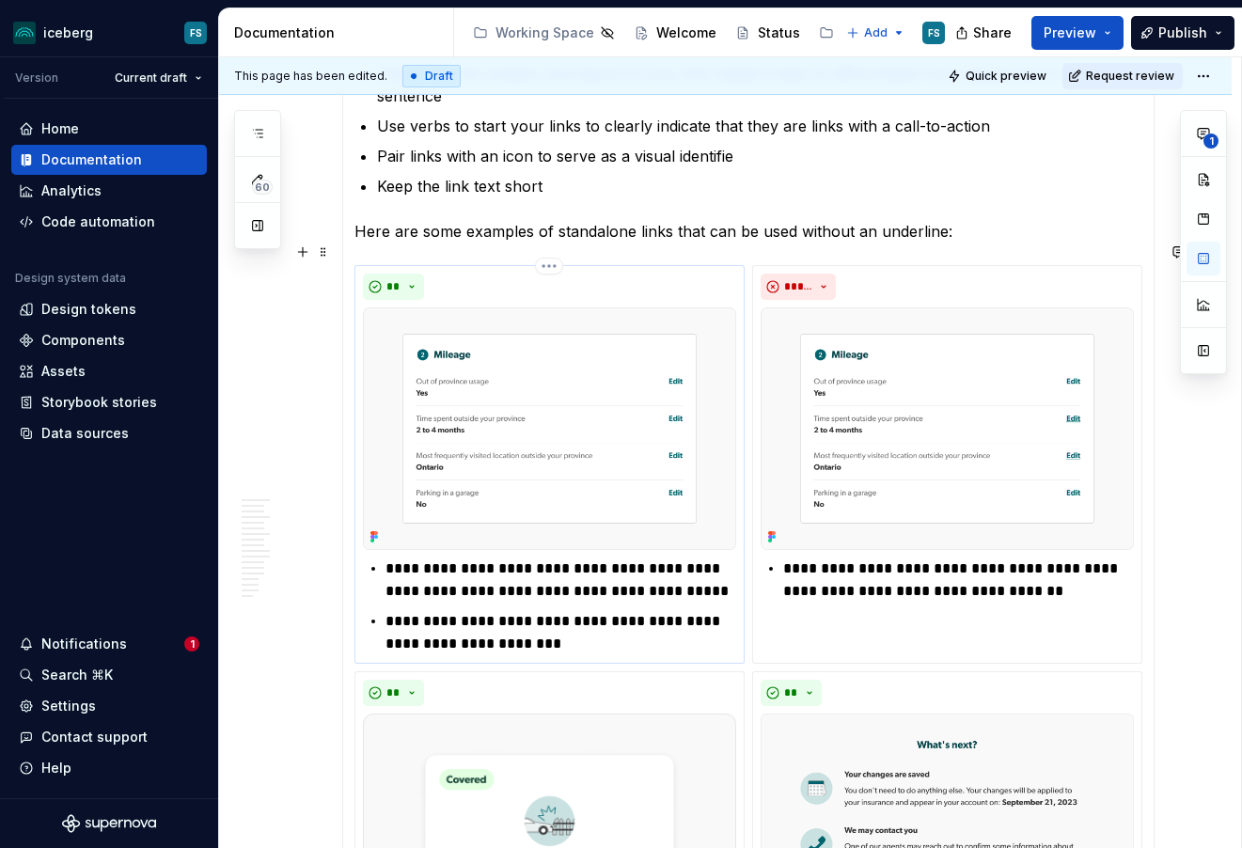
scroll to position [3120, 0]
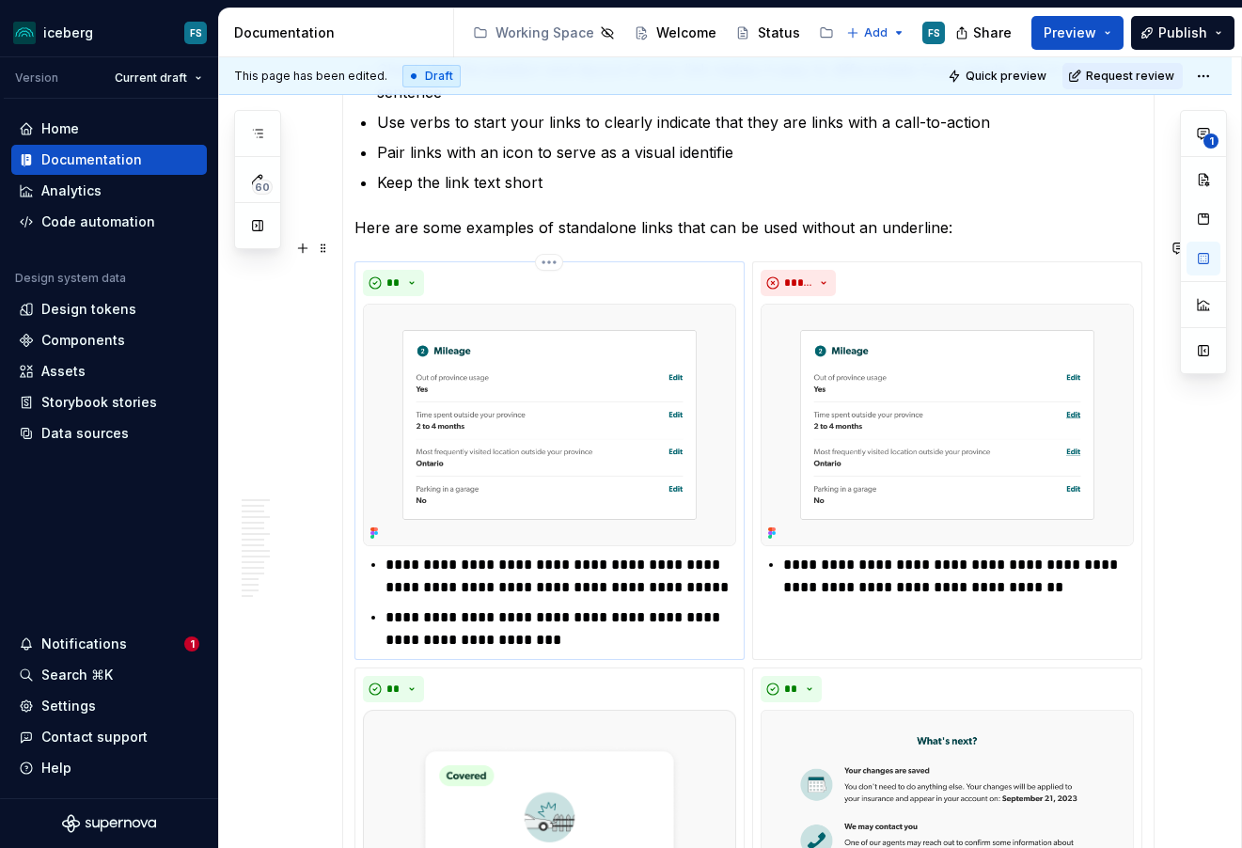
click at [392, 554] on p "**********" at bounding box center [561, 576] width 351 height 45
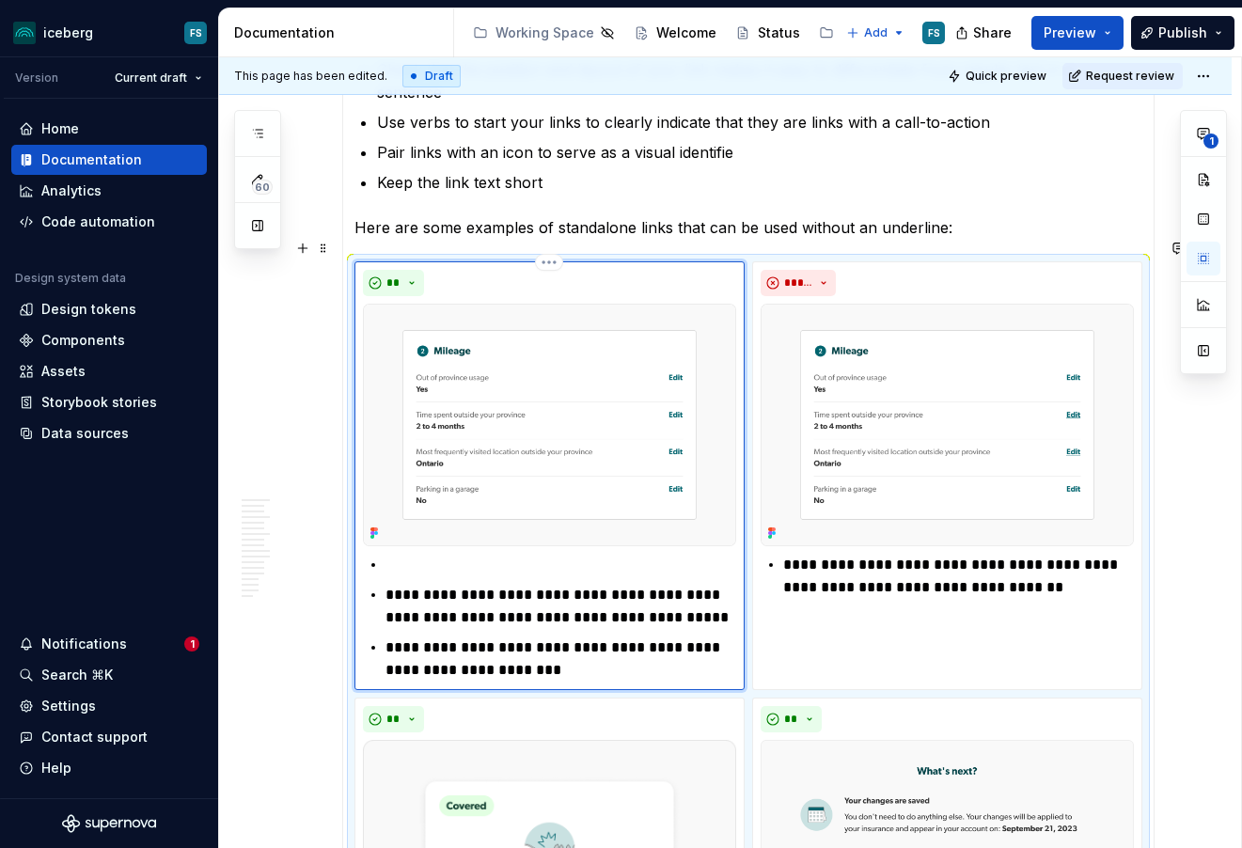
type textarea "*"
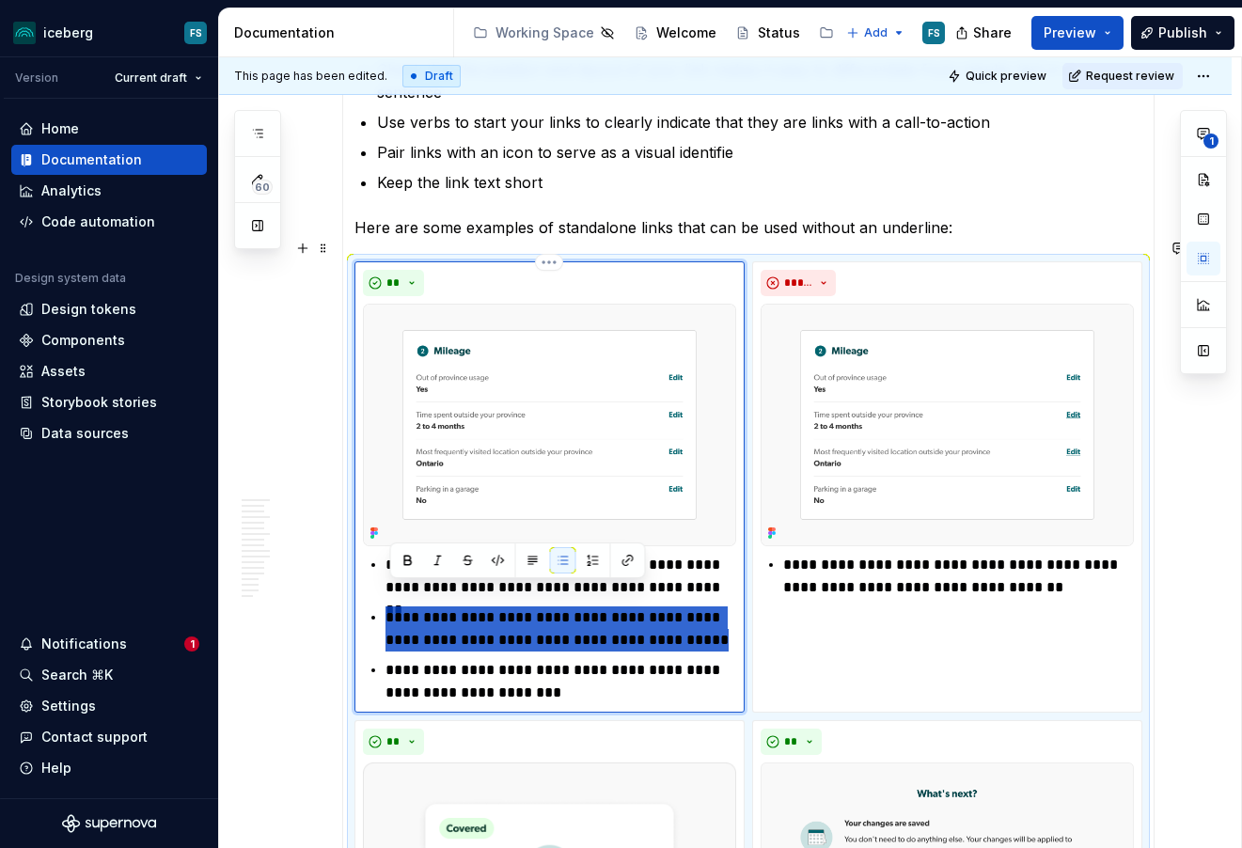
drag, startPoint x: 698, startPoint y: 624, endPoint x: 393, endPoint y: 601, distance: 305.5
click at [393, 607] on p "**********" at bounding box center [561, 629] width 351 height 45
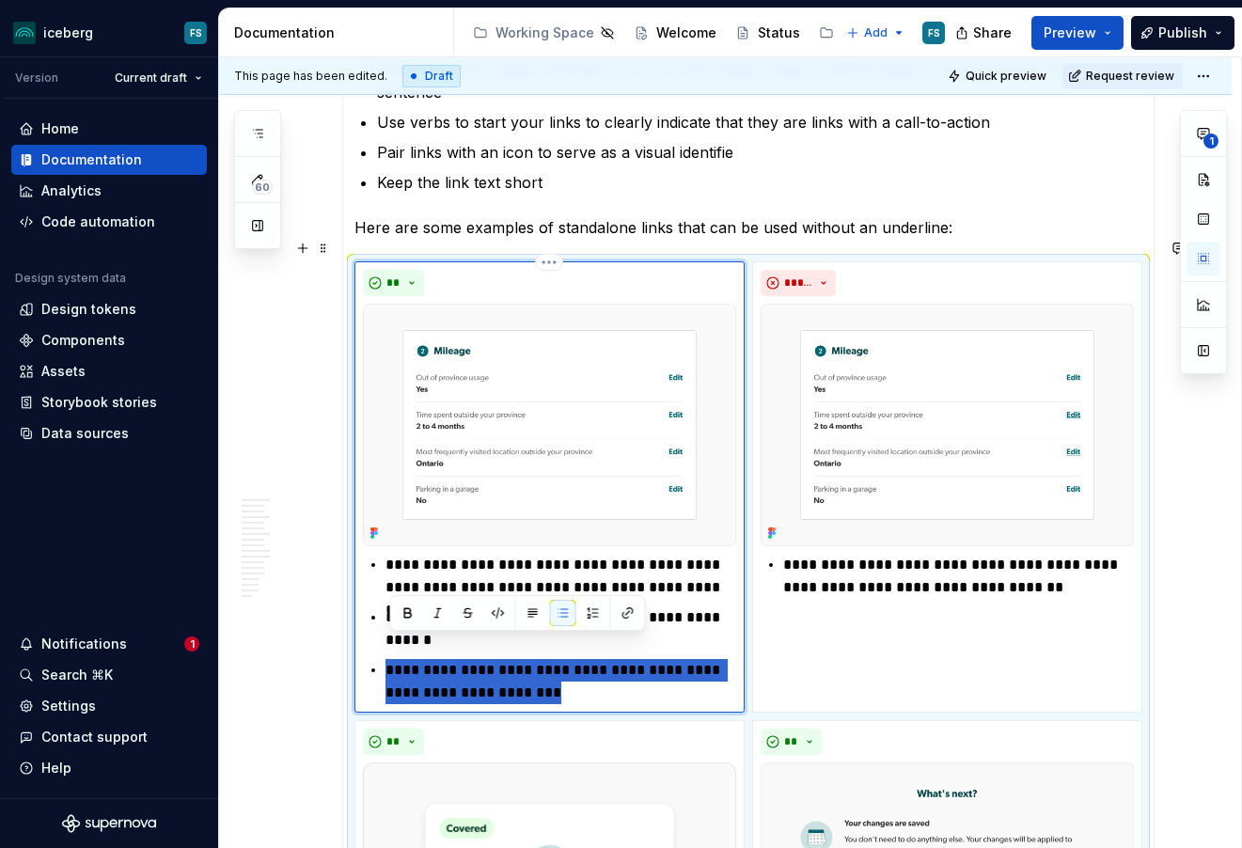
drag, startPoint x: 545, startPoint y: 674, endPoint x: 390, endPoint y: 642, distance: 158.4
click at [390, 659] on p "**********" at bounding box center [561, 681] width 351 height 45
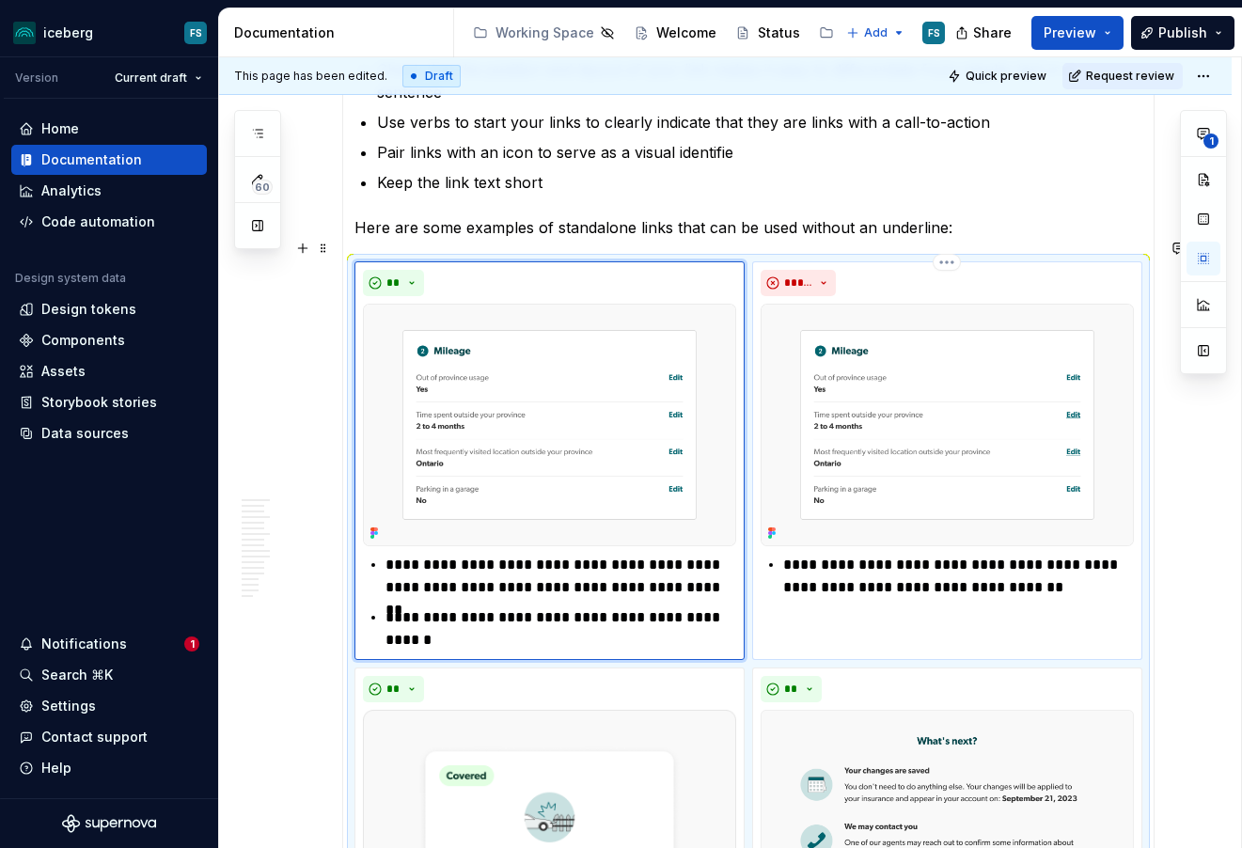
click at [792, 554] on p "**********" at bounding box center [958, 576] width 351 height 45
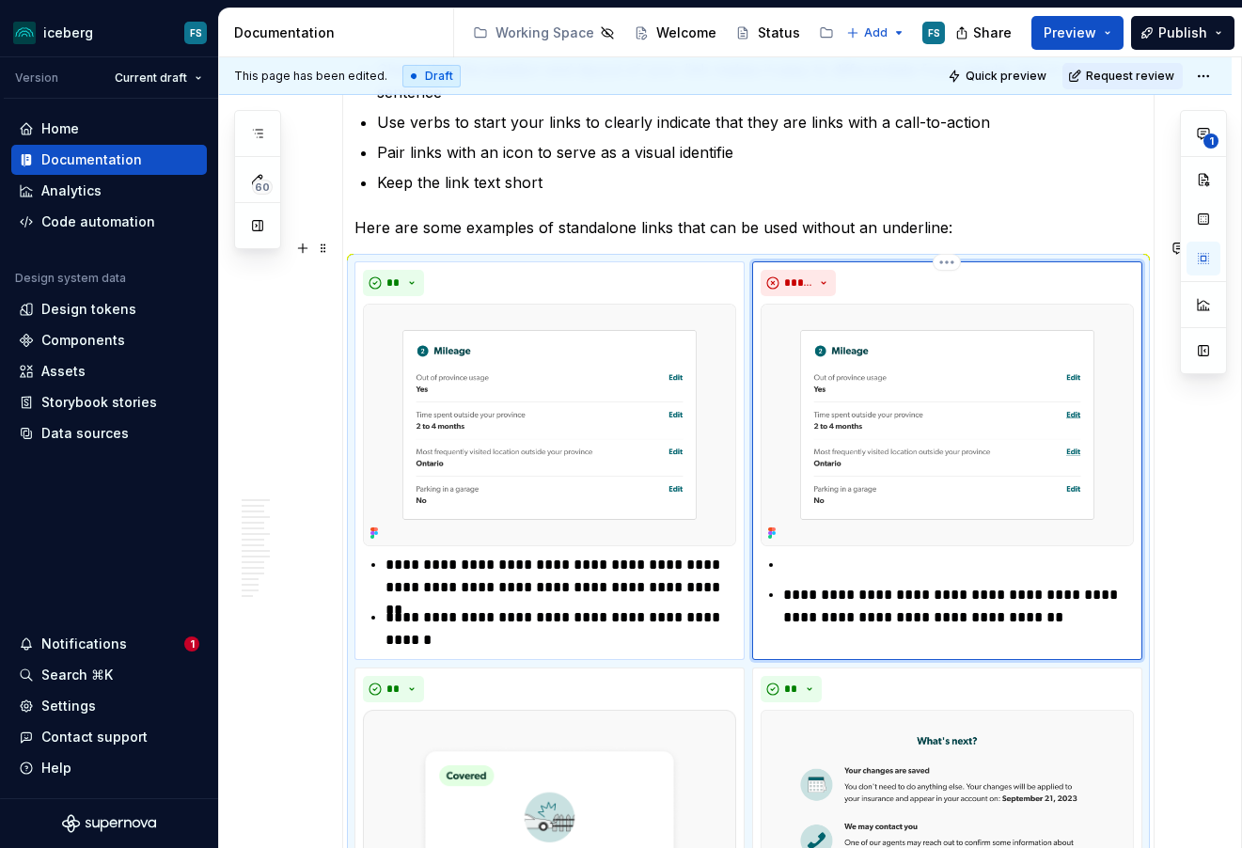
type textarea "*"
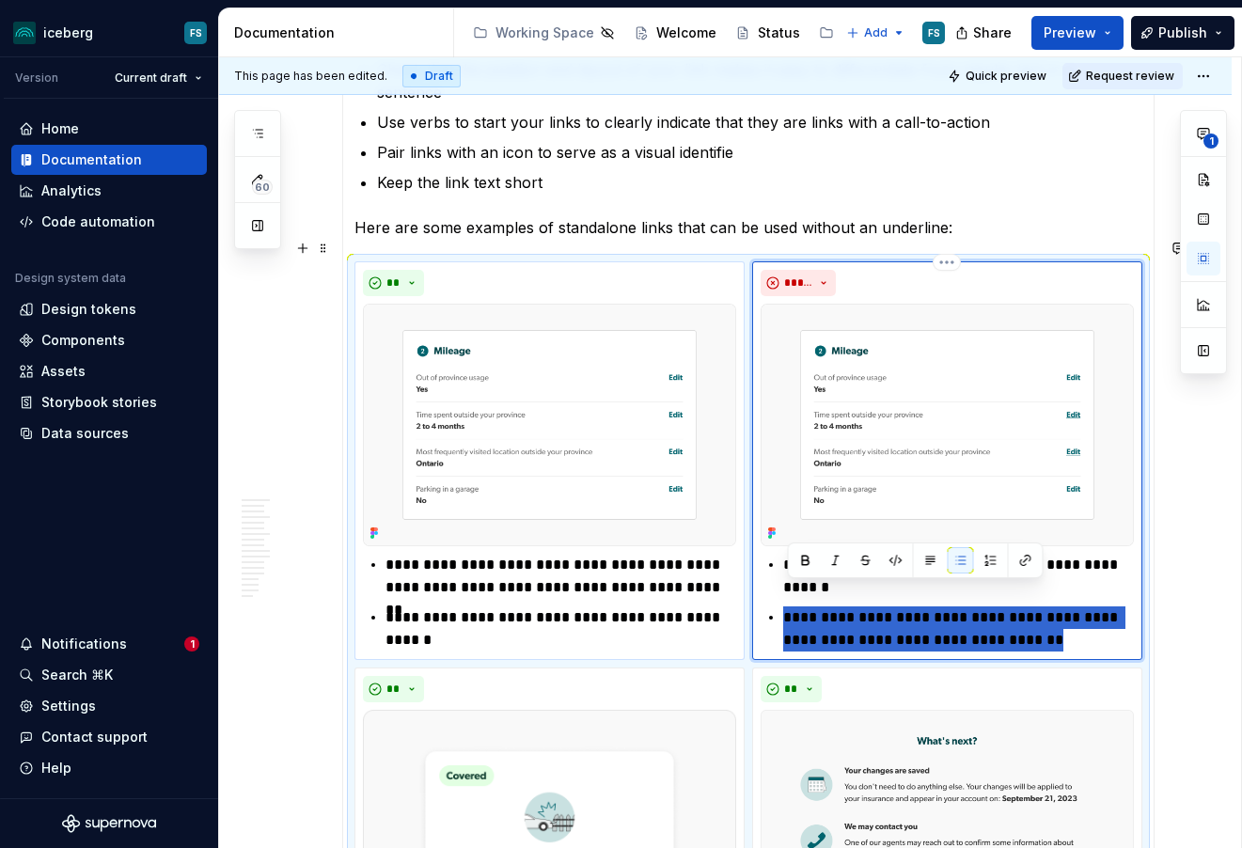
drag, startPoint x: 1047, startPoint y: 624, endPoint x: 792, endPoint y: 597, distance: 256.2
click at [792, 607] on p "**********" at bounding box center [958, 629] width 351 height 45
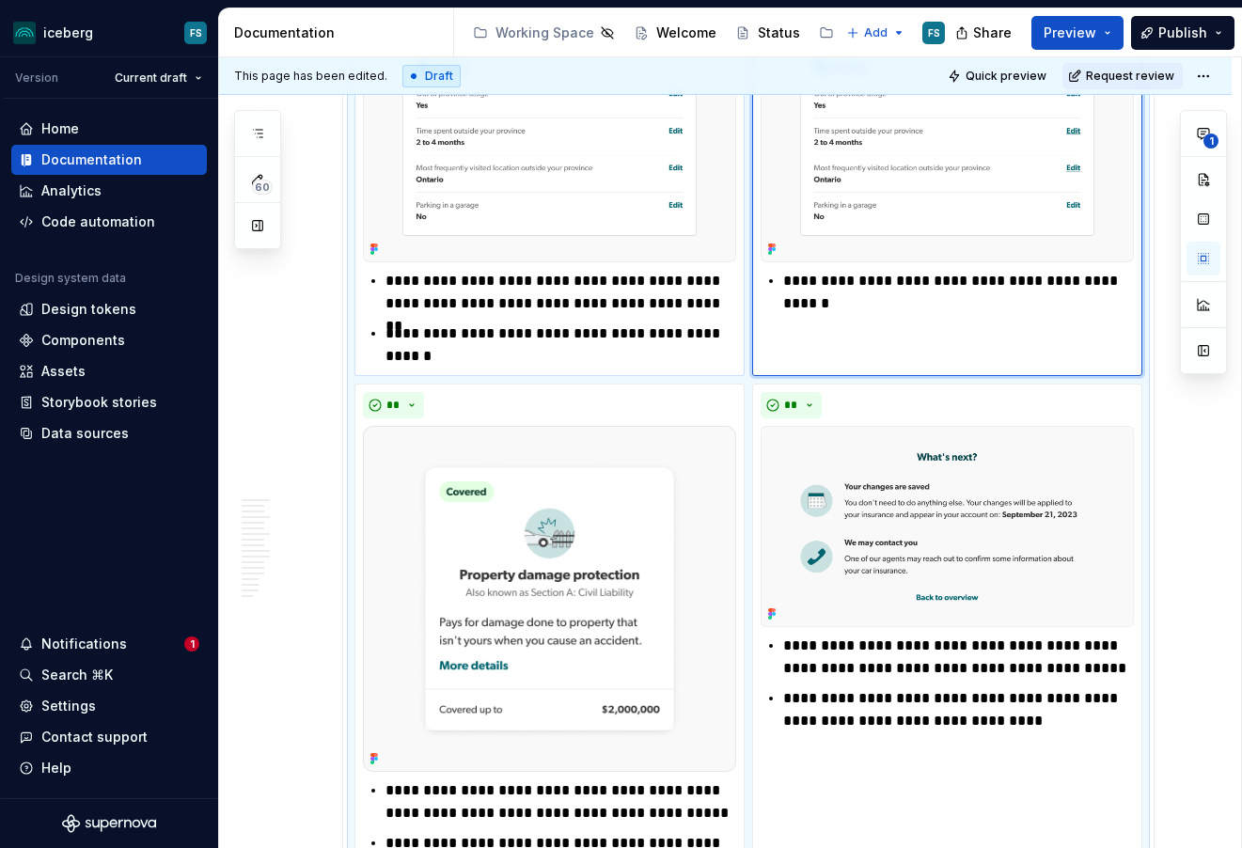
scroll to position [3391, 0]
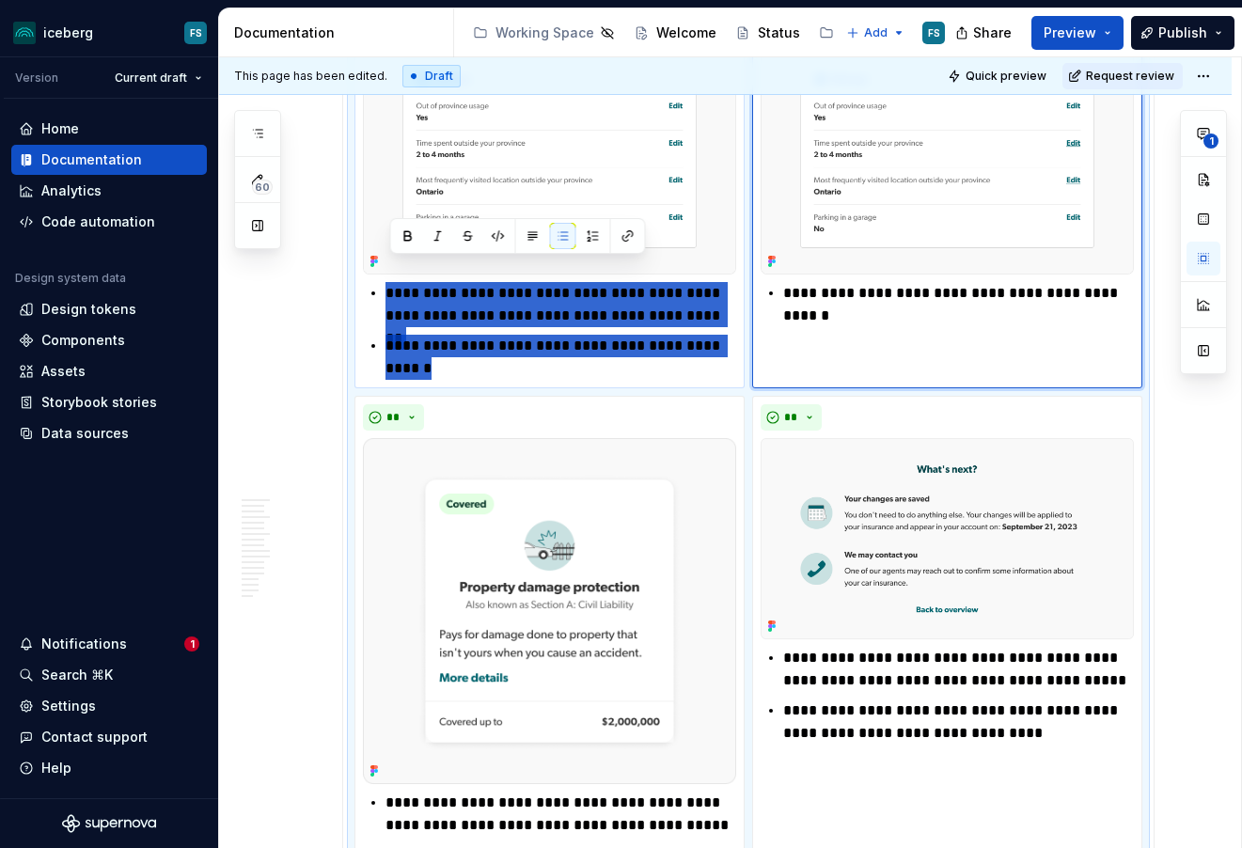
drag, startPoint x: 434, startPoint y: 344, endPoint x: 387, endPoint y: 272, distance: 85.8
click at [387, 282] on div "**********" at bounding box center [549, 331] width 373 height 98
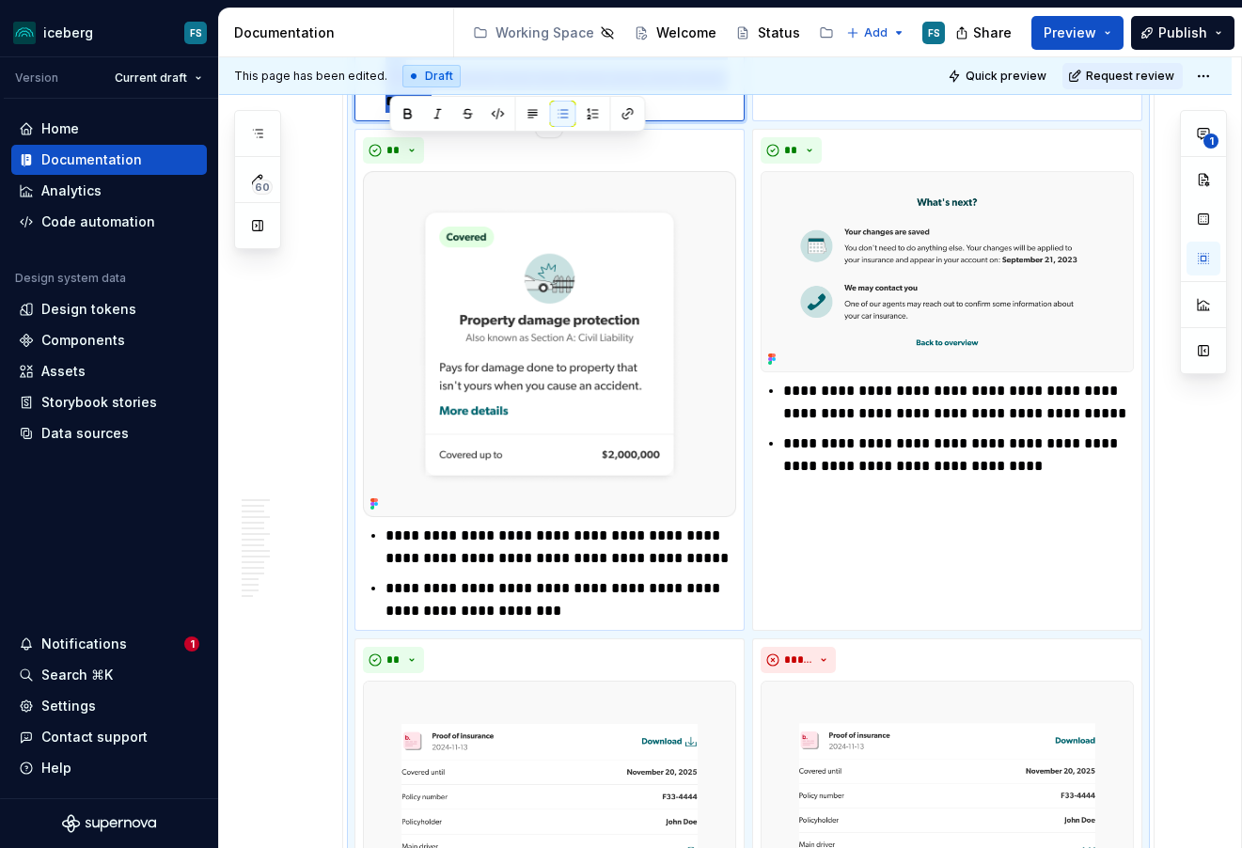
scroll to position [3661, 0]
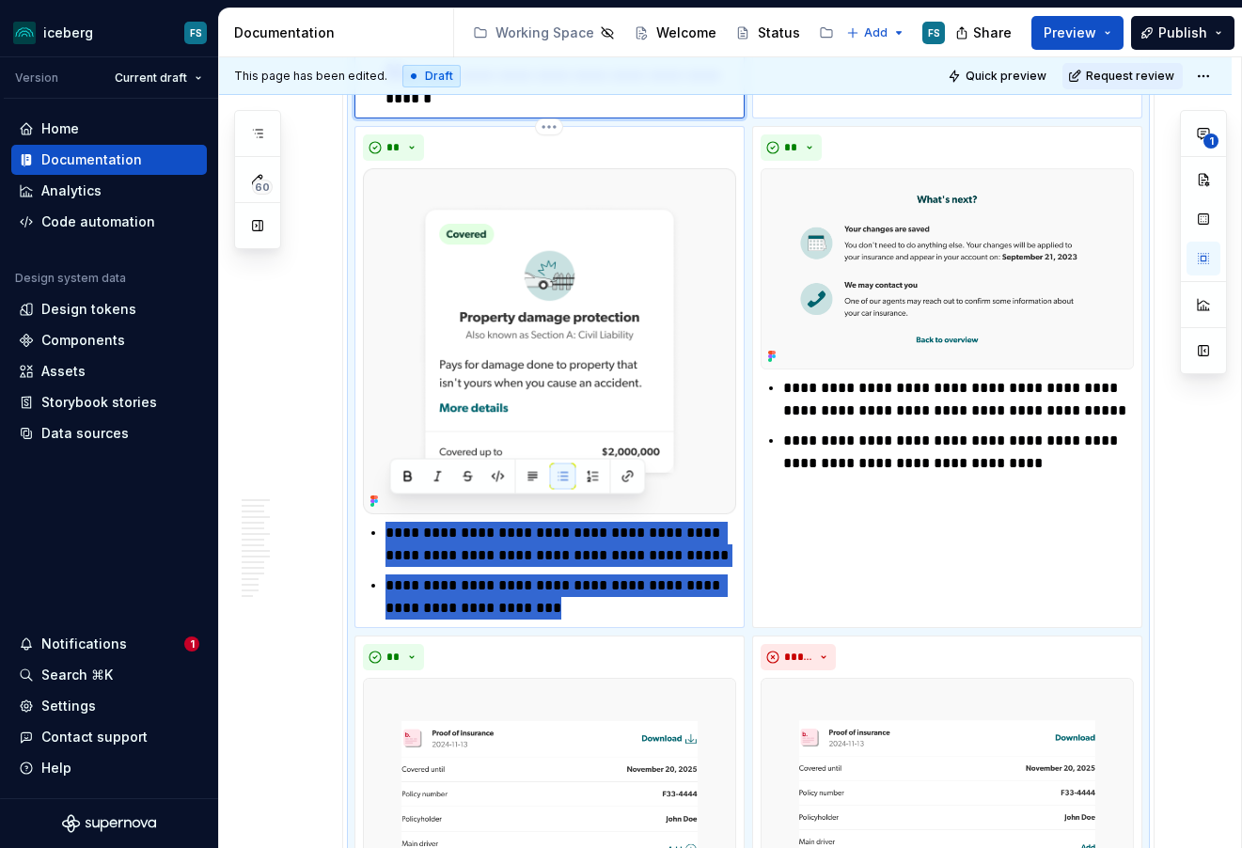
drag, startPoint x: 533, startPoint y: 592, endPoint x: 392, endPoint y: 511, distance: 163.1
click at [392, 522] on ul "**********" at bounding box center [561, 571] width 351 height 98
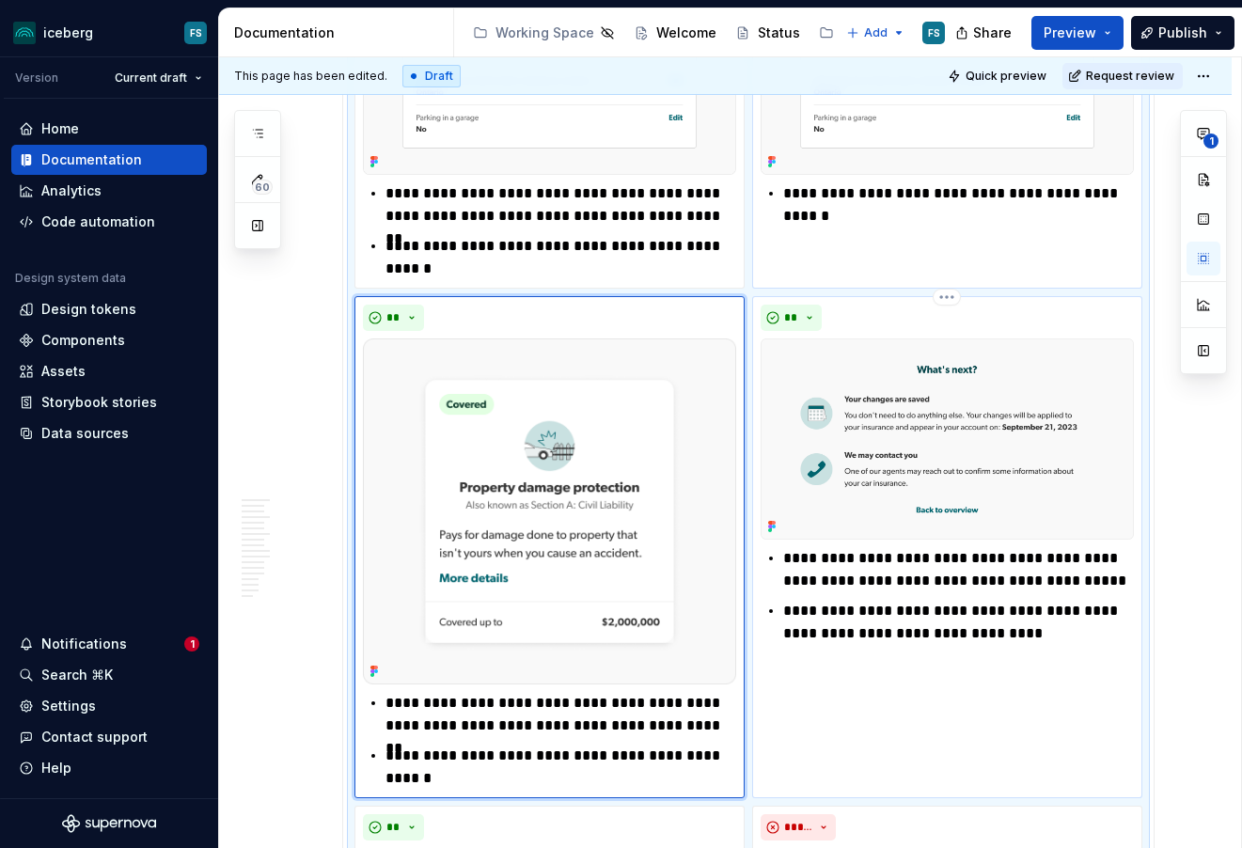
scroll to position [3486, 0]
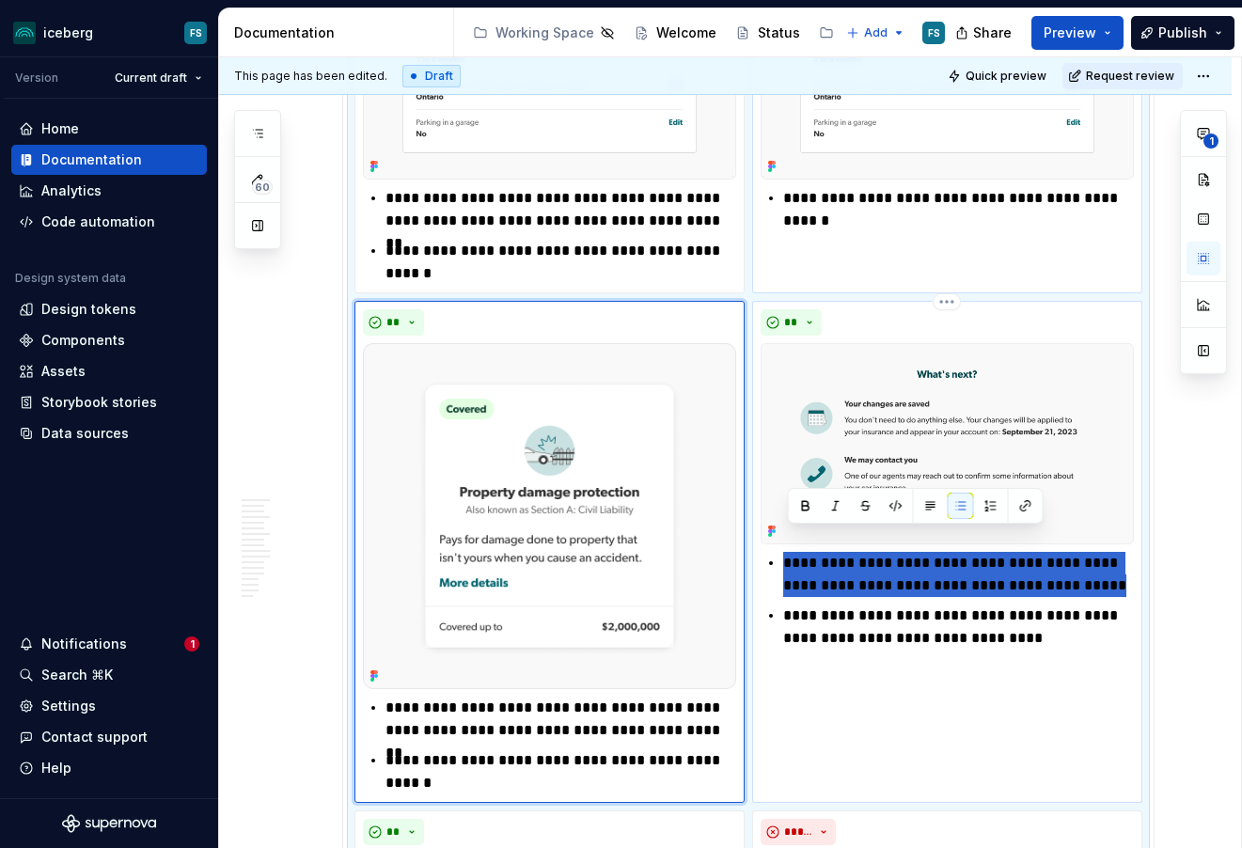
drag, startPoint x: 1035, startPoint y: 564, endPoint x: 789, endPoint y: 538, distance: 246.9
click at [789, 552] on p "**********" at bounding box center [958, 574] width 351 height 45
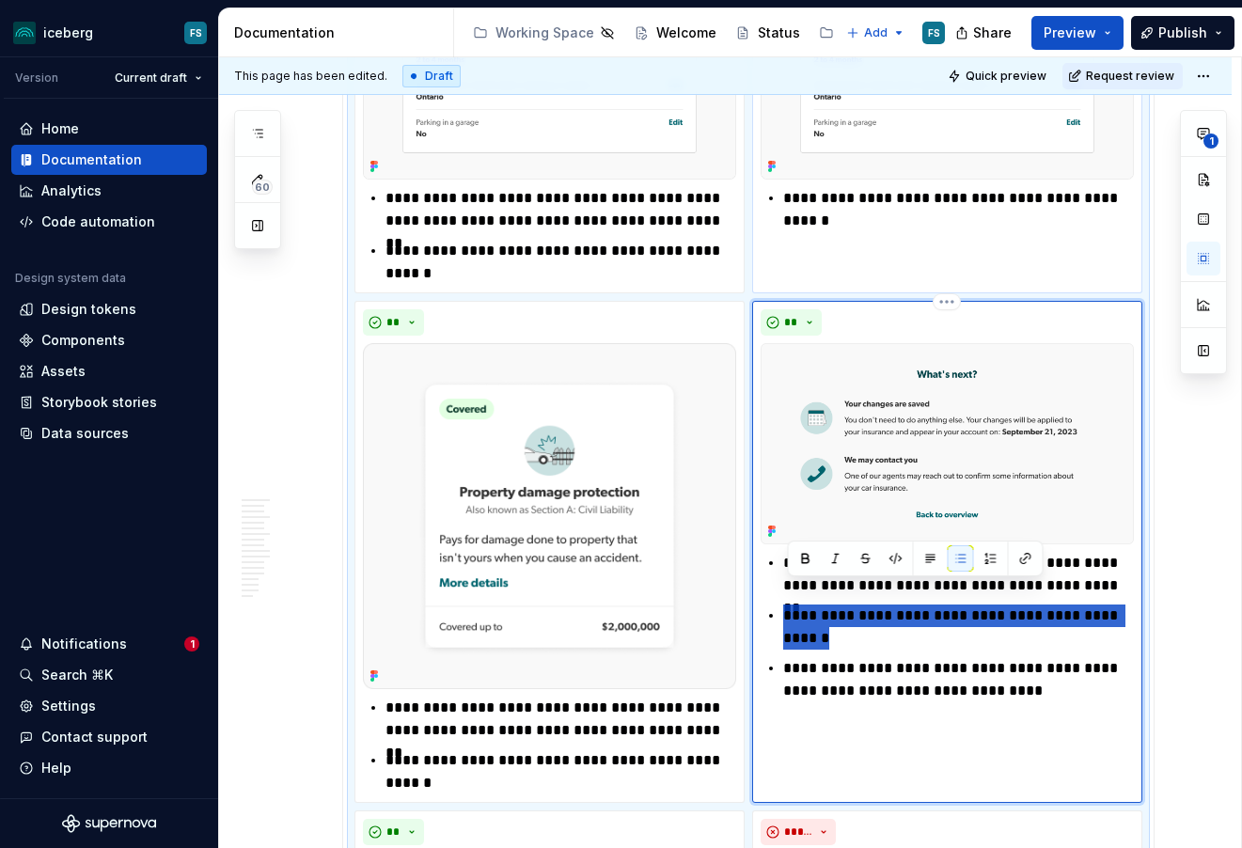
drag, startPoint x: 835, startPoint y: 620, endPoint x: 790, endPoint y: 597, distance: 50.5
click at [790, 605] on p "**********" at bounding box center [958, 627] width 351 height 45
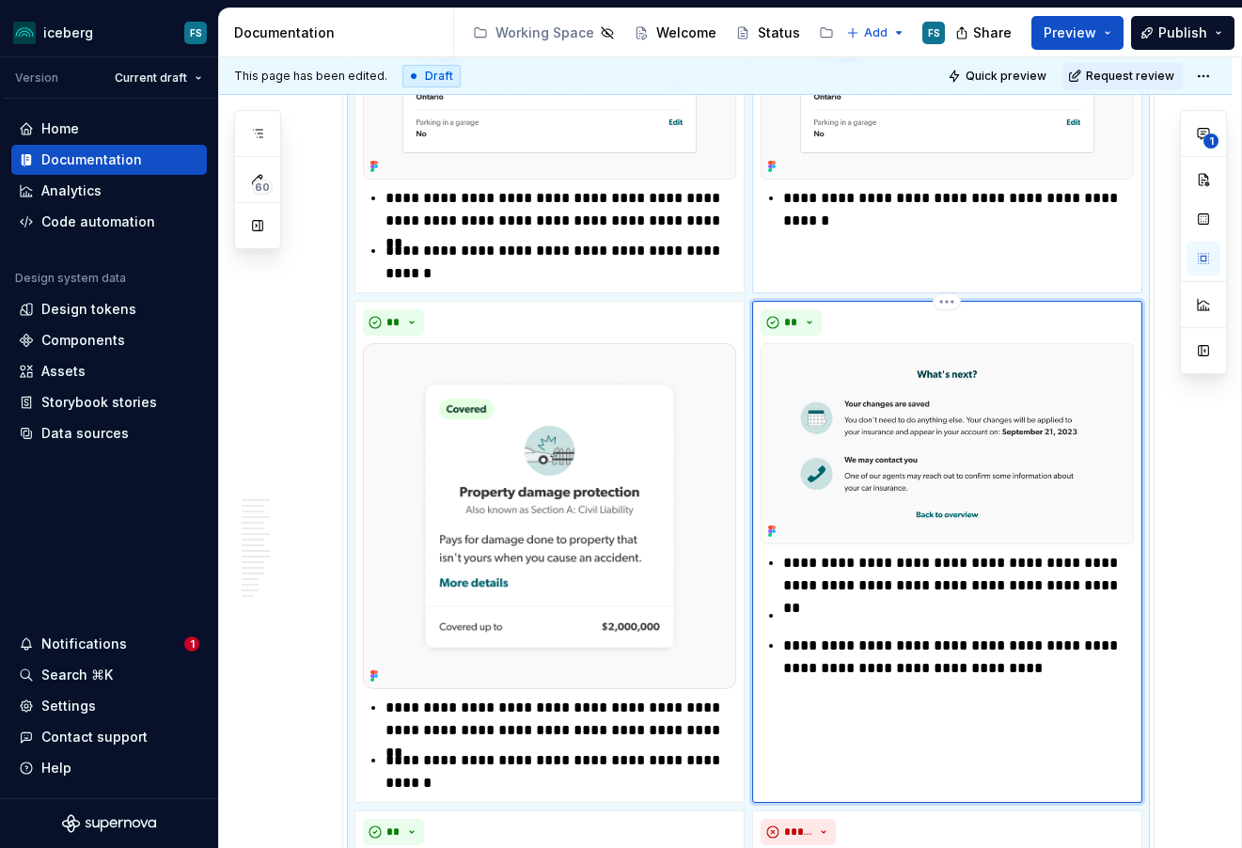
type textarea "*"
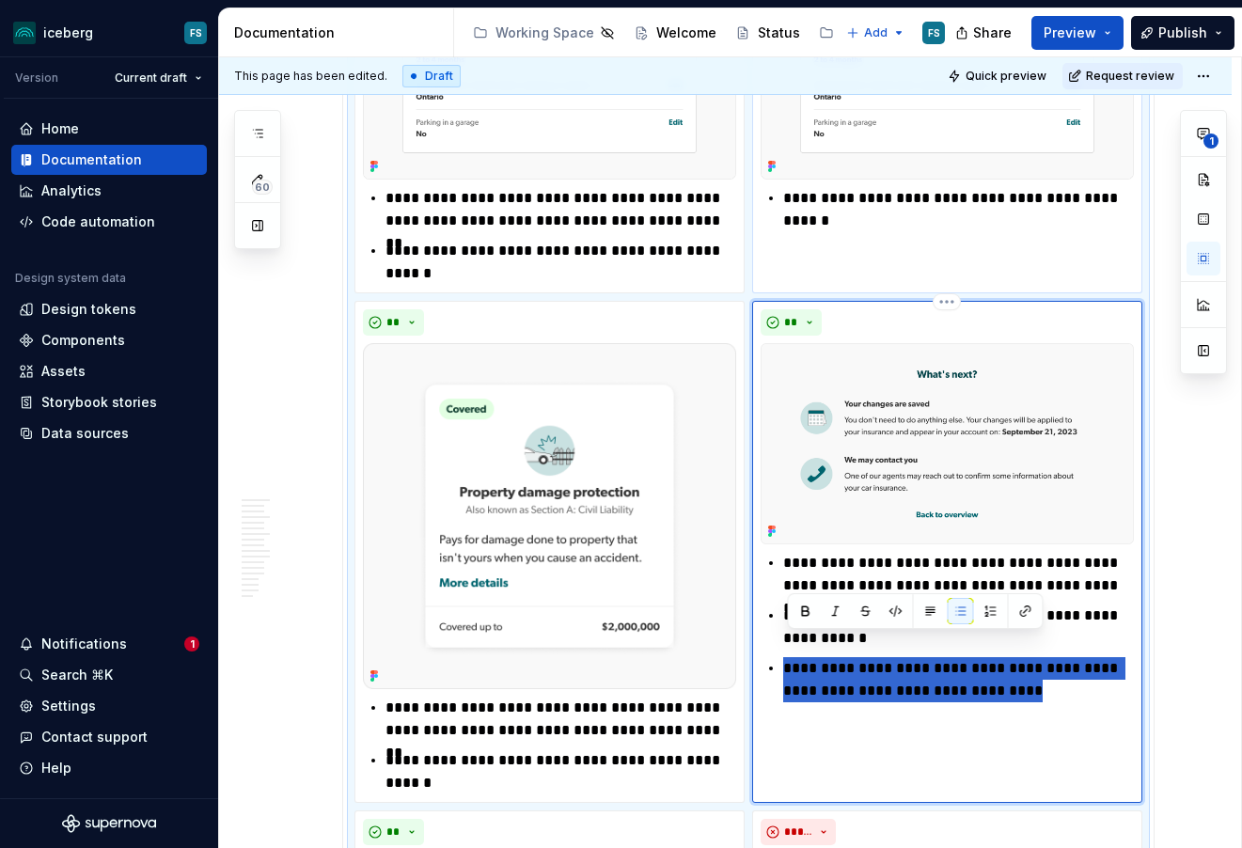
drag, startPoint x: 1020, startPoint y: 669, endPoint x: 790, endPoint y: 646, distance: 231.5
click at [790, 657] on p "**********" at bounding box center [958, 679] width 351 height 45
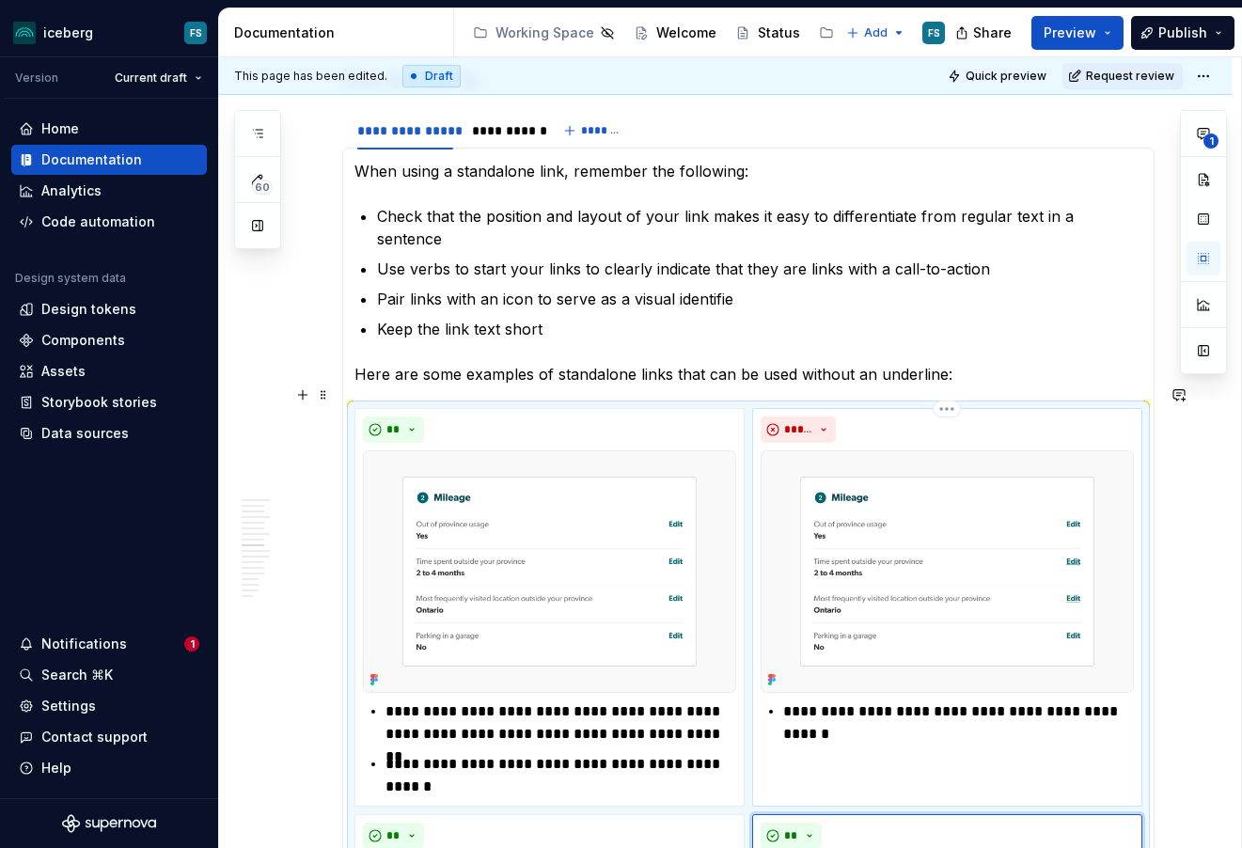
scroll to position [2950, 0]
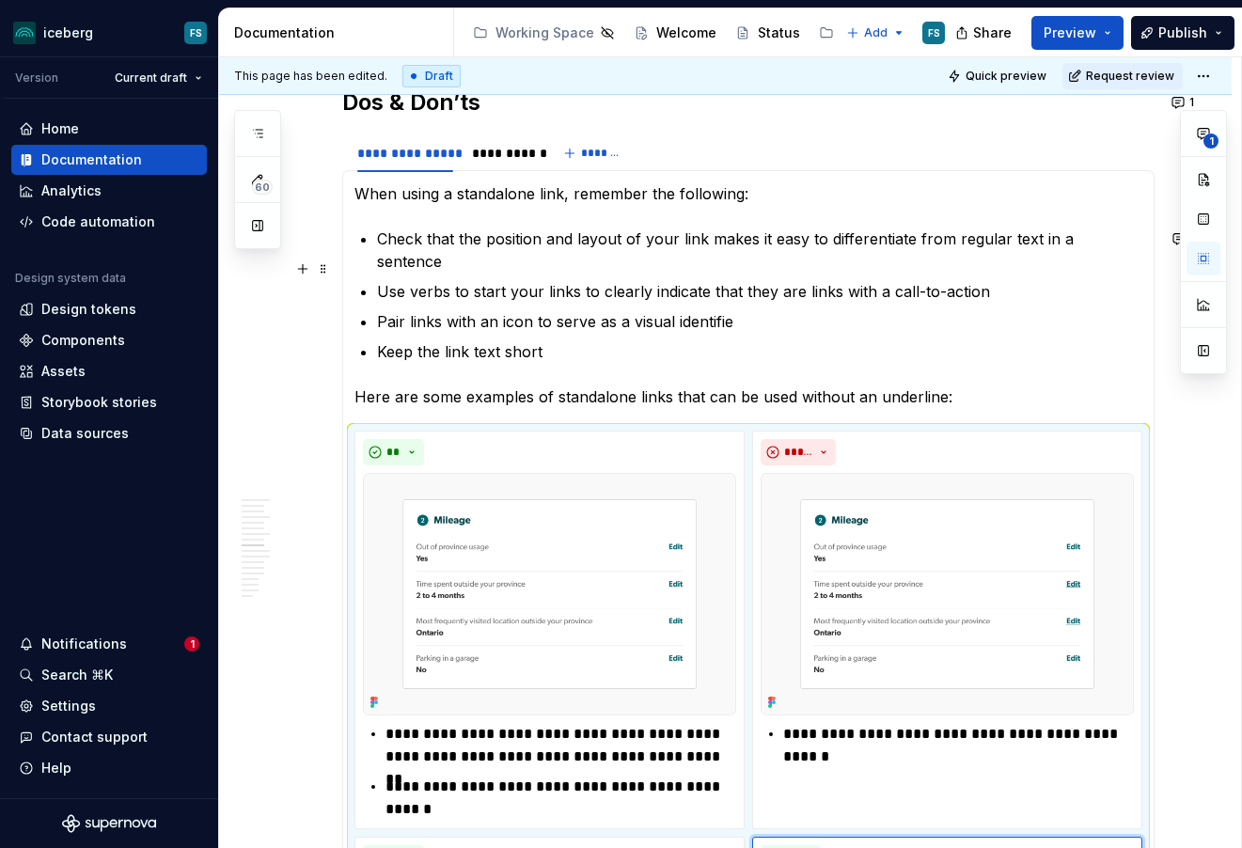
click at [453, 280] on p "Use verbs to start your links to clearly indicate that they are links with a ca…" at bounding box center [760, 291] width 766 height 23
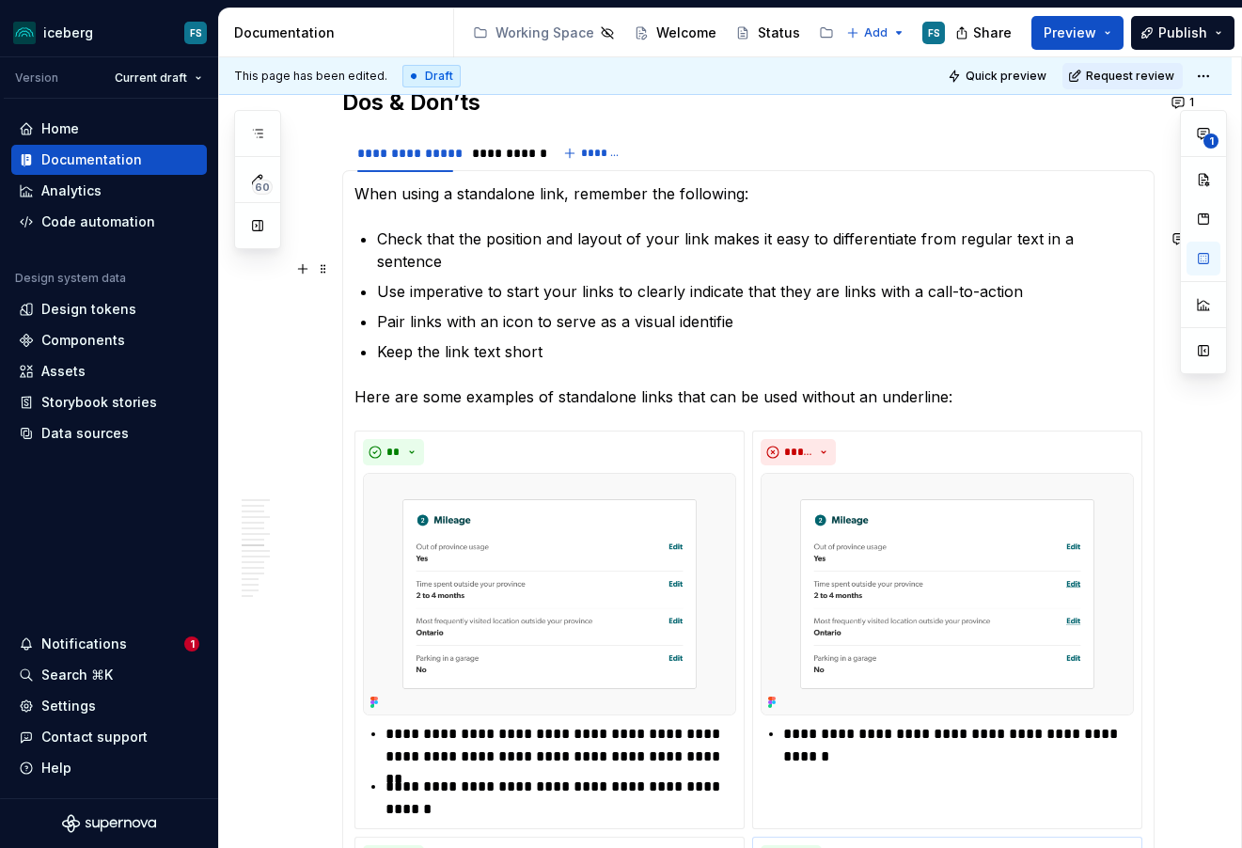
drag, startPoint x: 413, startPoint y: 266, endPoint x: 453, endPoint y: 270, distance: 40.6
click at [413, 280] on p "Use imperative to start your links to clearly indicate that they are links with…" at bounding box center [760, 291] width 766 height 23
click at [571, 280] on p "Use the imperative to start your links to clearly indicate that they are links …" at bounding box center [760, 291] width 766 height 23
click at [705, 280] on p "Use the imperative tense to write your links to clearly indicate that they are …" at bounding box center [760, 291] width 766 height 23
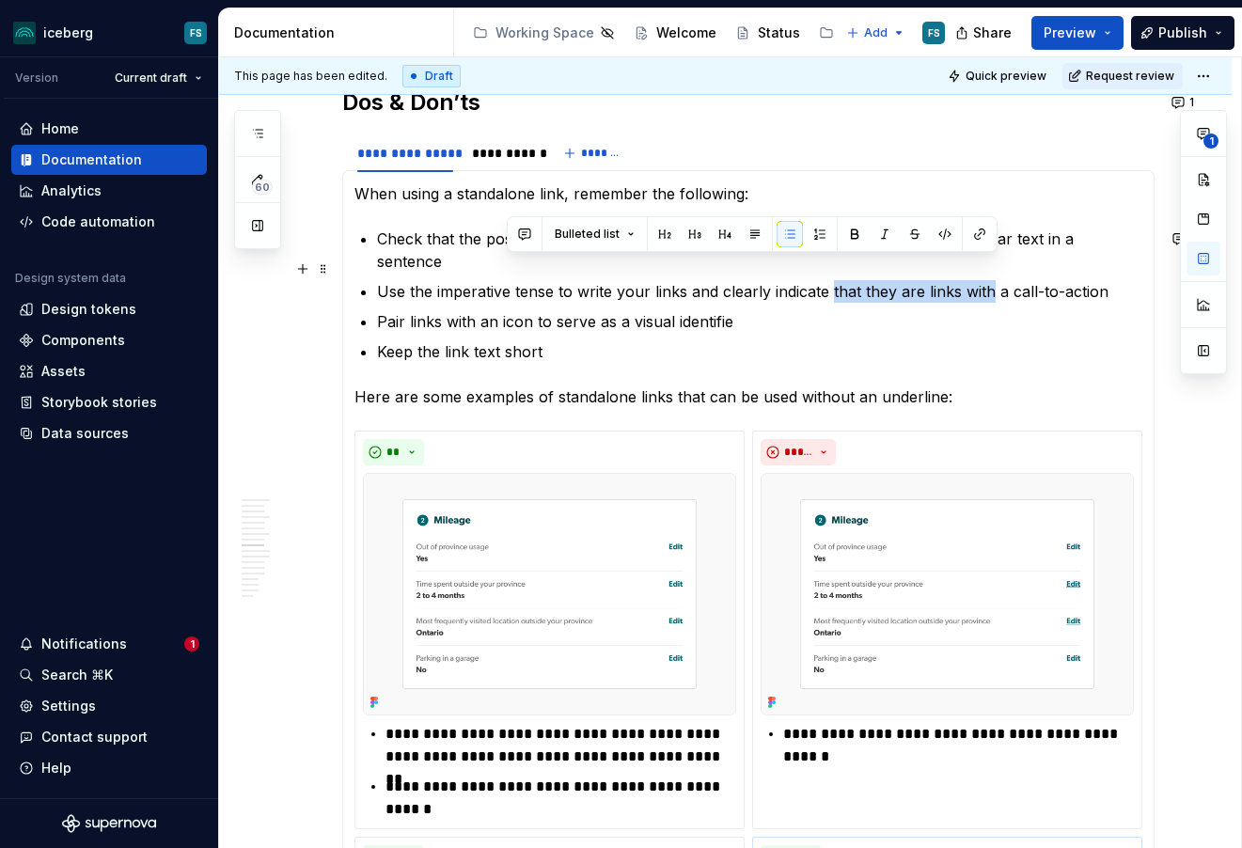
drag, startPoint x: 996, startPoint y: 268, endPoint x: 853, endPoint y: 299, distance: 146.3
click at [836, 280] on p "Use the imperative tense to write your links and clearly indicate that they are…" at bounding box center [760, 291] width 766 height 23
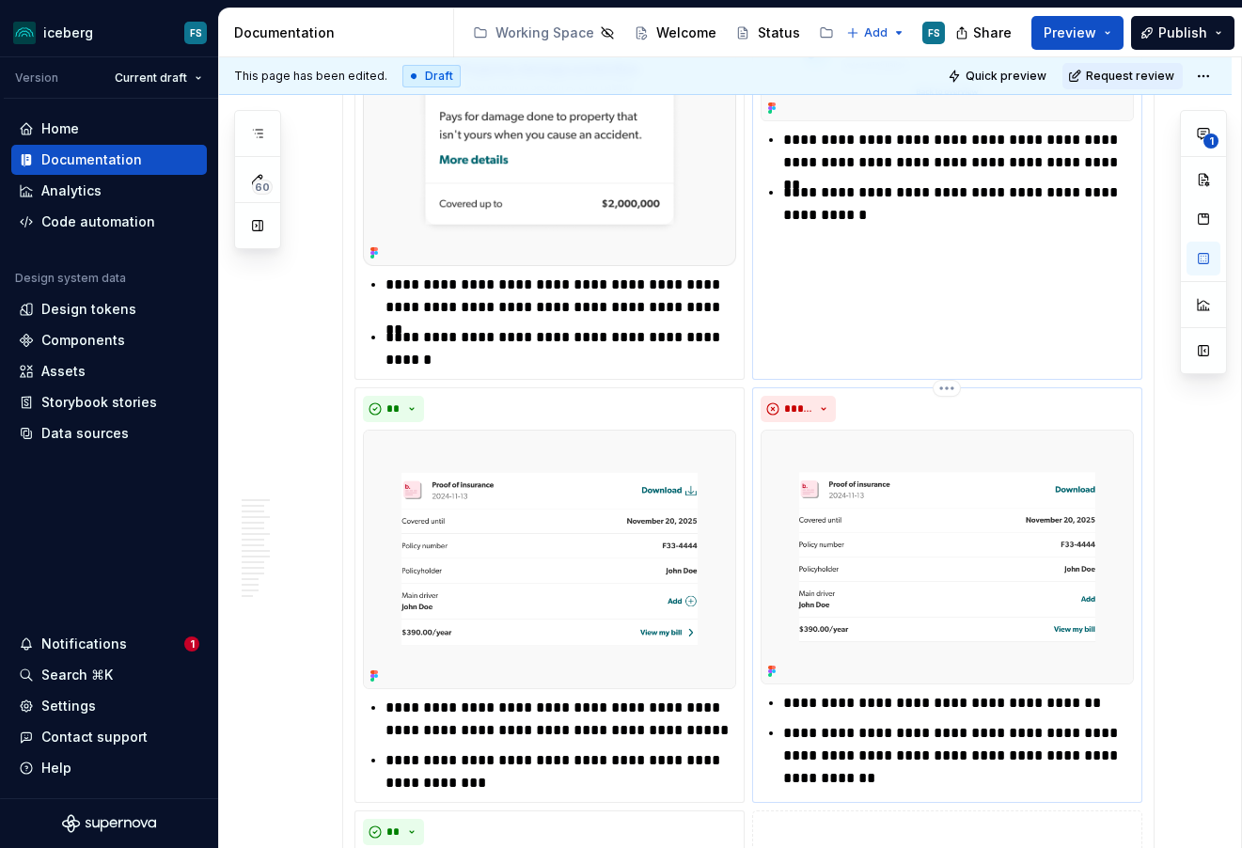
scroll to position [3914, 0]
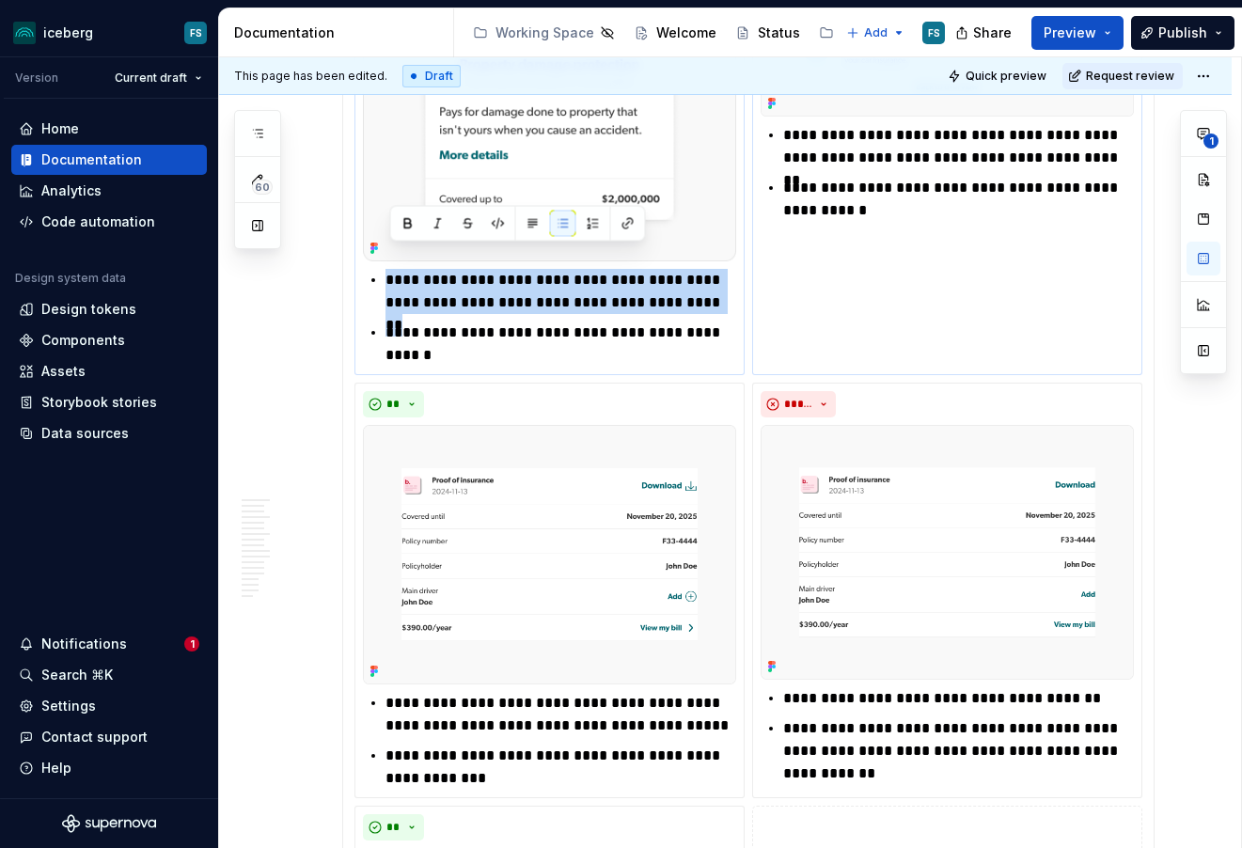
drag, startPoint x: 678, startPoint y: 279, endPoint x: 383, endPoint y: 262, distance: 295.8
click at [383, 269] on div "**********" at bounding box center [549, 318] width 373 height 98
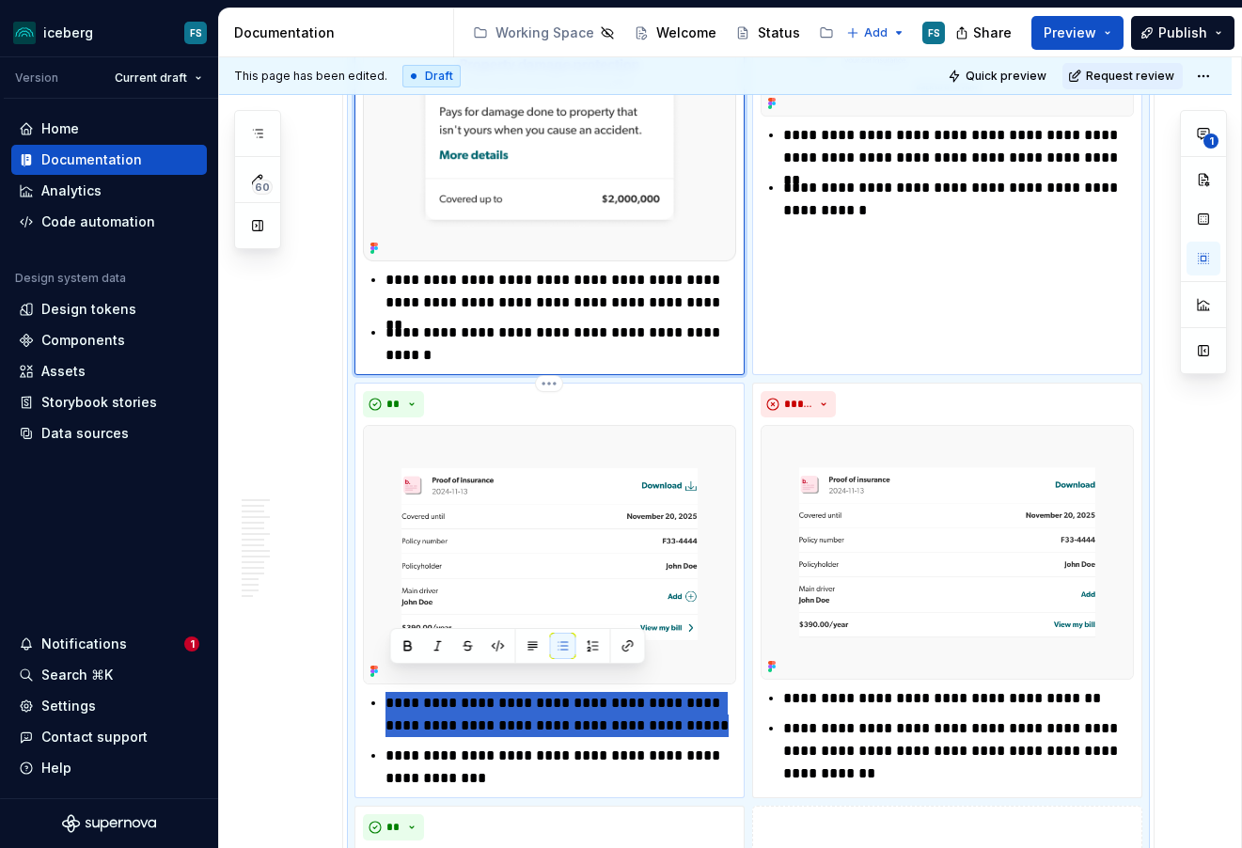
drag, startPoint x: 695, startPoint y: 709, endPoint x: 383, endPoint y: 683, distance: 313.3
click at [383, 692] on div "**********" at bounding box center [549, 741] width 373 height 98
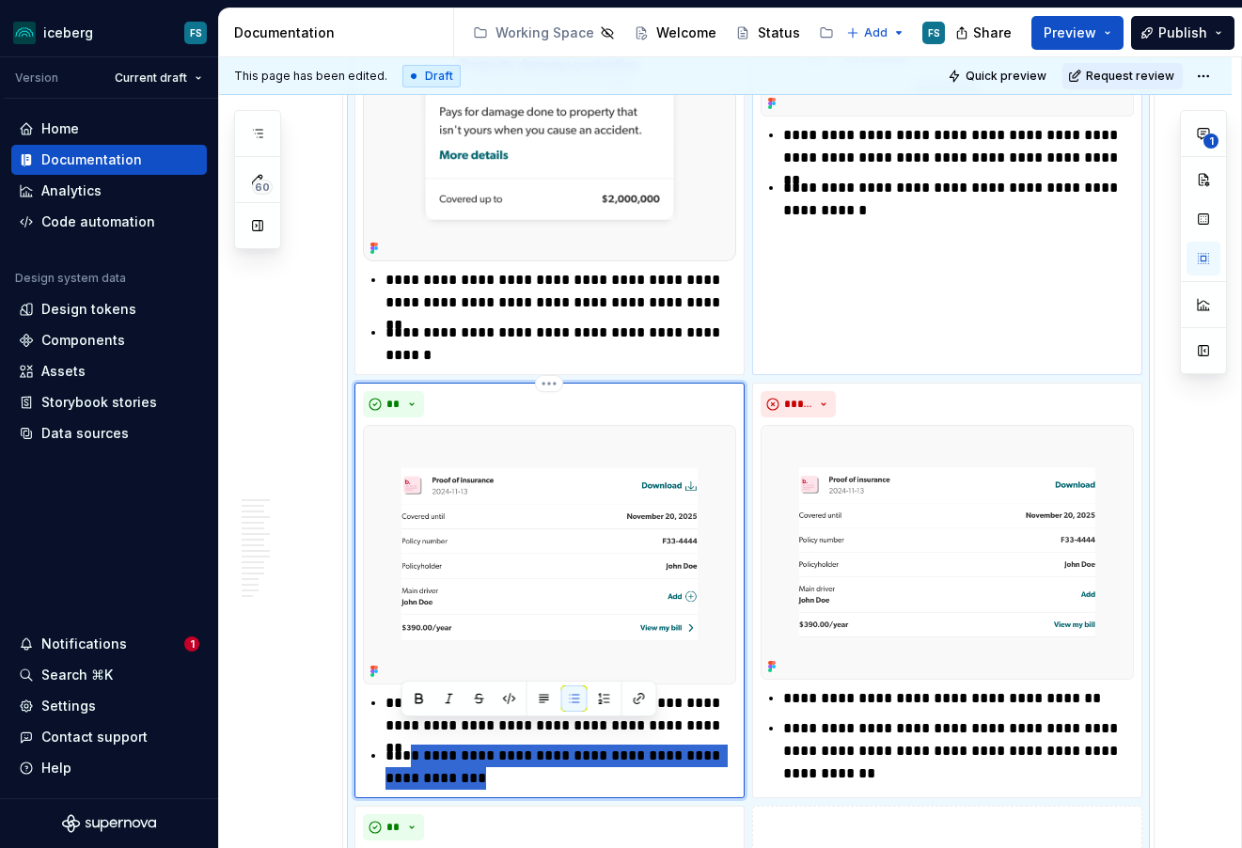
drag, startPoint x: 483, startPoint y: 749, endPoint x: 404, endPoint y: 734, distance: 80.4
click at [404, 745] on p "**********" at bounding box center [561, 767] width 351 height 45
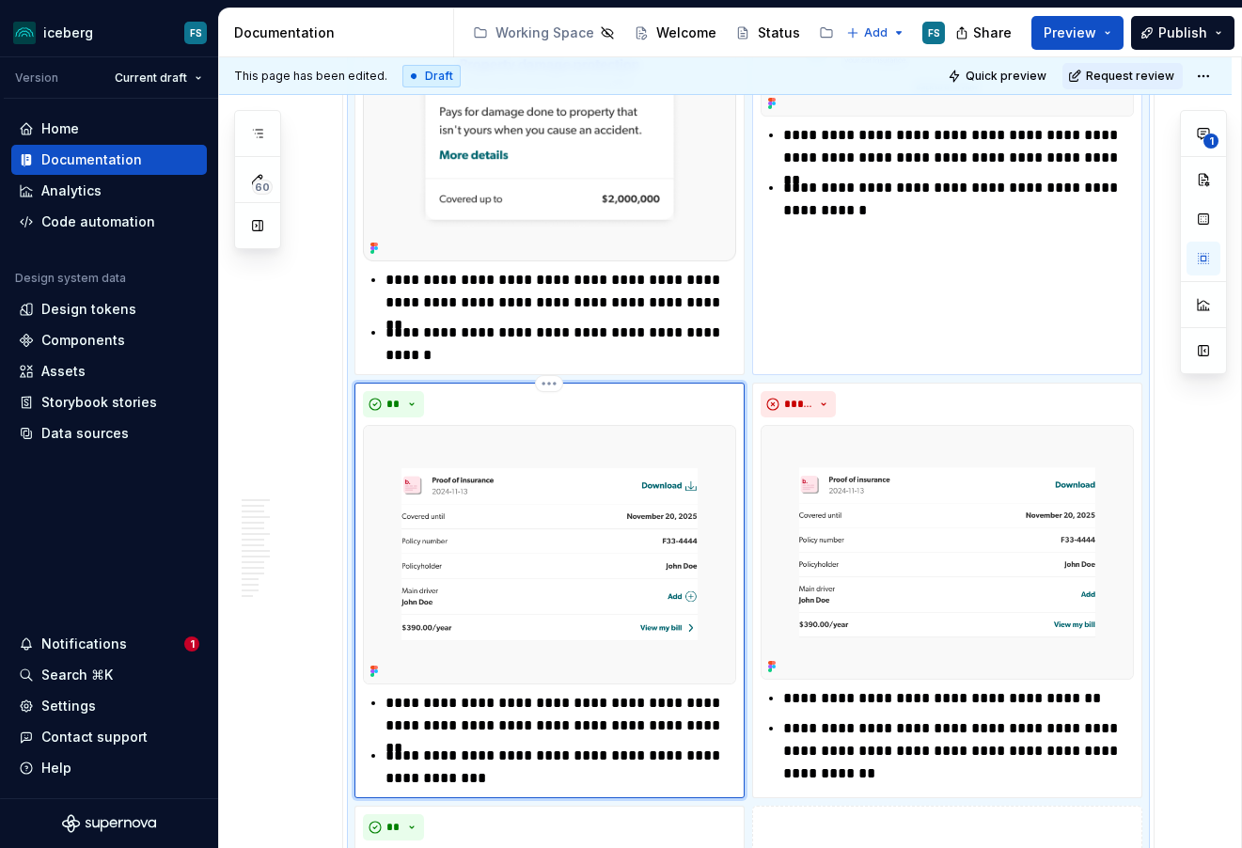
drag, startPoint x: 389, startPoint y: 733, endPoint x: 402, endPoint y: 729, distance: 12.8
click at [389, 745] on p "**********" at bounding box center [561, 767] width 351 height 45
click at [687, 709] on p "**********" at bounding box center [561, 714] width 351 height 45
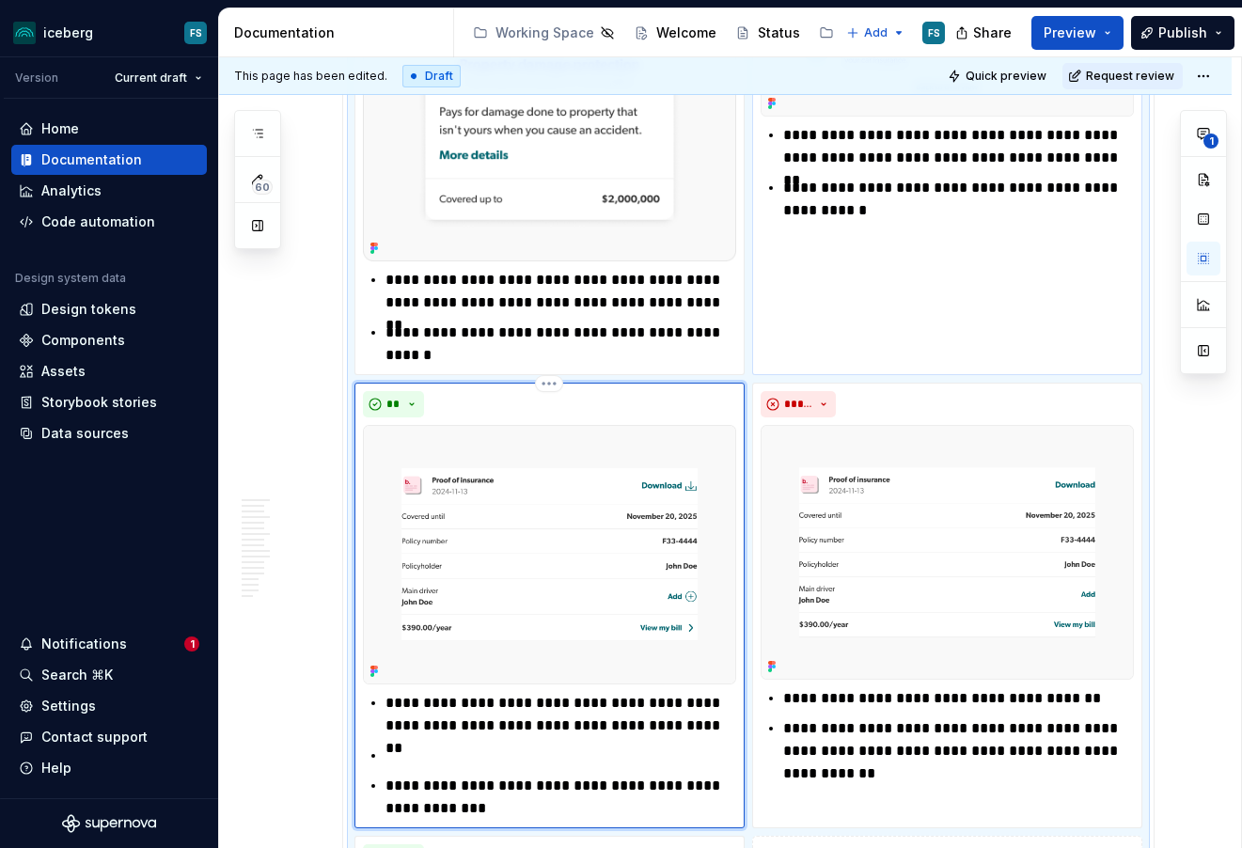
type textarea "*"
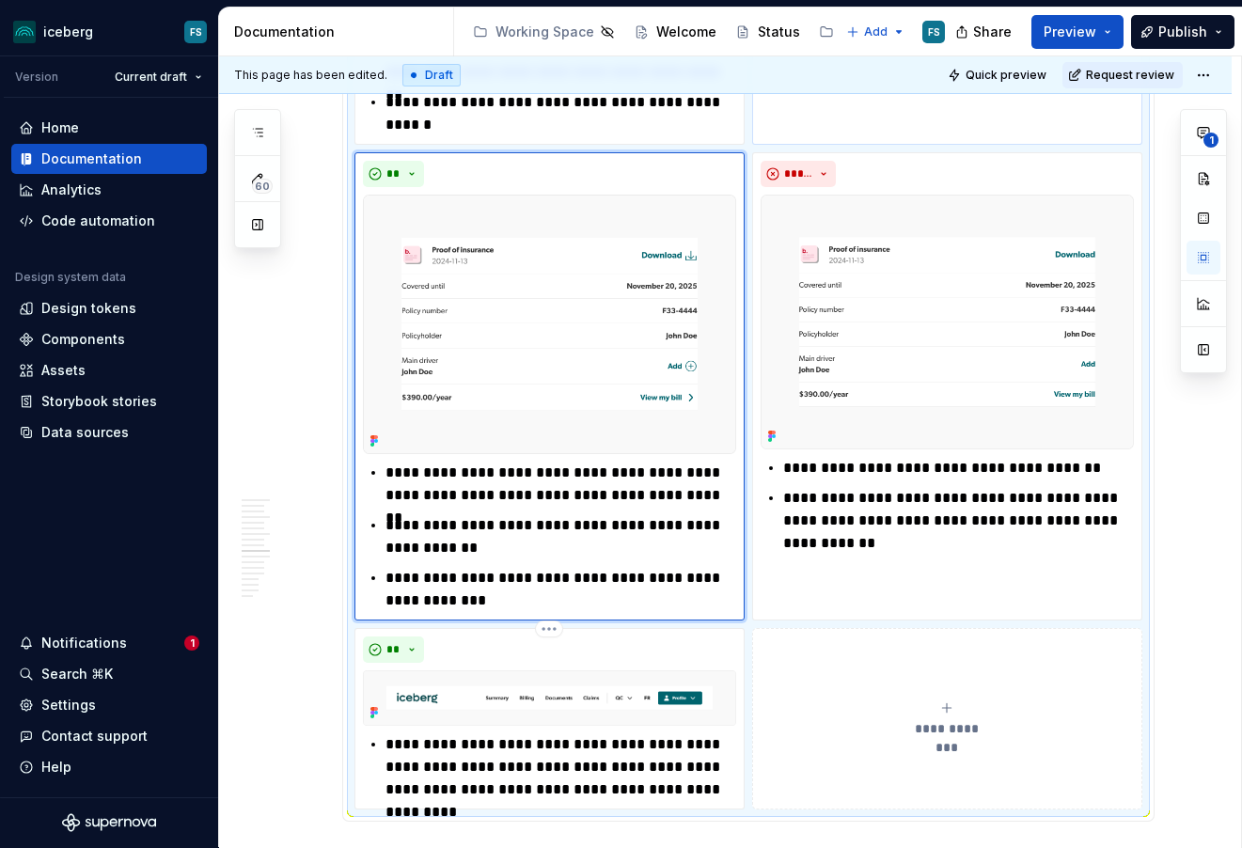
scroll to position [4200, 0]
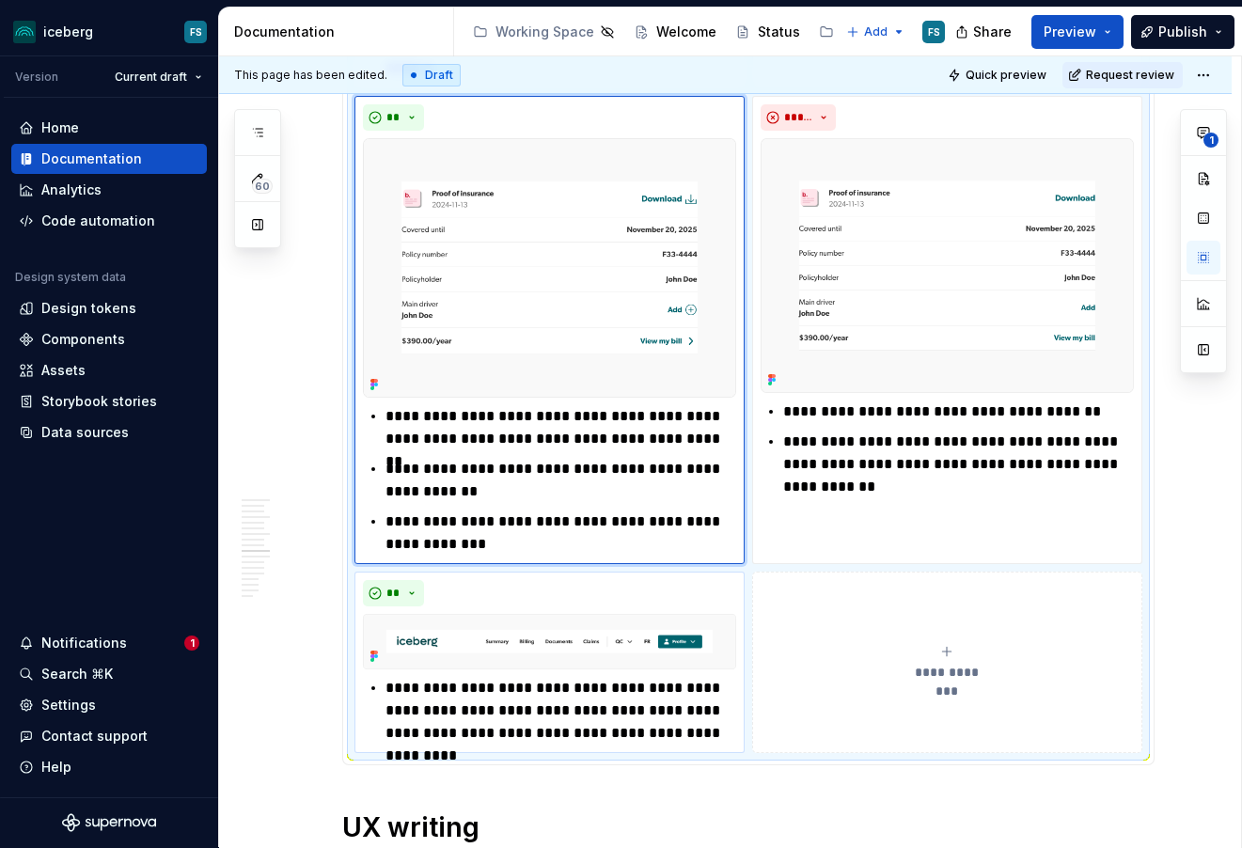
drag, startPoint x: 495, startPoint y: 798, endPoint x: 446, endPoint y: 672, distance: 135.2
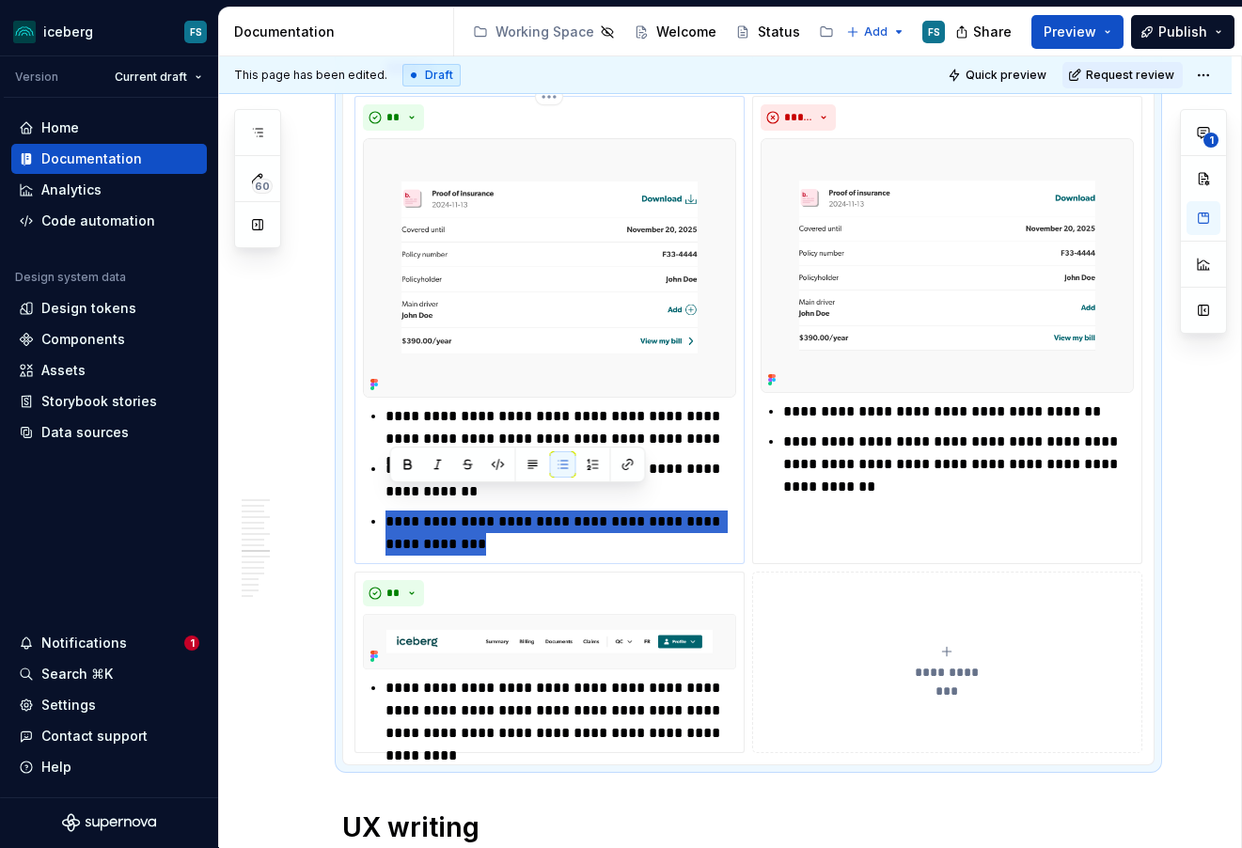
drag, startPoint x: 465, startPoint y: 527, endPoint x: 391, endPoint y: 494, distance: 80.4
click at [391, 511] on p "**********" at bounding box center [561, 533] width 351 height 45
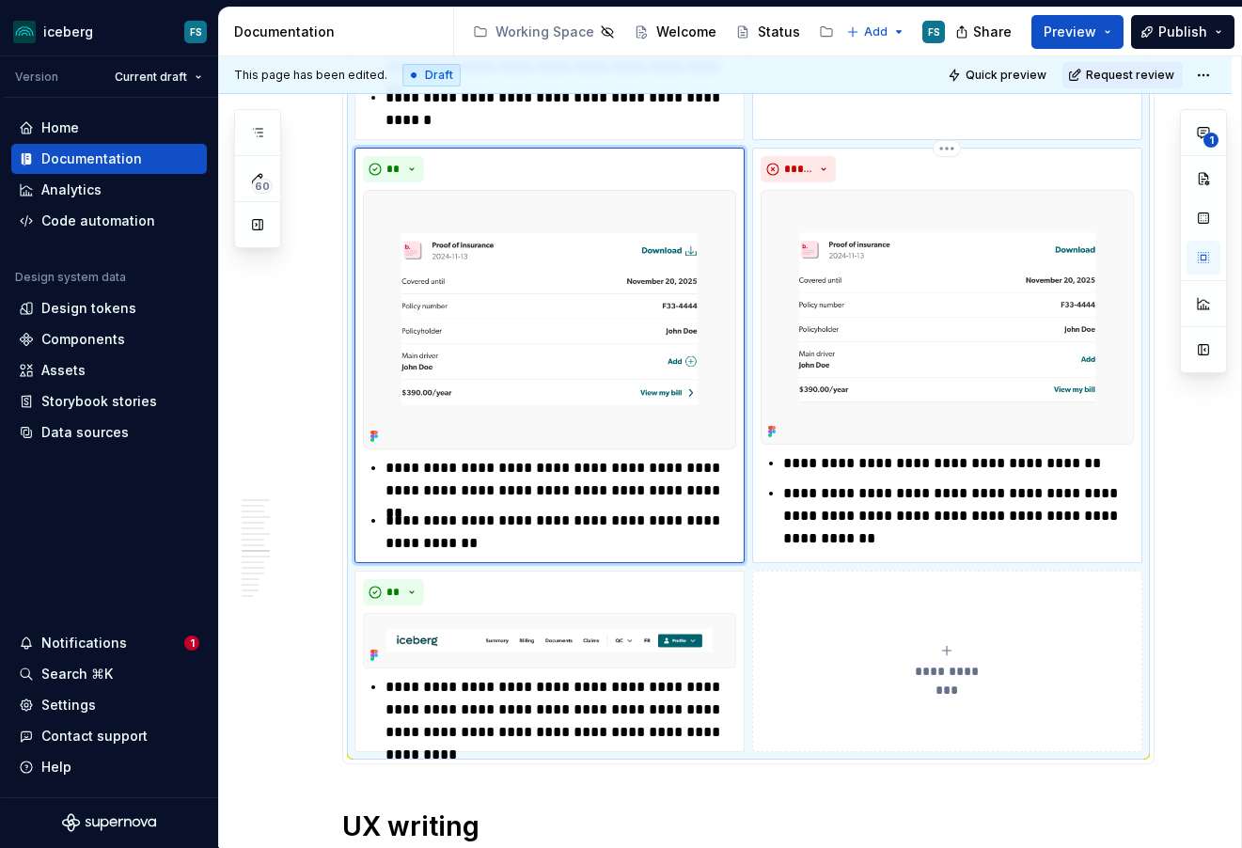
scroll to position [4147, 0]
click at [790, 453] on p "**********" at bounding box center [958, 464] width 351 height 23
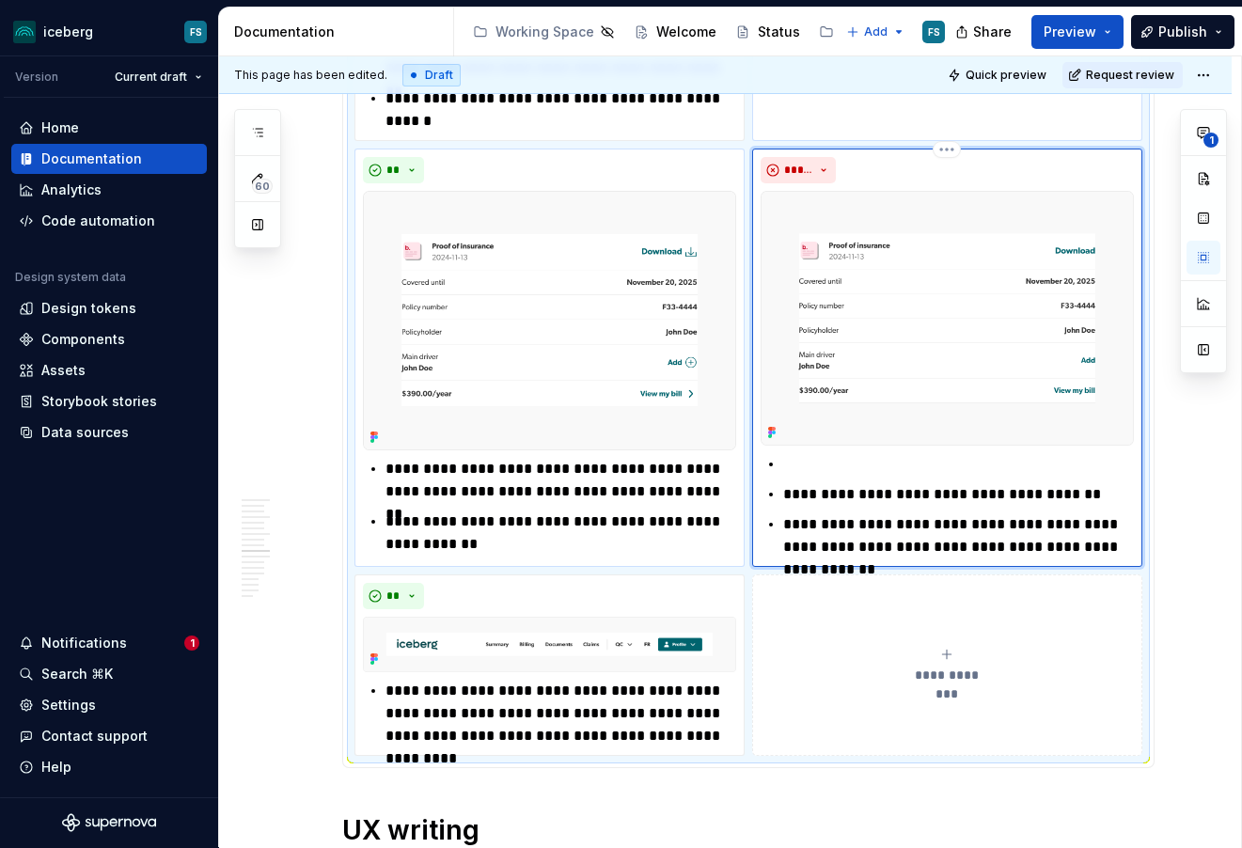
type textarea "*"
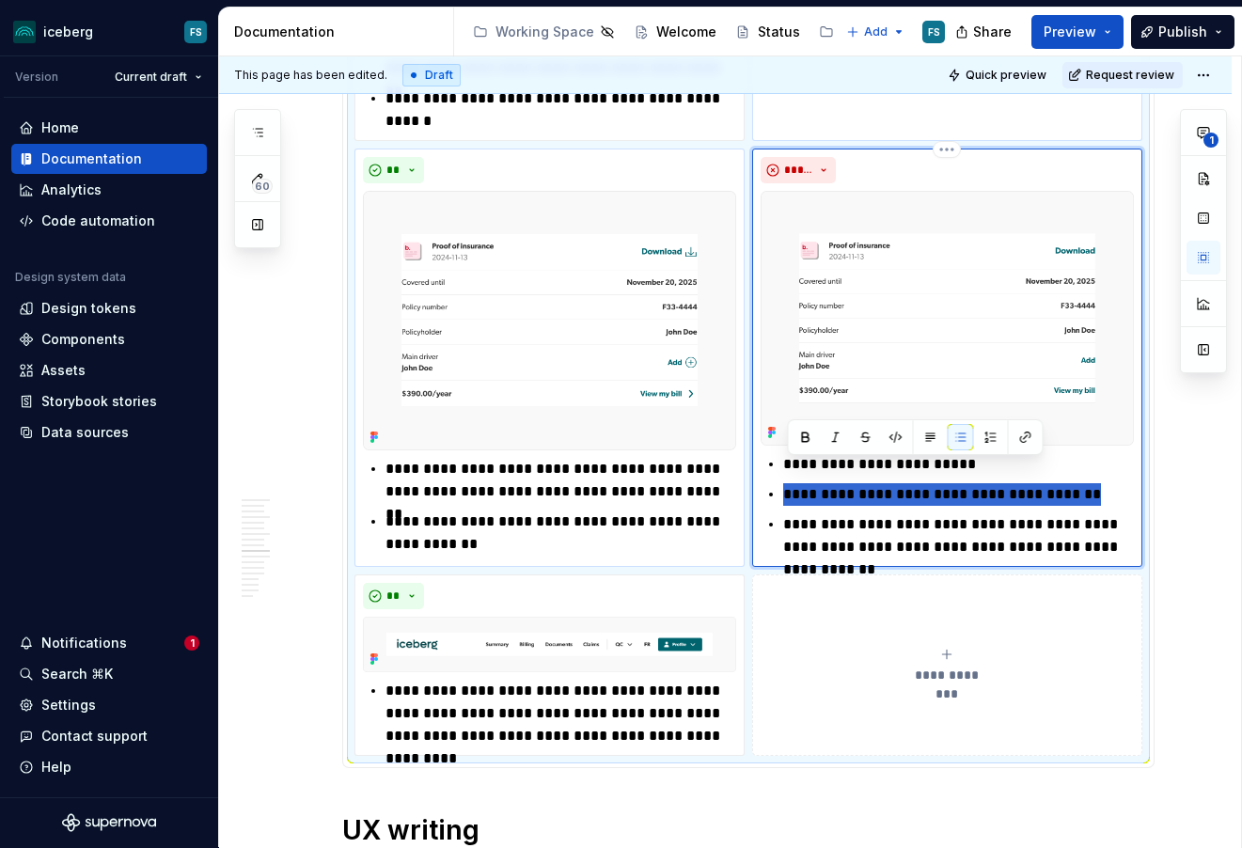
drag, startPoint x: 1047, startPoint y: 475, endPoint x: 799, endPoint y: 478, distance: 247.4
click at [789, 483] on p "**********" at bounding box center [958, 494] width 351 height 23
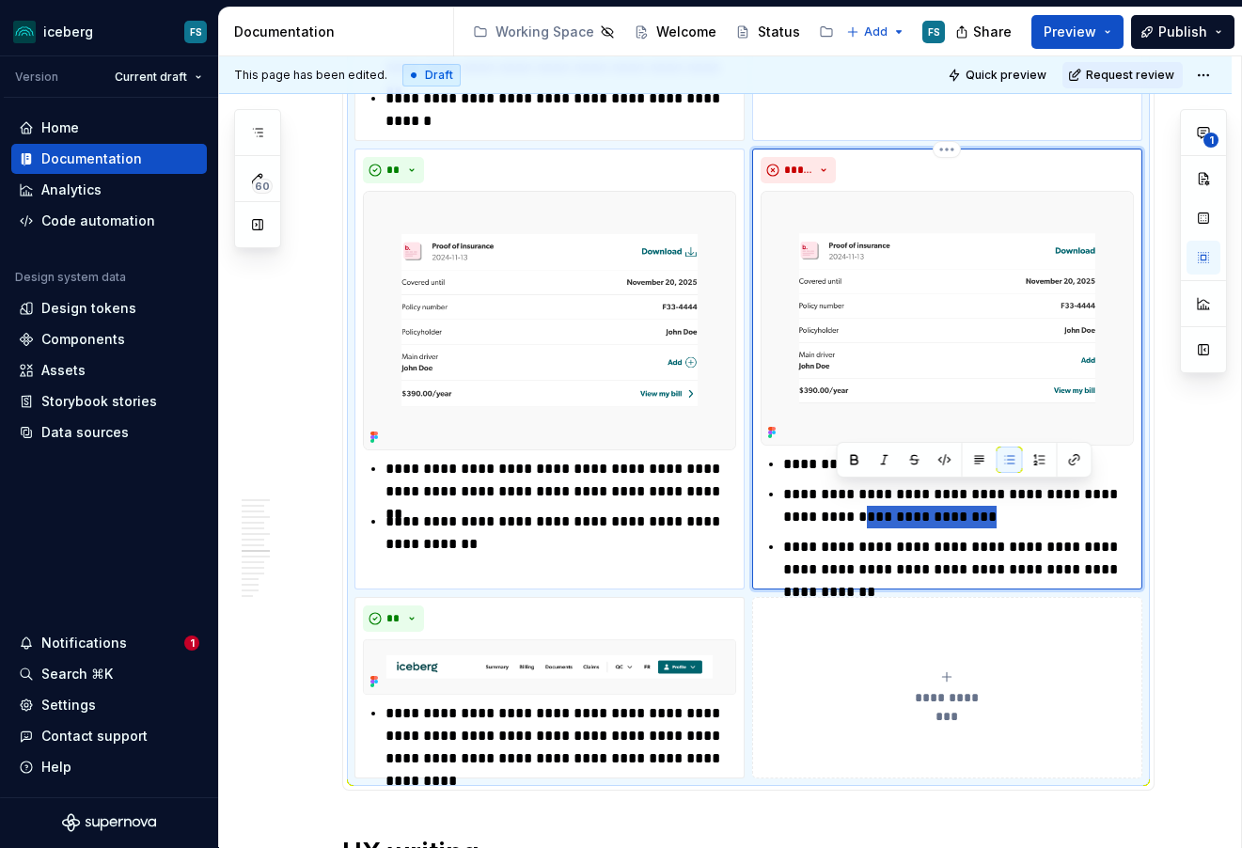
drag, startPoint x: 956, startPoint y: 497, endPoint x: 840, endPoint y: 493, distance: 115.7
click at [840, 493] on p "**********" at bounding box center [958, 505] width 351 height 45
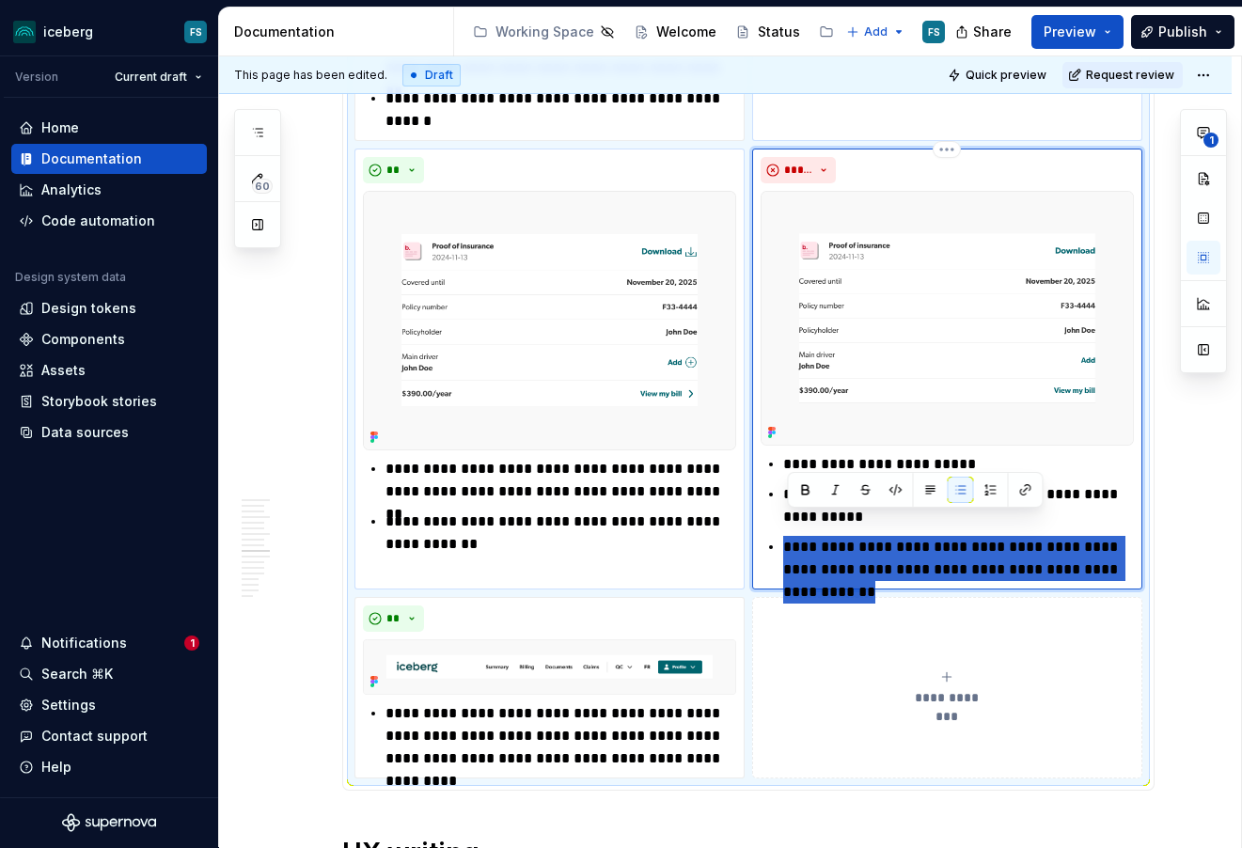
drag, startPoint x: 1124, startPoint y: 549, endPoint x: 786, endPoint y: 525, distance: 338.5
click at [786, 525] on div "**********" at bounding box center [947, 517] width 373 height 128
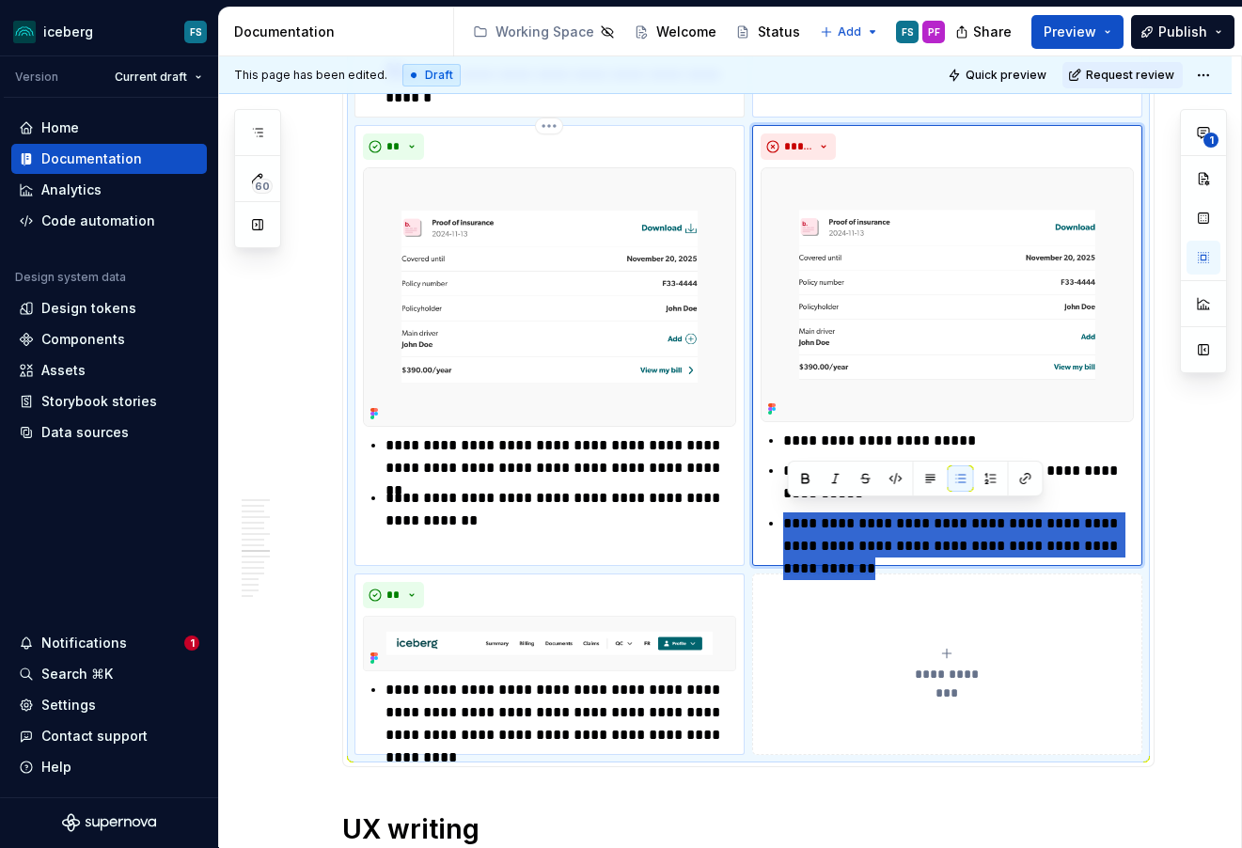
scroll to position [4177, 0]
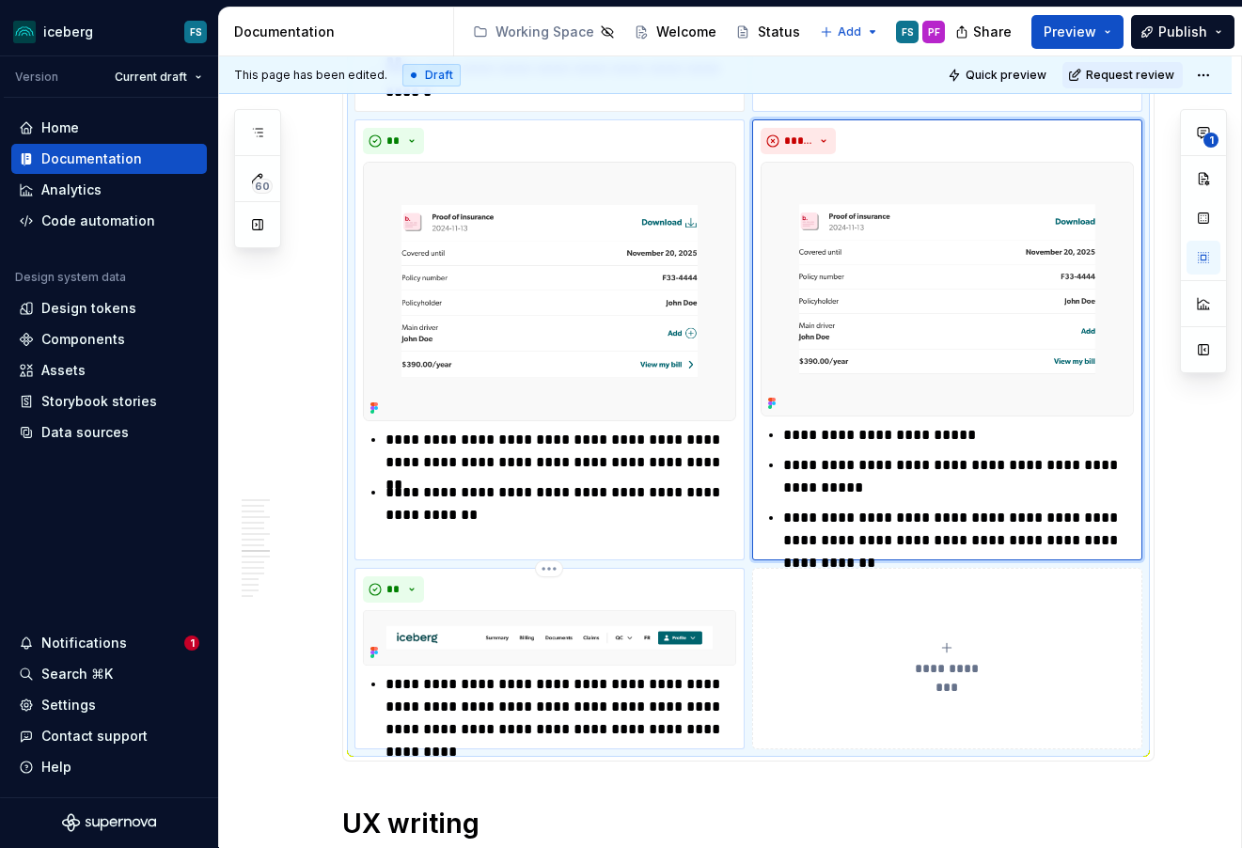
click at [560, 688] on p "**********" at bounding box center [561, 707] width 351 height 68
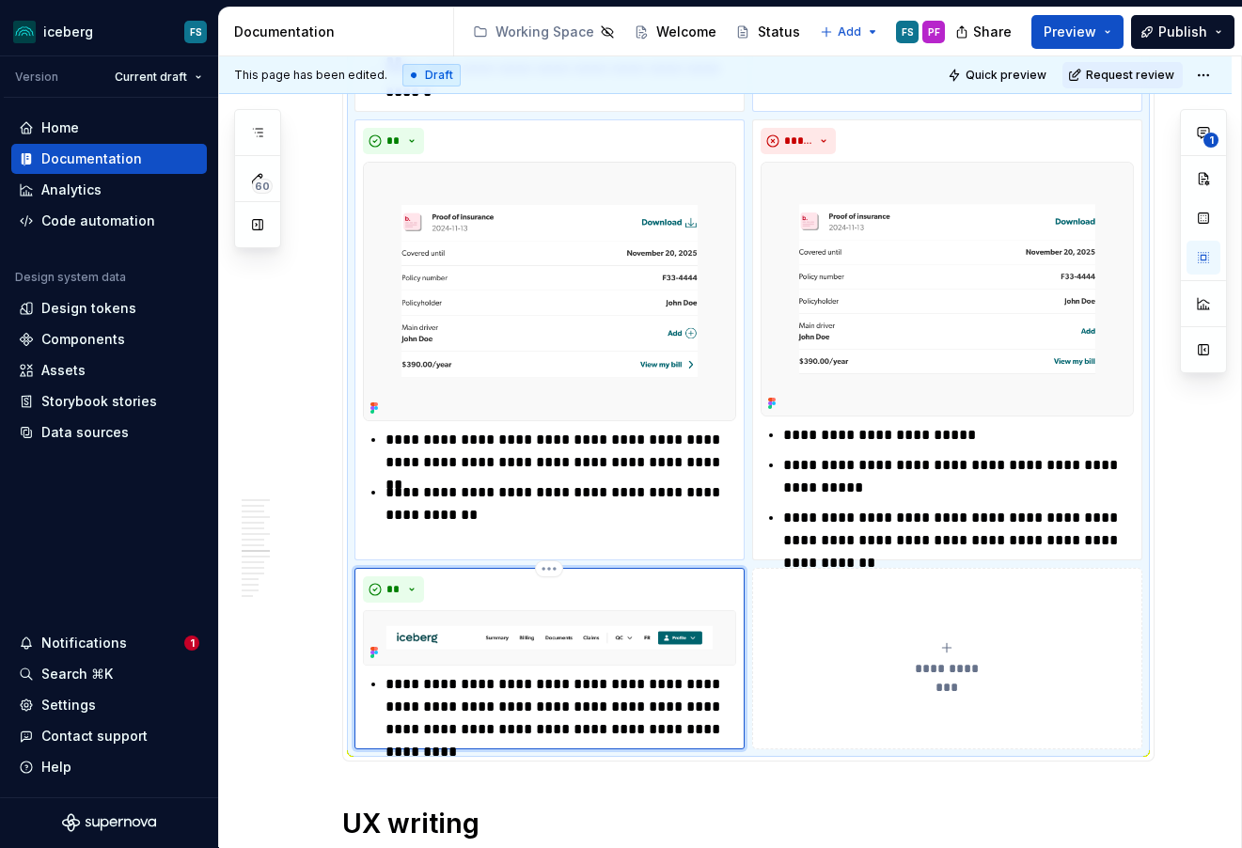
click at [392, 673] on p "**********" at bounding box center [561, 707] width 351 height 68
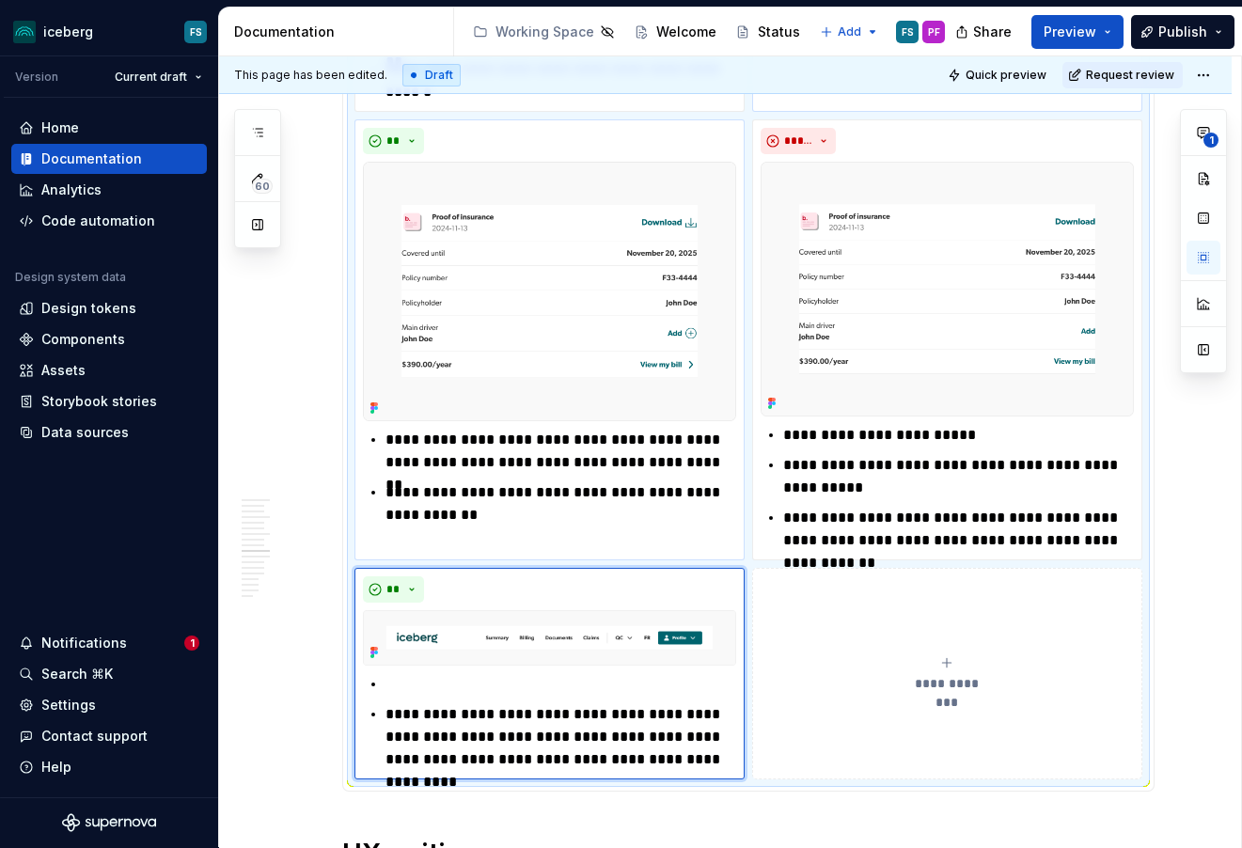
type textarea "*"
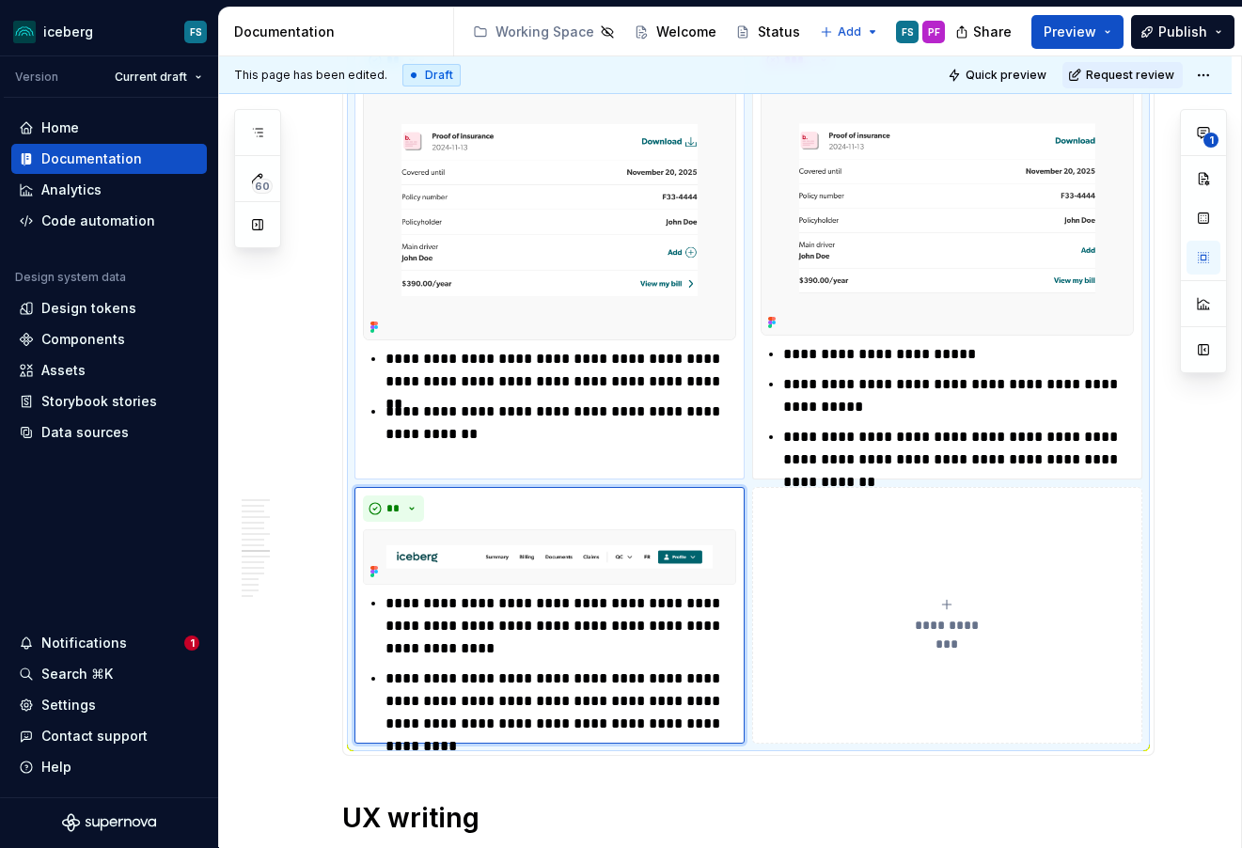
scroll to position [4264, 0]
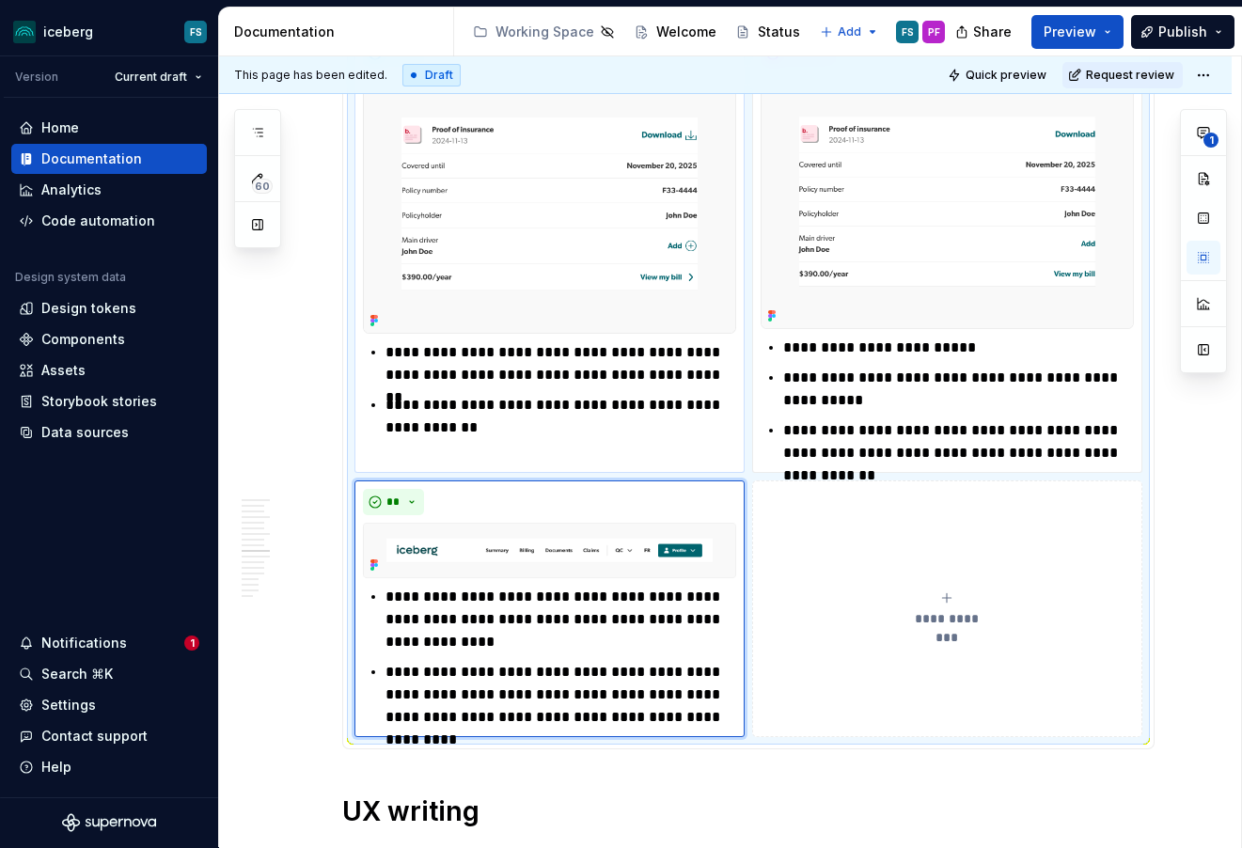
drag, startPoint x: 722, startPoint y: 783, endPoint x: 469, endPoint y: 705, distance: 264.8
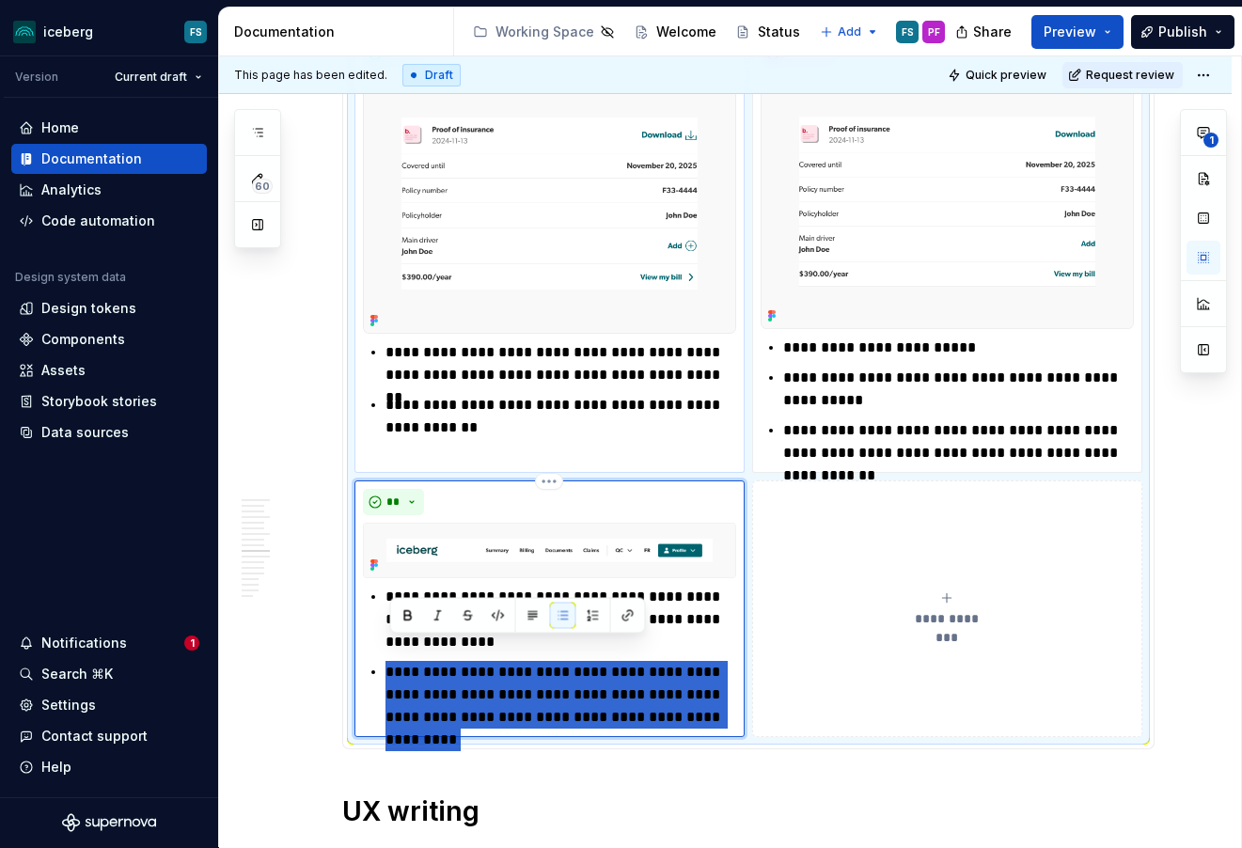
drag, startPoint x: 392, startPoint y: 651, endPoint x: 719, endPoint y: 699, distance: 330.8
click at [719, 698] on p "**********" at bounding box center [561, 695] width 351 height 68
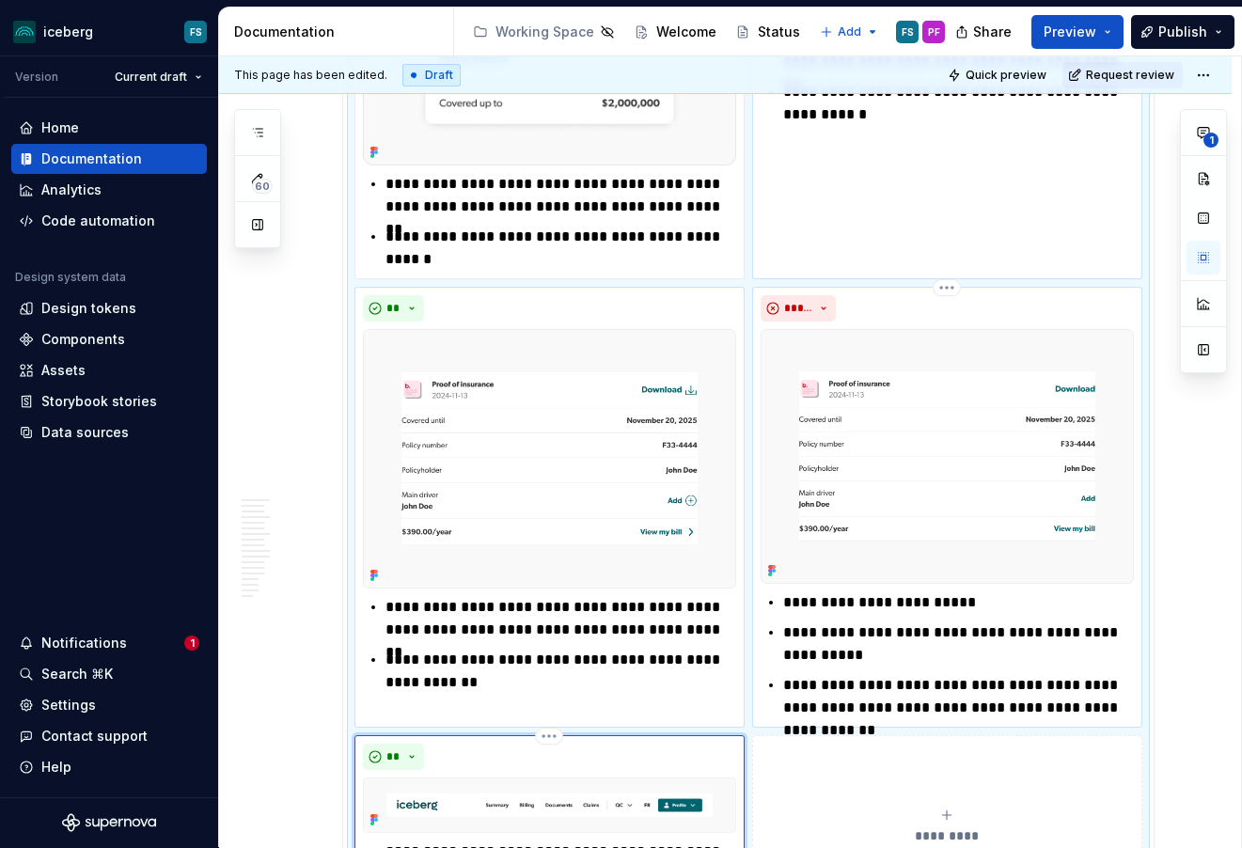
scroll to position [4016, 0]
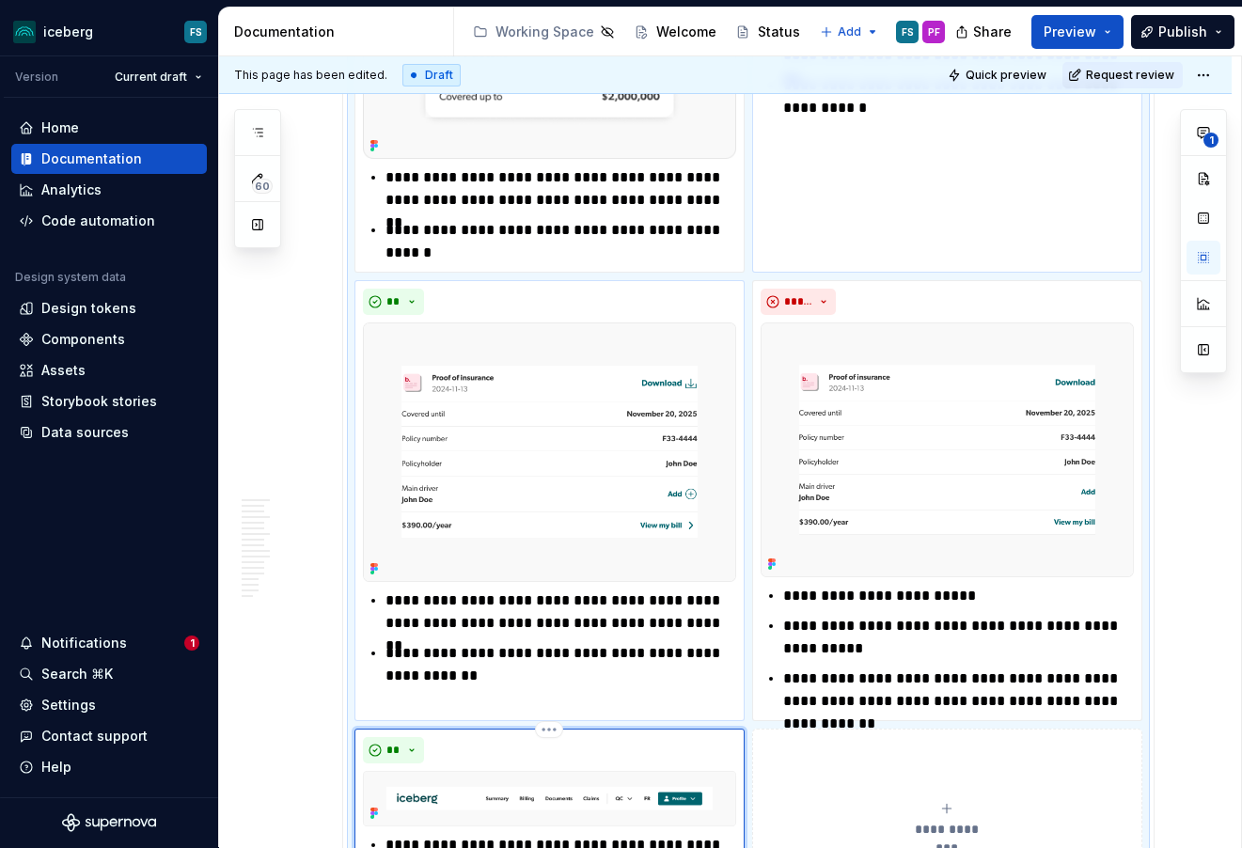
type textarea "*"
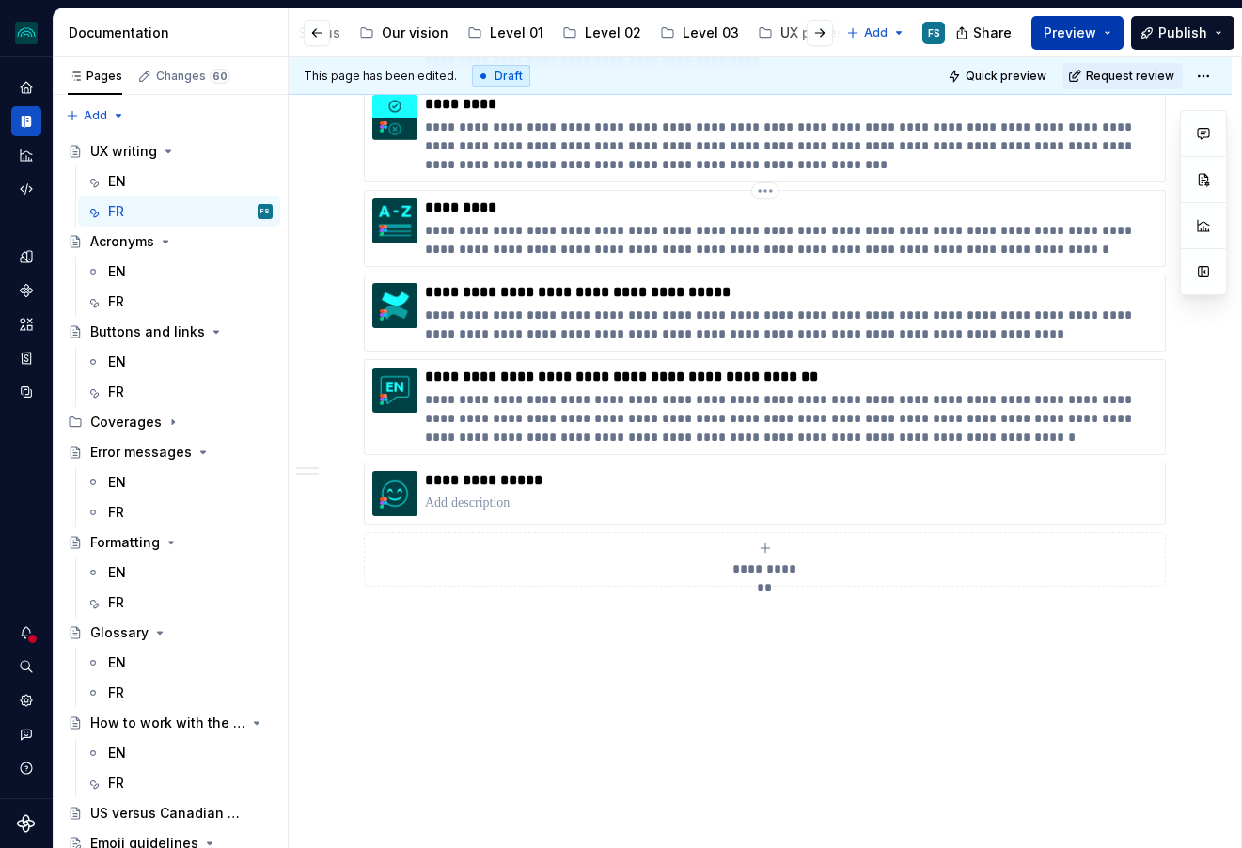
scroll to position [1189, 0]
